Goal: Task Accomplishment & Management: Use online tool/utility

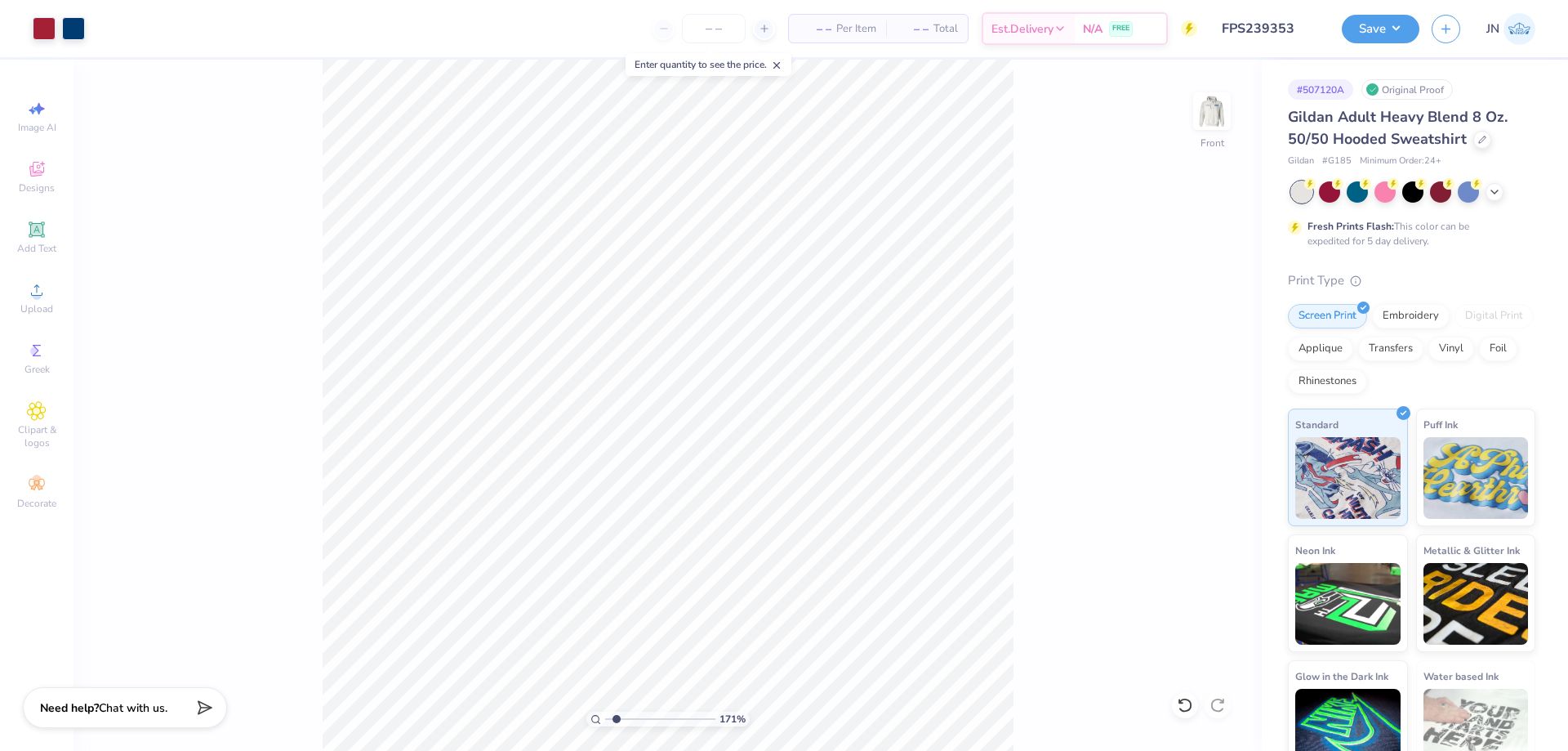
click at [1176, 704] on div at bounding box center [1185, 704] width 26 height 26
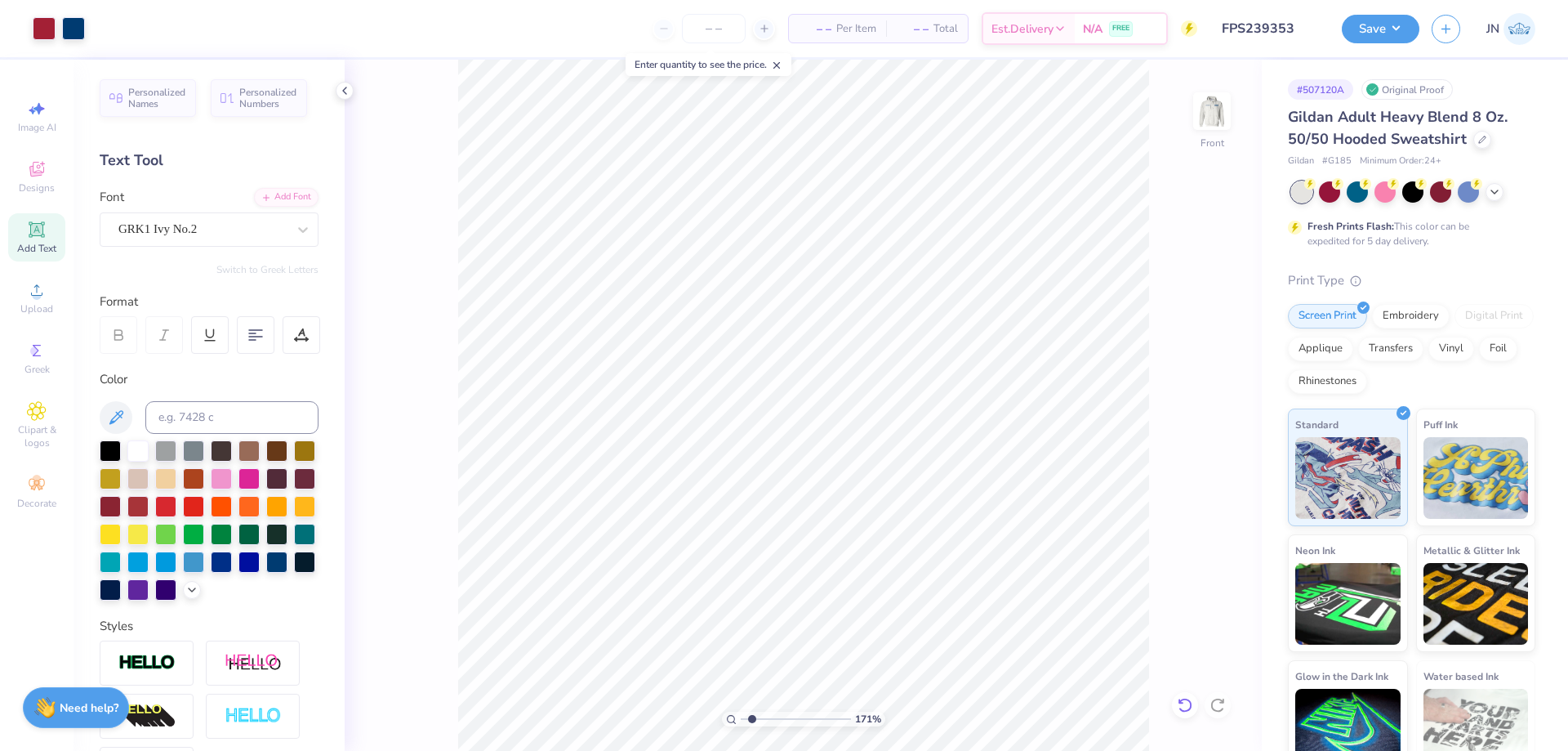
click at [1179, 696] on div at bounding box center [1185, 704] width 26 height 26
click at [1010, 535] on li "Group" at bounding box center [1023, 530] width 128 height 32
click at [41, 302] on div "Upload" at bounding box center [37, 298] width 57 height 48
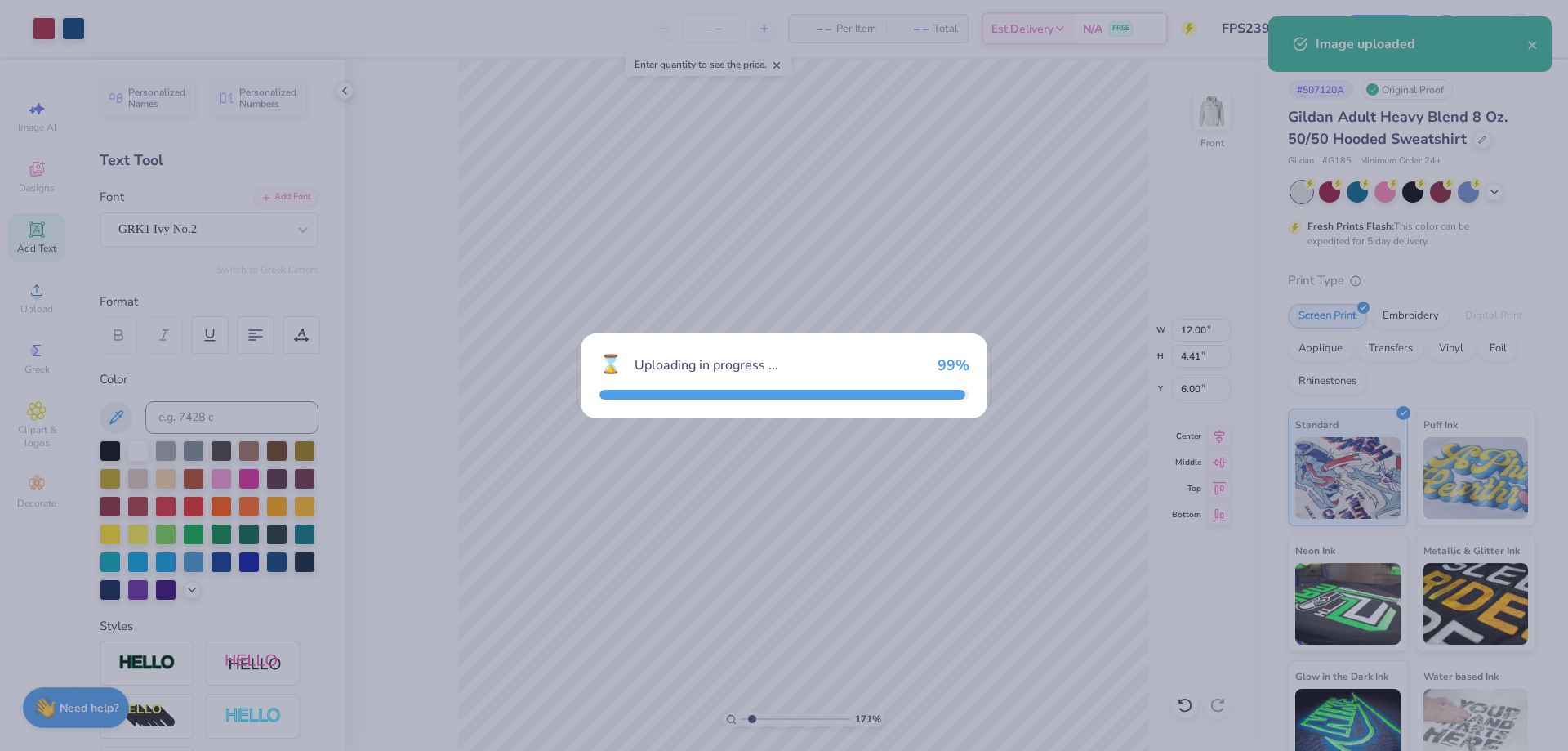
type input "11.82"
type input "10.09"
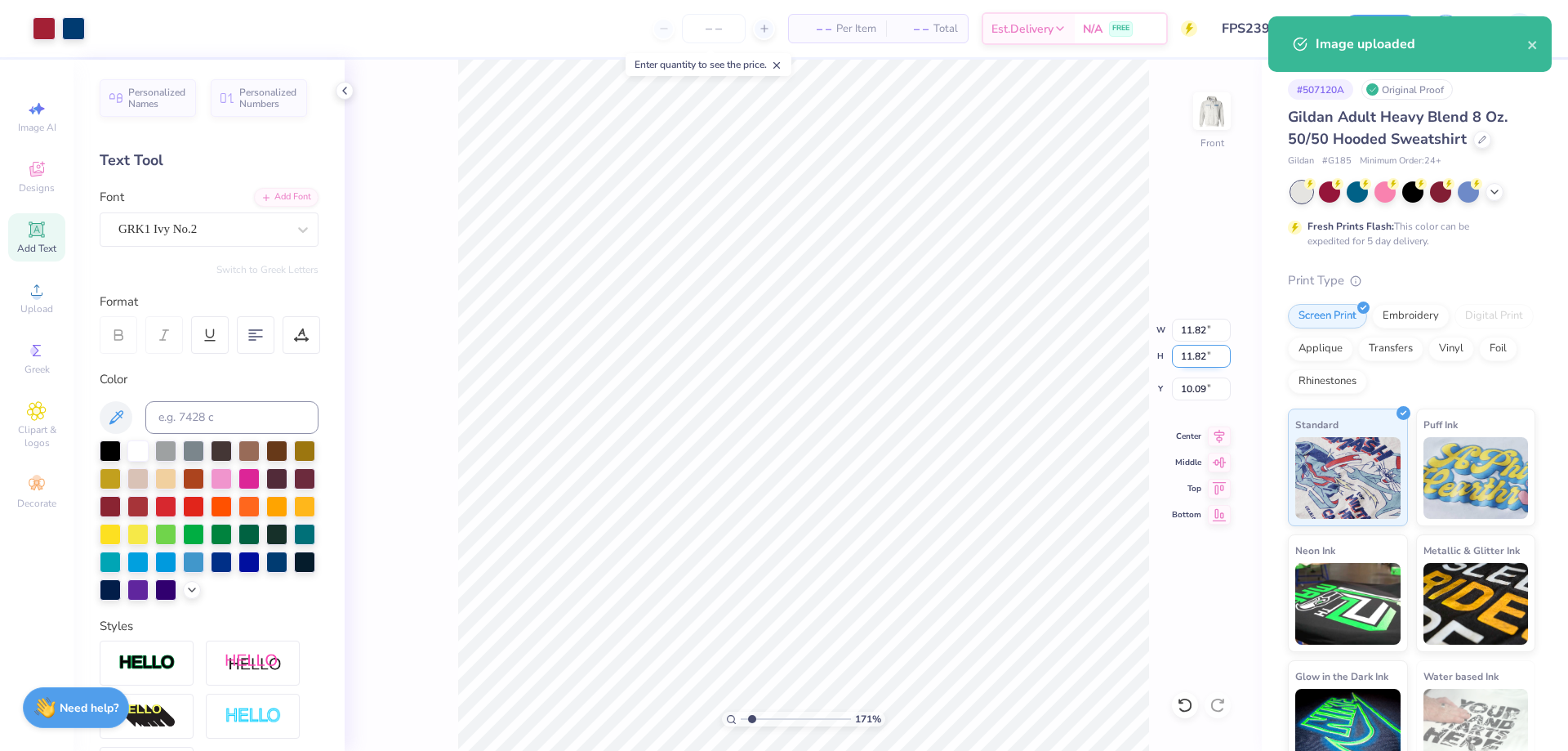
click at [1198, 353] on input "11.82" at bounding box center [1202, 356] width 59 height 23
type input "5.00"
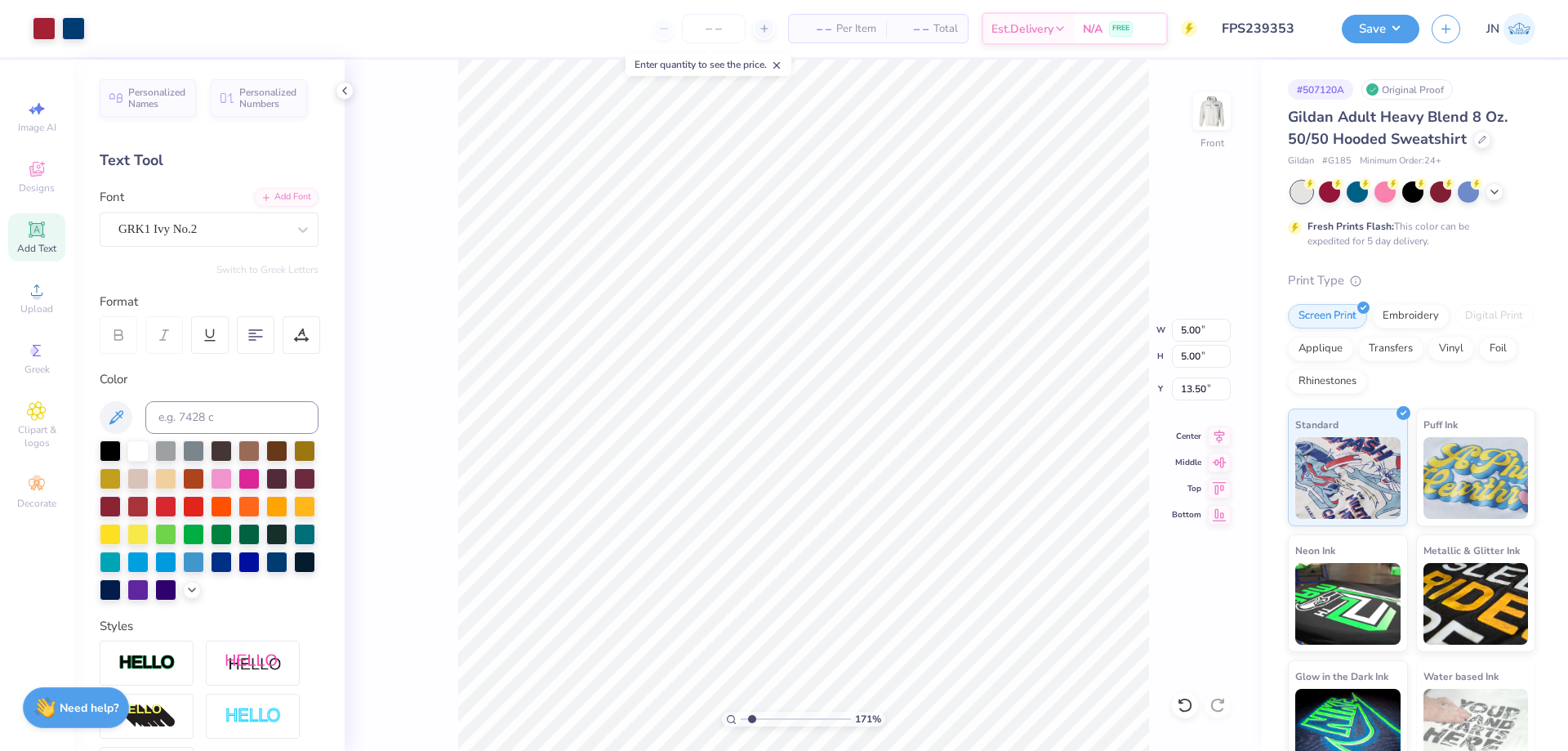
type input "8.58"
click at [1224, 432] on icon at bounding box center [1219, 434] width 23 height 19
click at [335, 482] on div "Art colors – – Per Item – – Total Est. Delivery N/A FREE Design Title FPS239353…" at bounding box center [784, 376] width 1568 height 751
click at [860, 721] on li "Send to Back" at bounding box center [882, 732] width 128 height 32
click at [776, 715] on input "range" at bounding box center [795, 719] width 110 height 14
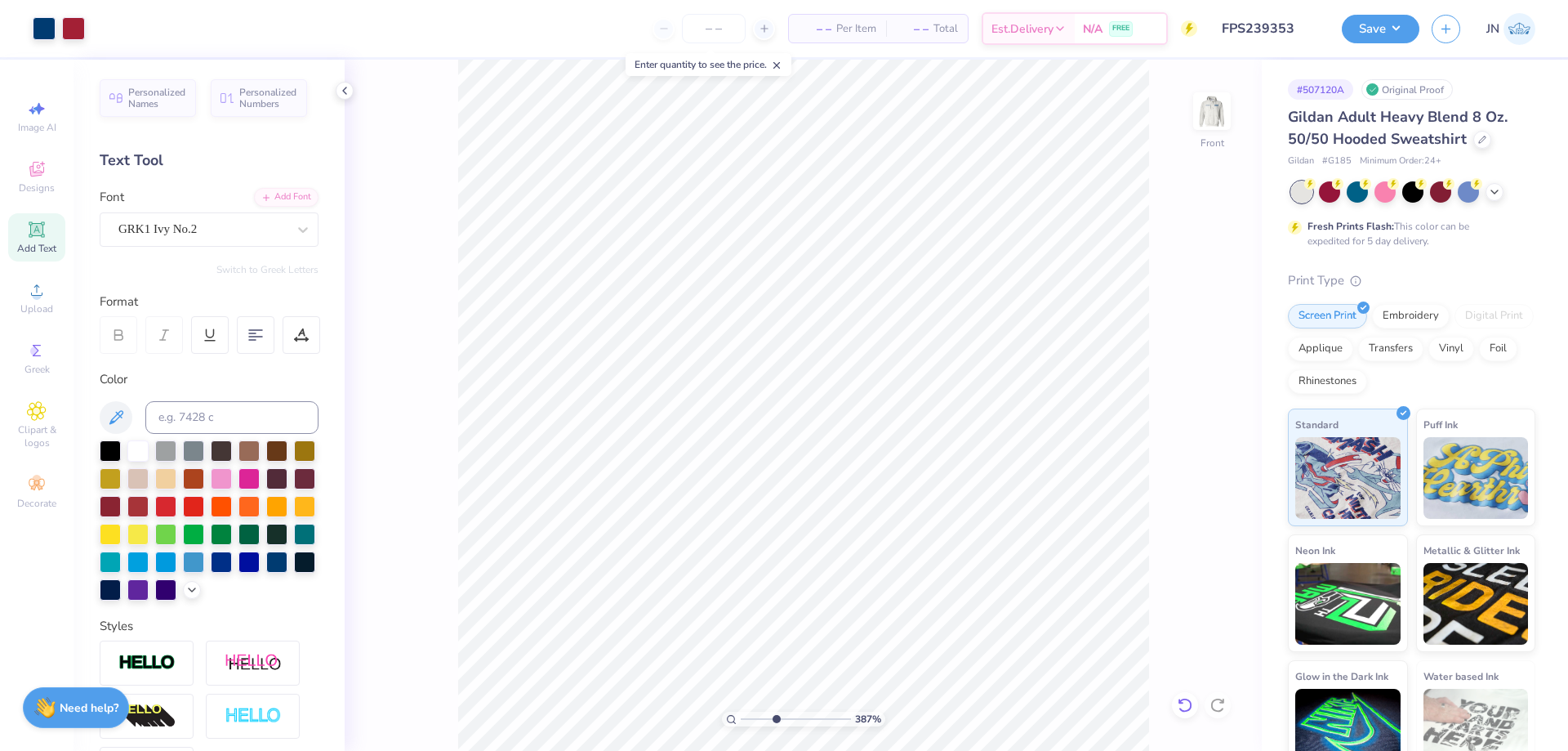
click at [1172, 703] on div at bounding box center [1185, 704] width 26 height 26
click at [1178, 703] on icon at bounding box center [1184, 704] width 16 height 16
click at [1187, 714] on div at bounding box center [1185, 704] width 26 height 26
click at [51, 271] on div "Image AI Designs Add Text Upload Greek Clipart & logos Decorate" at bounding box center [37, 304] width 57 height 425
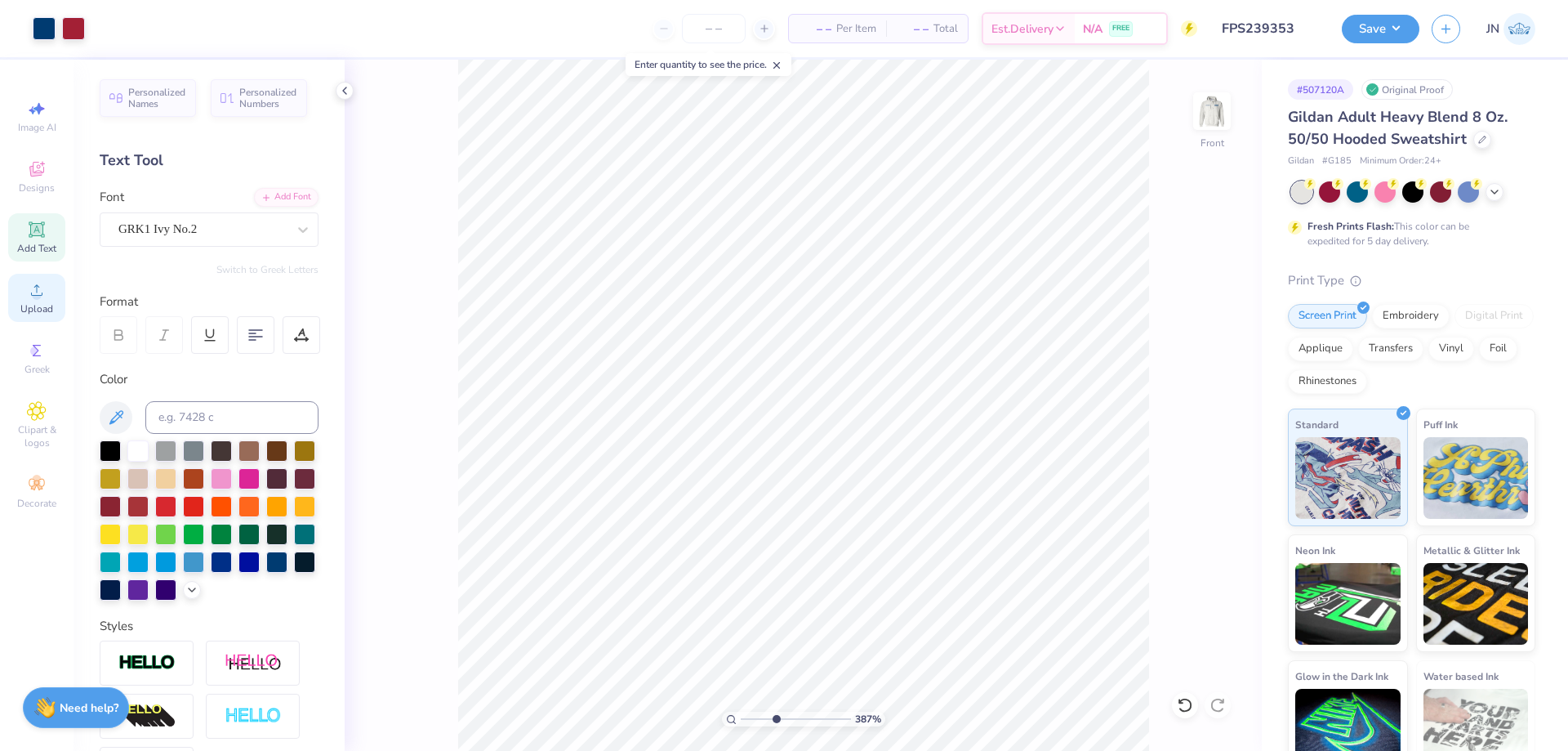
click at [30, 293] on icon at bounding box center [36, 289] width 19 height 19
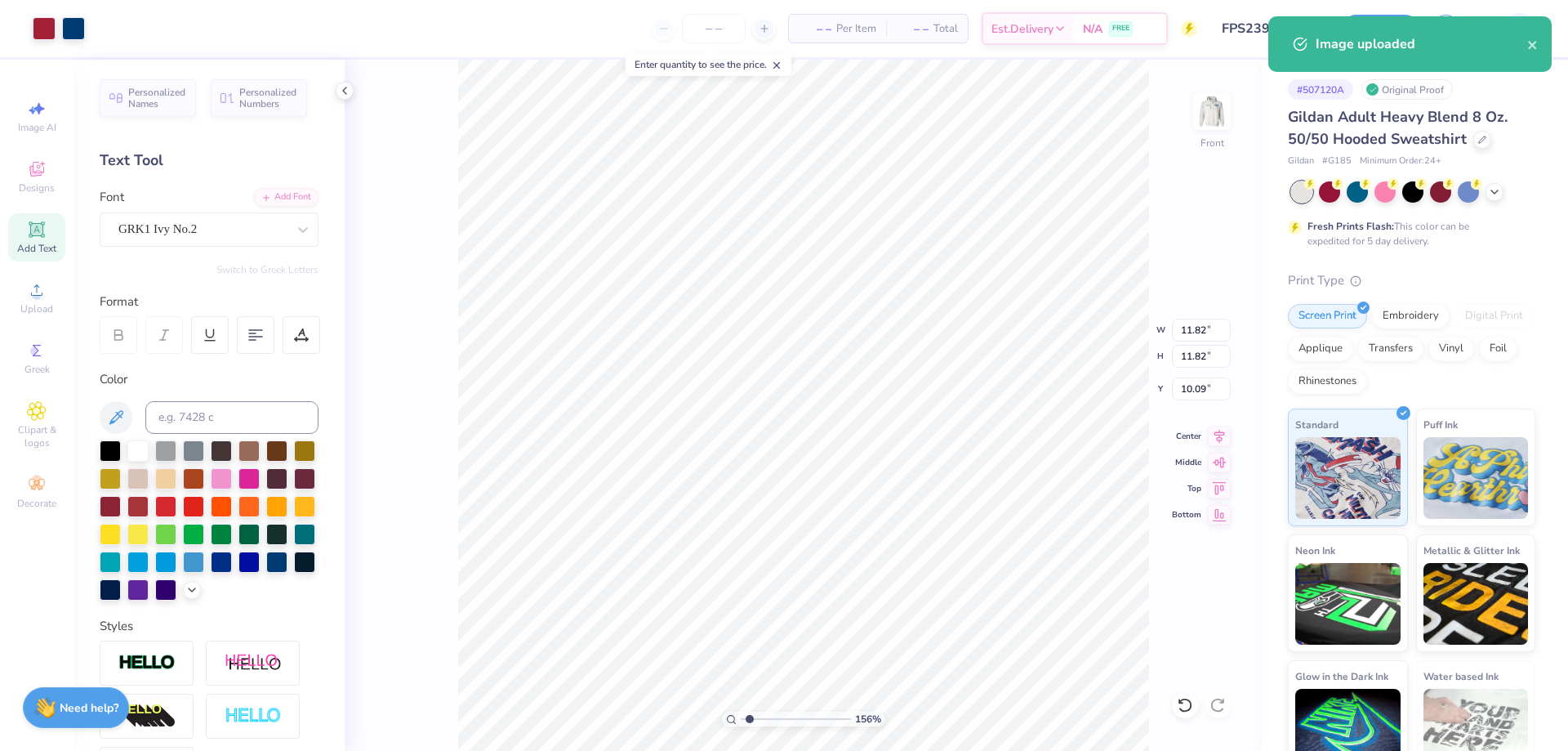
drag, startPoint x: 775, startPoint y: 715, endPoint x: 762, endPoint y: 715, distance: 13.0
type input "1.34"
click at [748, 721] on input "range" at bounding box center [795, 719] width 110 height 14
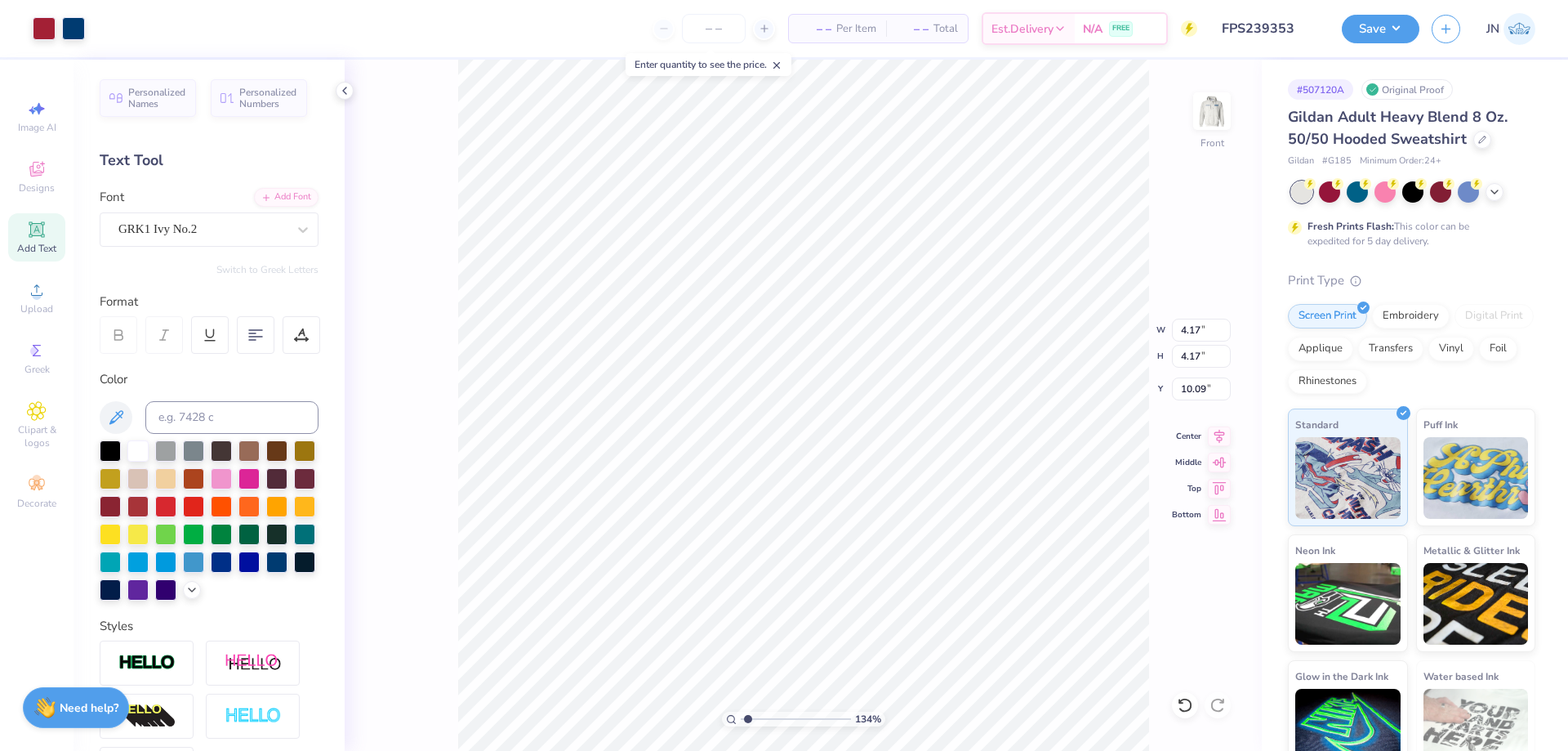
type input "4.17"
type input "8.55"
click at [860, 721] on li "Send to Back" at bounding box center [887, 732] width 128 height 32
click at [748, 728] on li "Send to Back" at bounding box center [785, 732] width 128 height 32
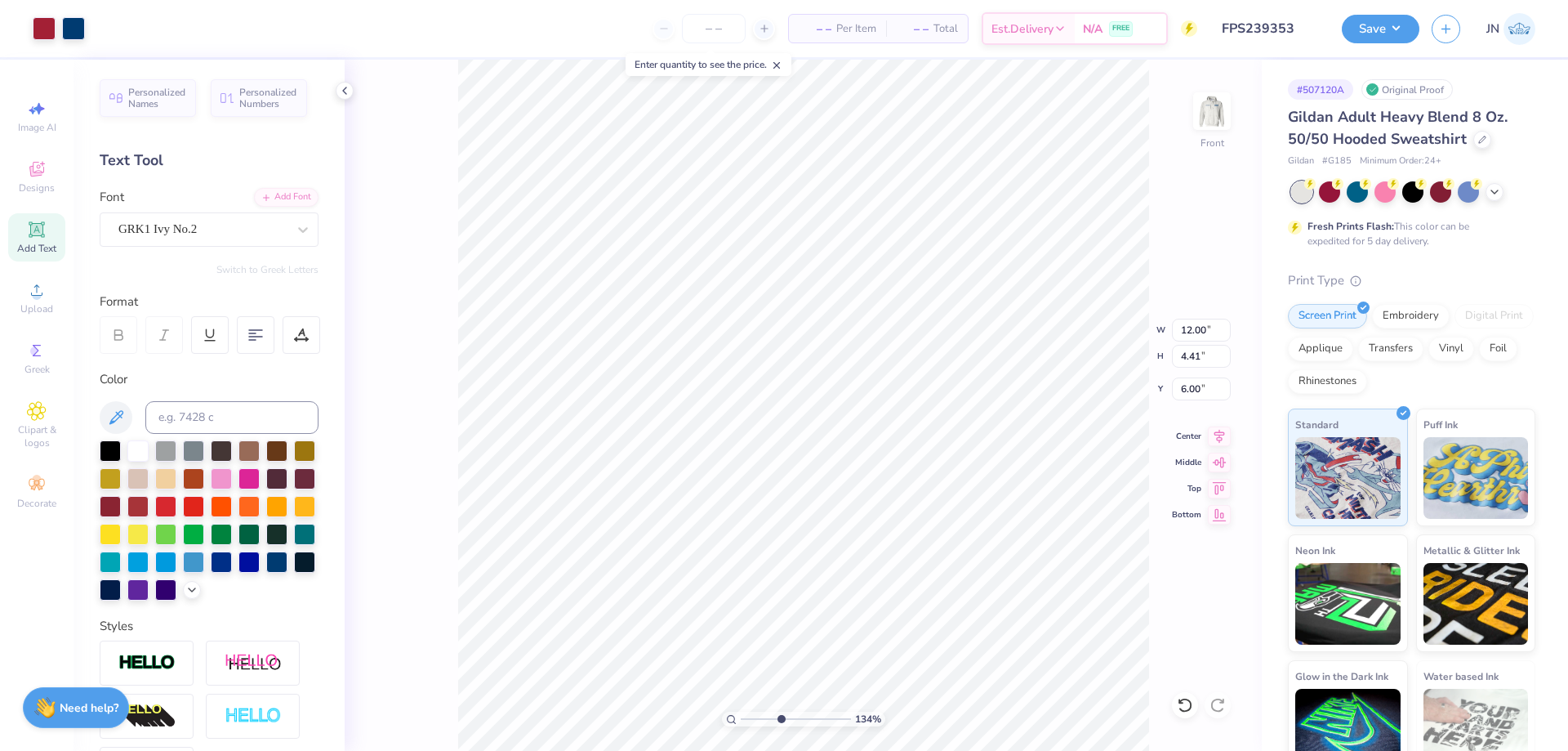
click at [780, 718] on input "range" at bounding box center [795, 719] width 110 height 14
type input "4.61"
click at [784, 718] on input "range" at bounding box center [795, 719] width 110 height 14
type input "1.30"
type input "0.45"
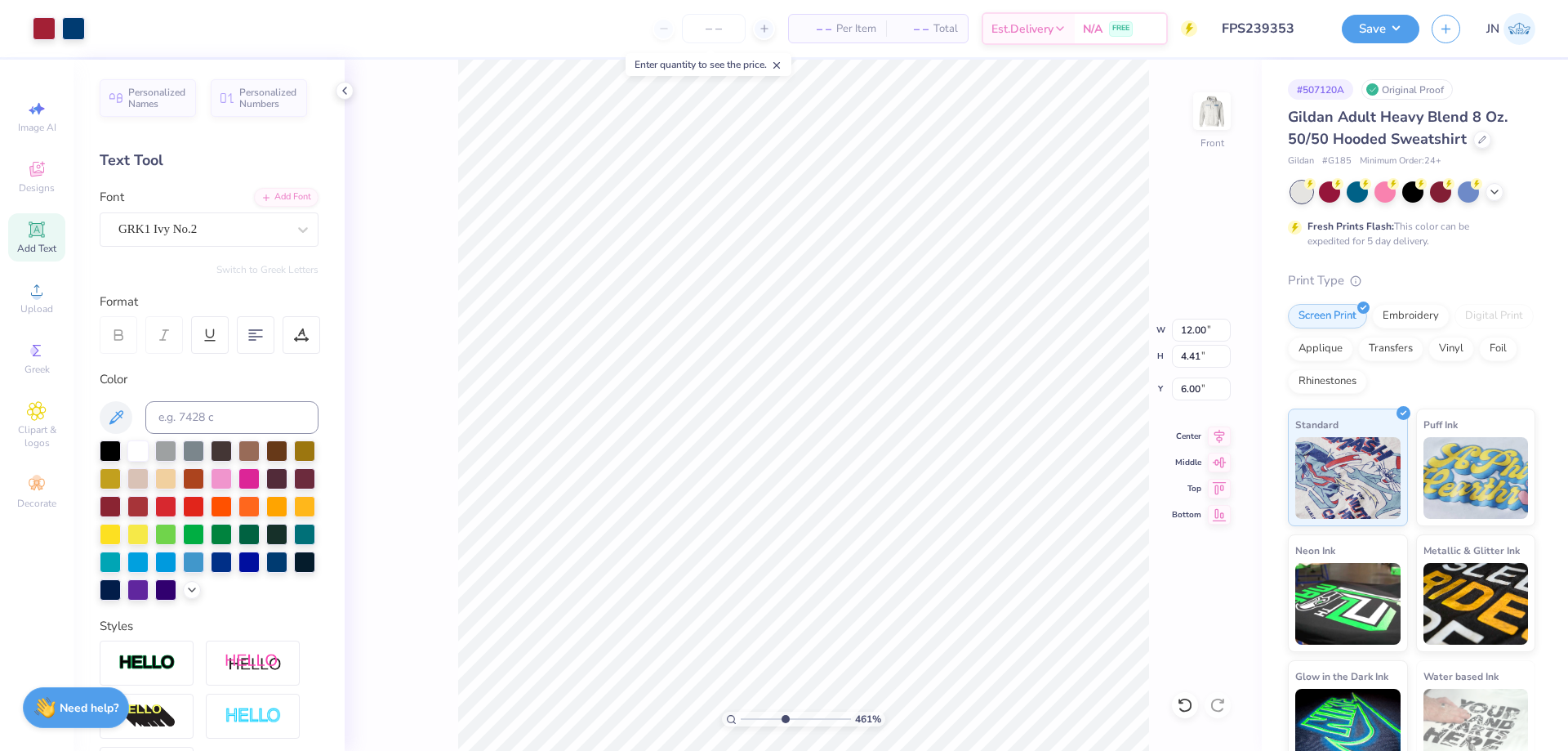
type input "9.13"
type input "0.73"
type input "0.25"
type input "9.50"
type input "4.17"
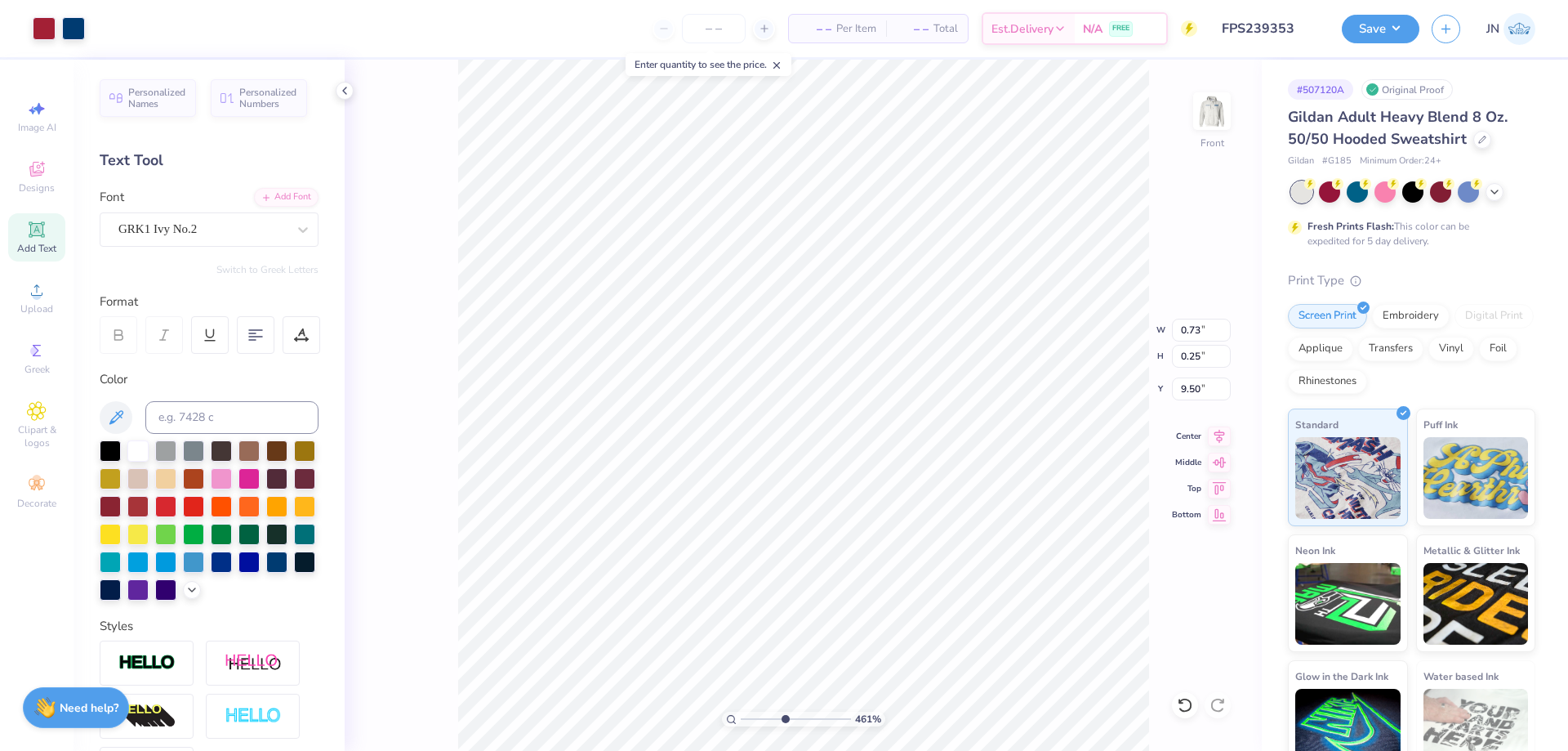
type input "4.17"
type input "8.55"
click at [52, 36] on div at bounding box center [44, 26] width 23 height 23
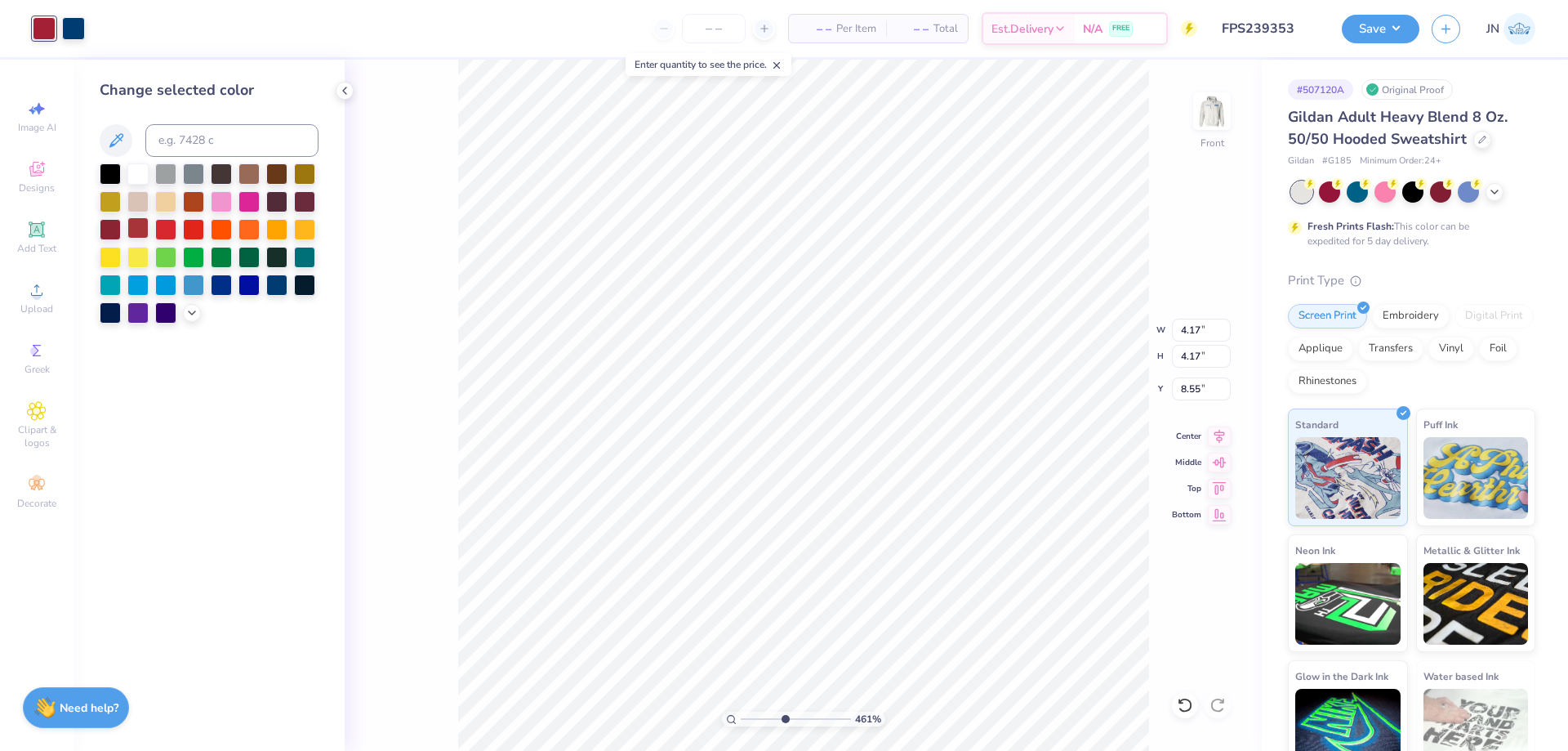
click at [136, 225] on div at bounding box center [138, 227] width 21 height 21
click at [188, 315] on icon at bounding box center [191, 310] width 13 height 13
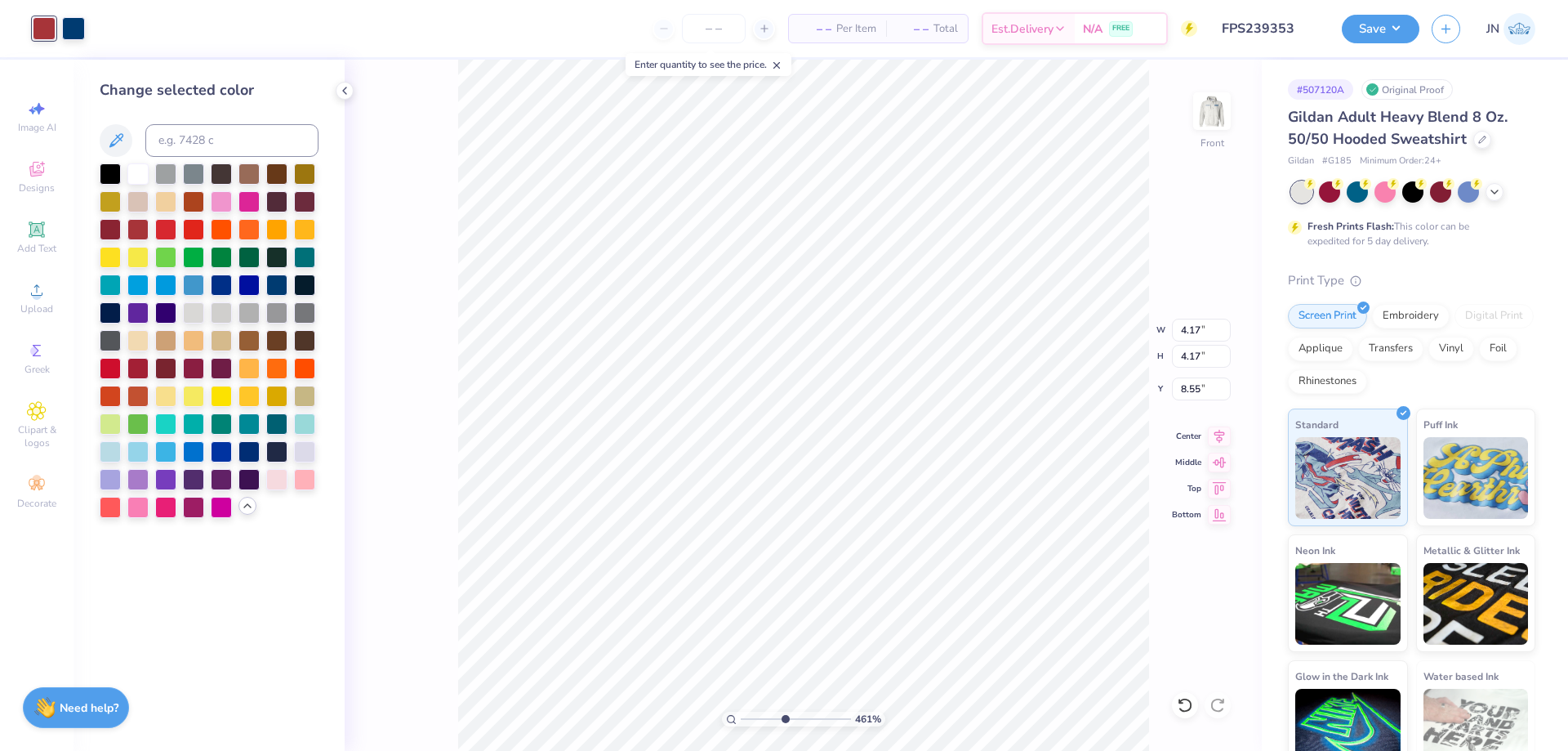
type input "12.00"
type input "4.41"
type input "6.00"
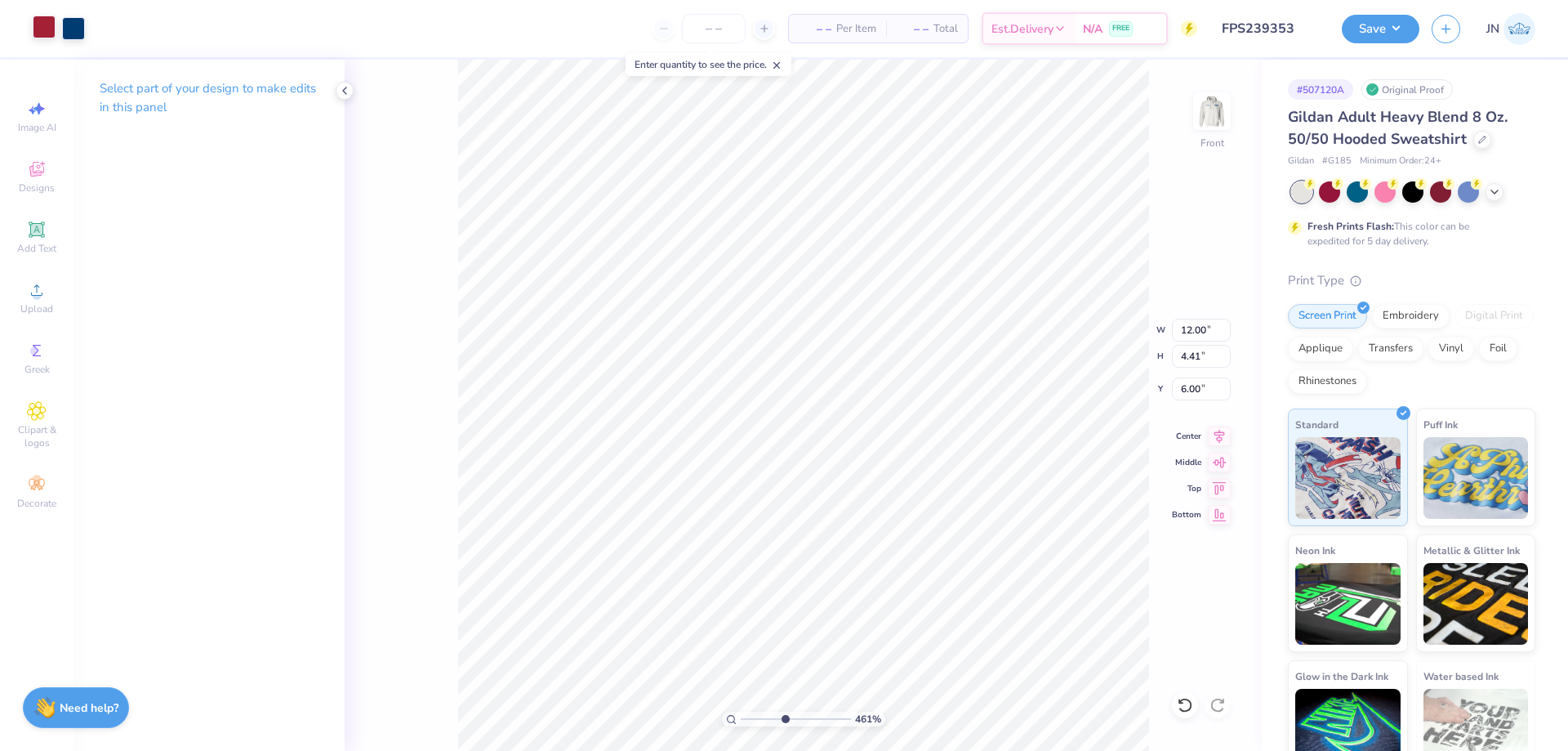
click at [38, 35] on div at bounding box center [44, 26] width 23 height 23
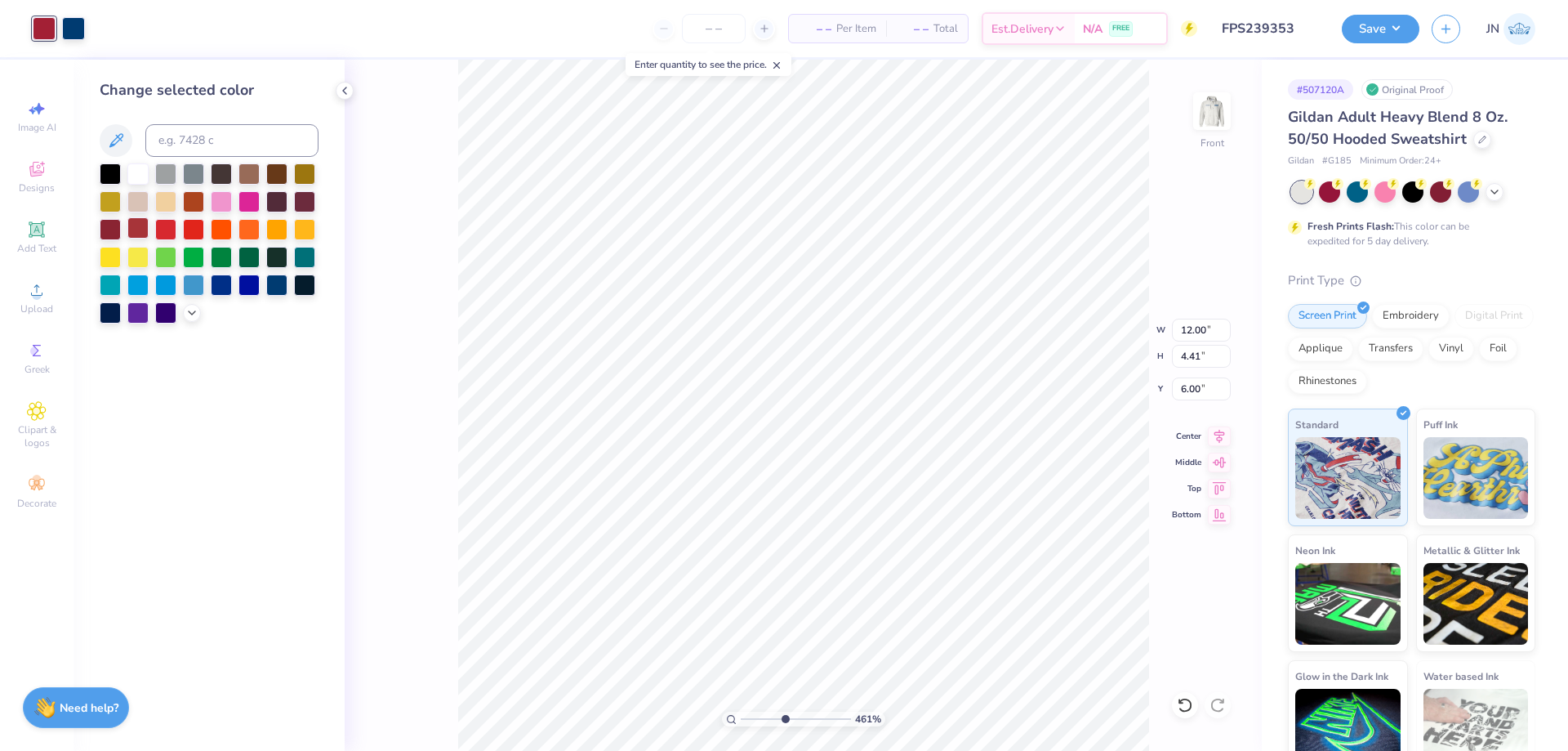
click at [133, 223] on div at bounding box center [138, 227] width 21 height 21
drag, startPoint x: 768, startPoint y: 715, endPoint x: 758, endPoint y: 715, distance: 10.0
type input "2.23"
click at [758, 715] on input "range" at bounding box center [795, 719] width 110 height 14
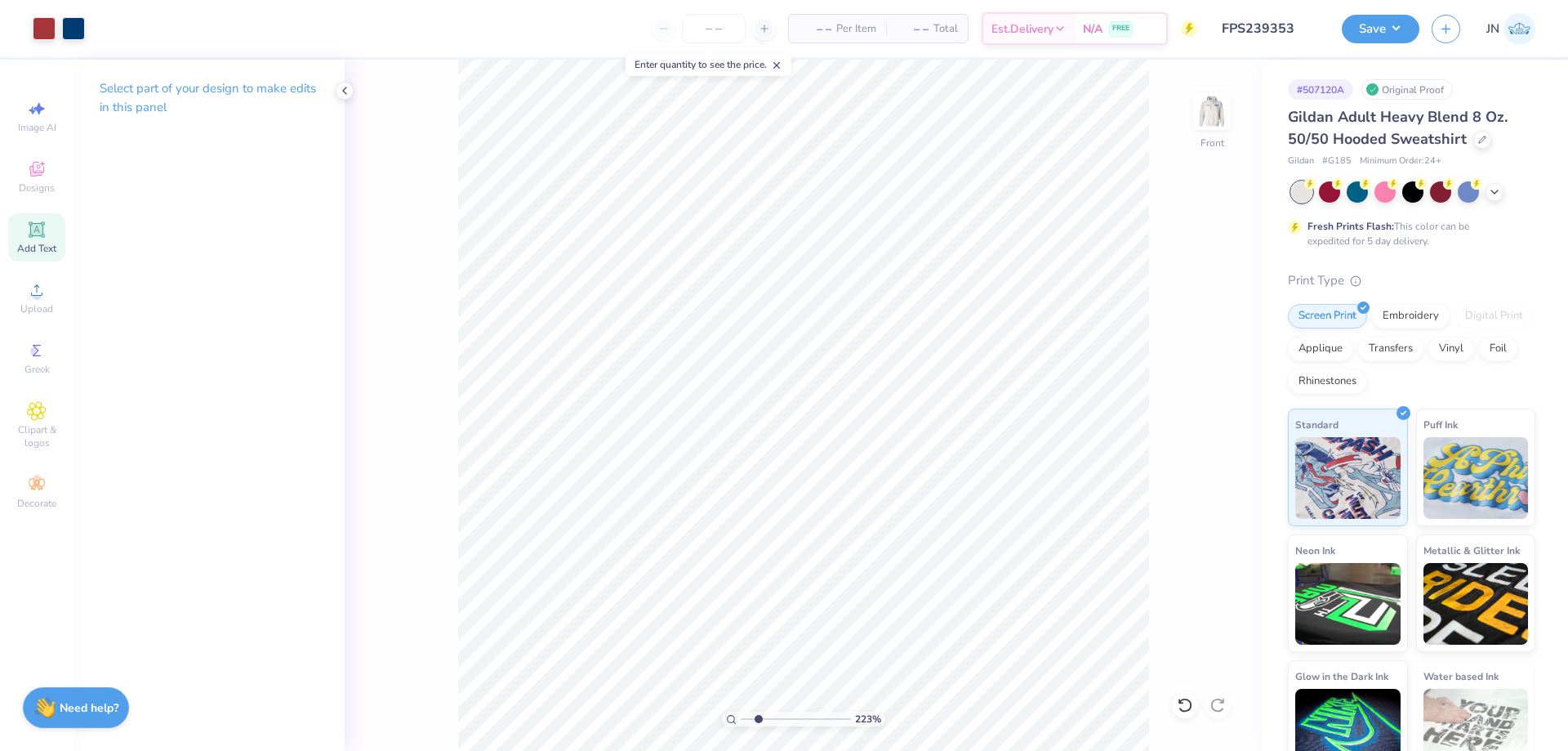
click at [30, 250] on span "Add Text" at bounding box center [36, 248] width 39 height 13
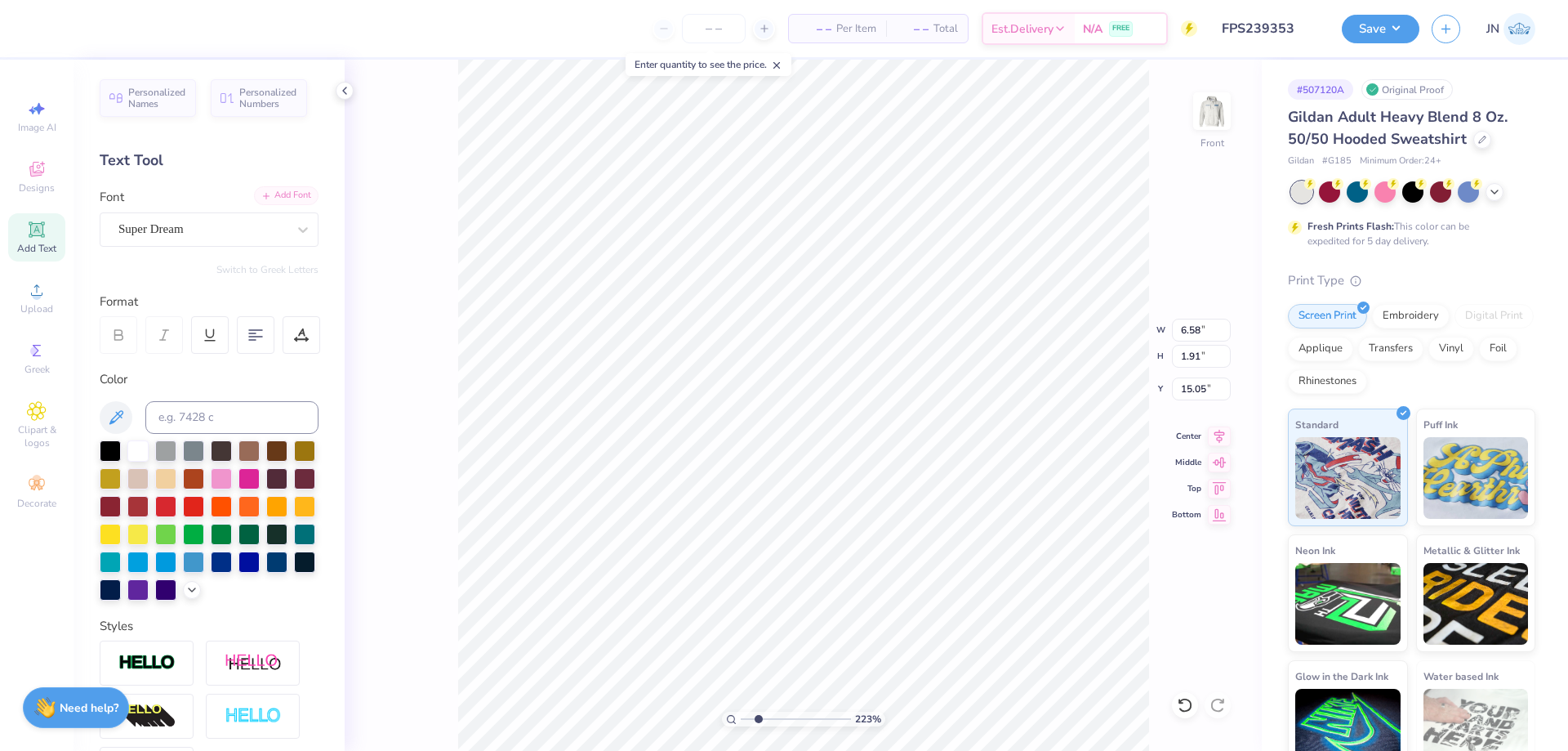
click at [281, 202] on div "Add Font" at bounding box center [287, 195] width 64 height 19
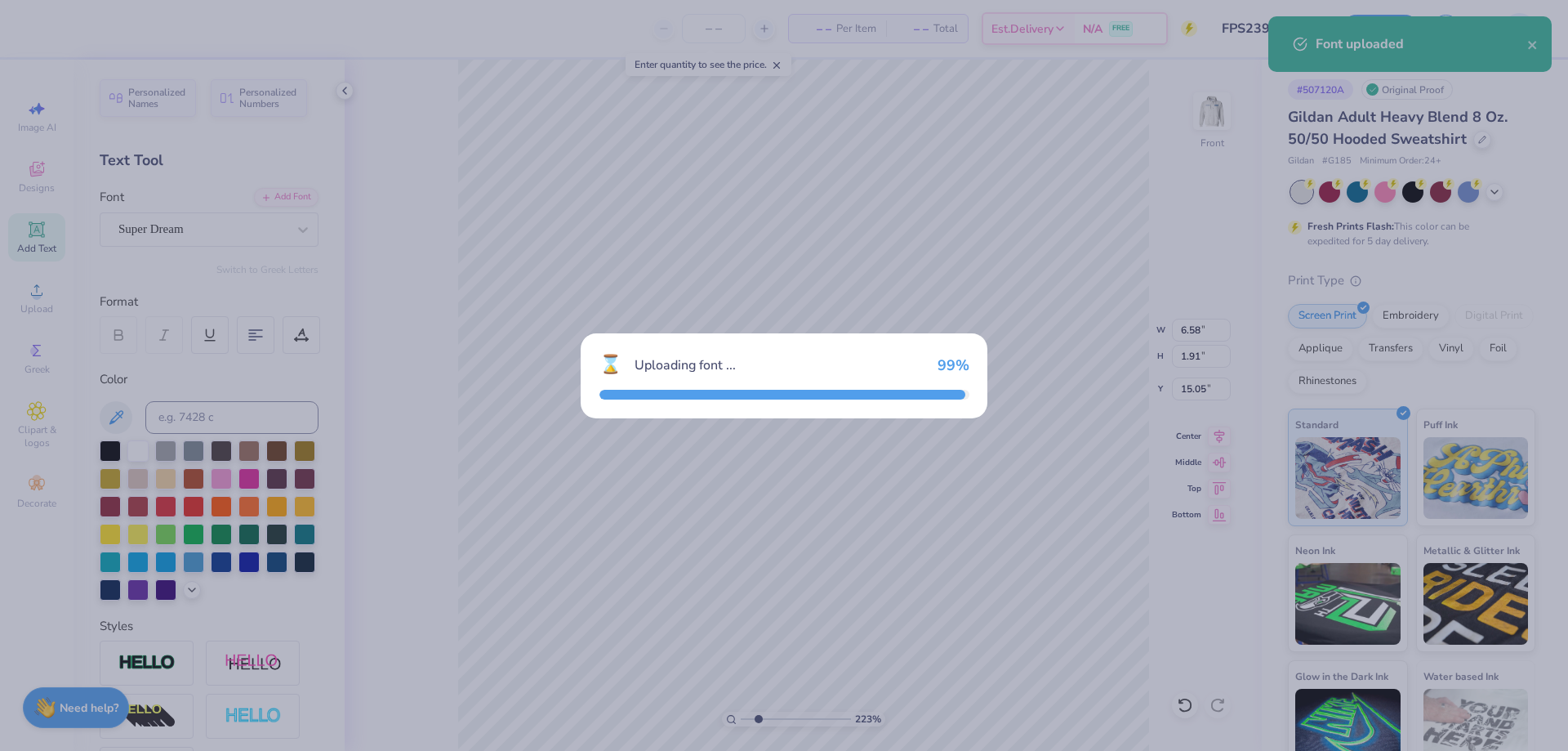
type input "6.28"
type input "1.96"
type input "15.02"
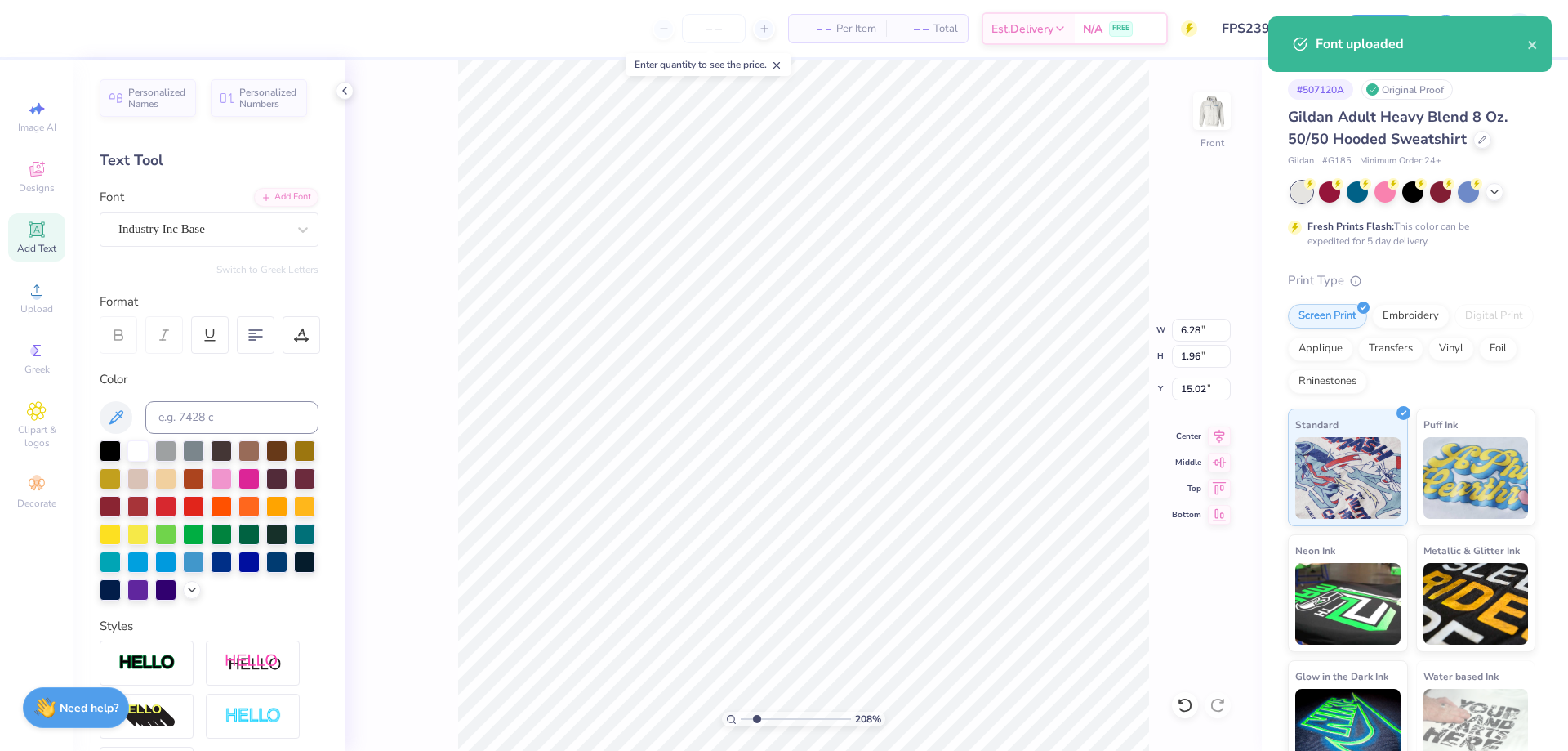
drag, startPoint x: 746, startPoint y: 716, endPoint x: 757, endPoint y: 719, distance: 11.4
type input "2.08"
click at [757, 719] on input "range" at bounding box center [795, 719] width 110 height 14
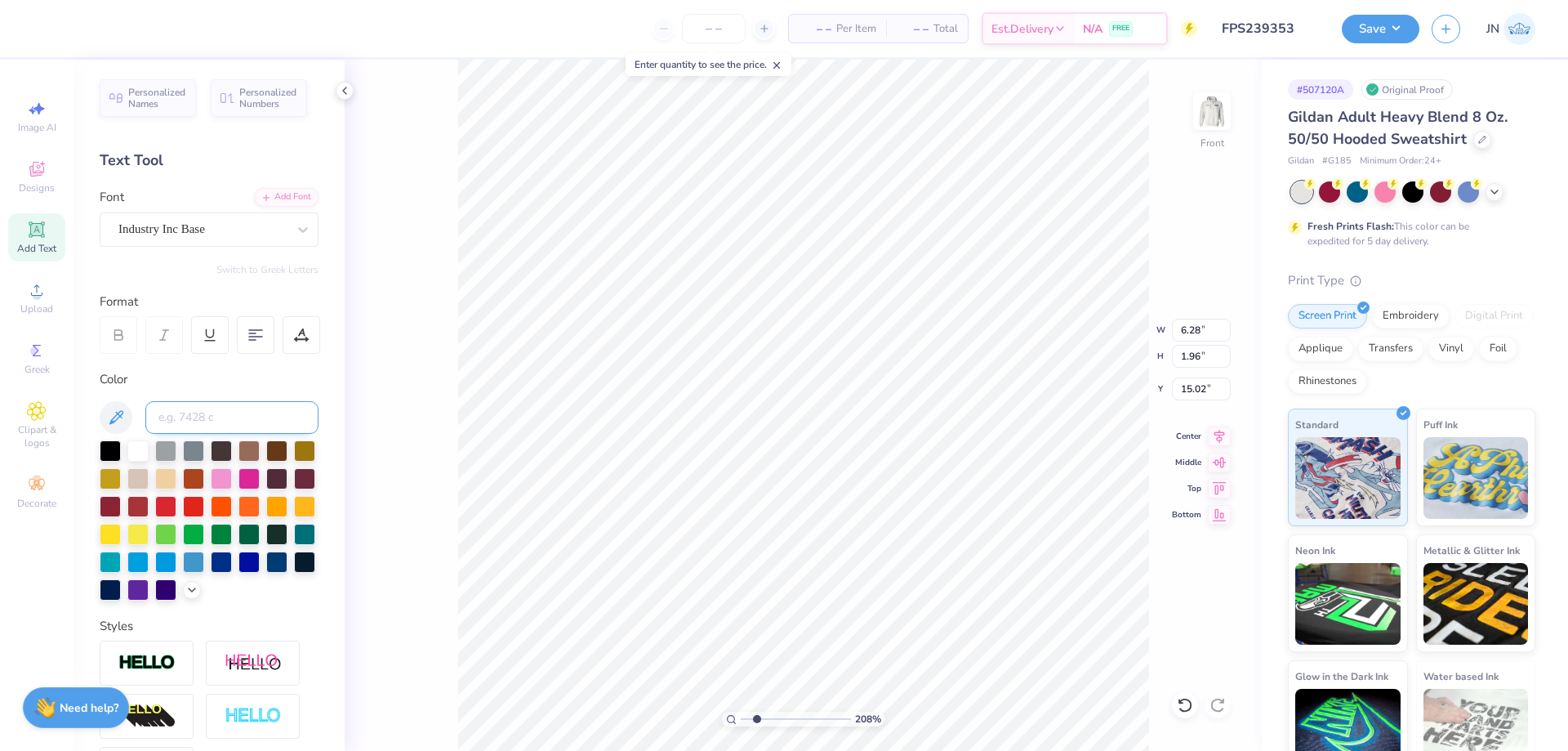
click at [199, 417] on input at bounding box center [232, 417] width 173 height 33
type input "541"
type textarea "est. 1904"
type input "12.05"
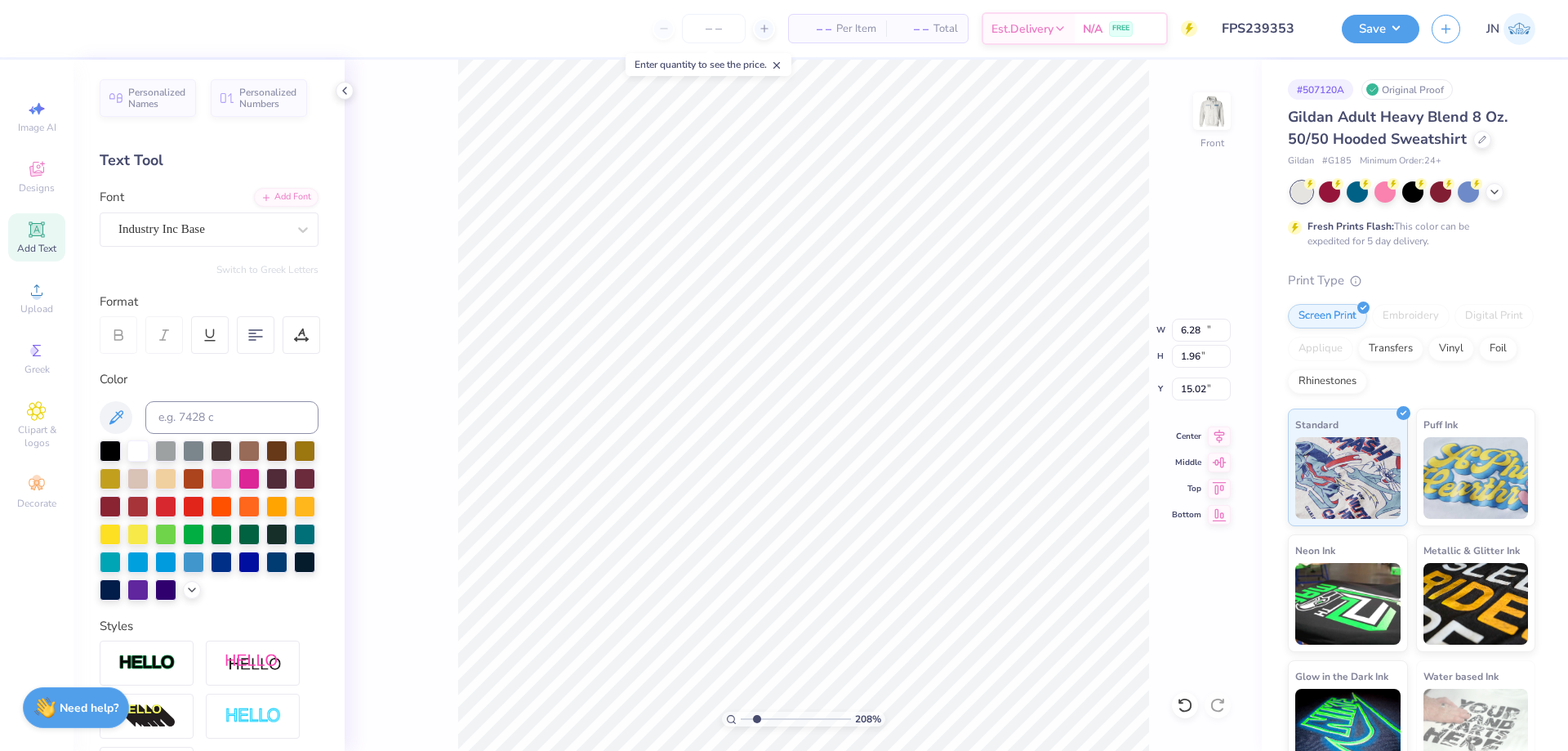
type input "1.98"
type input "15.01"
click at [295, 343] on div at bounding box center [301, 335] width 37 height 37
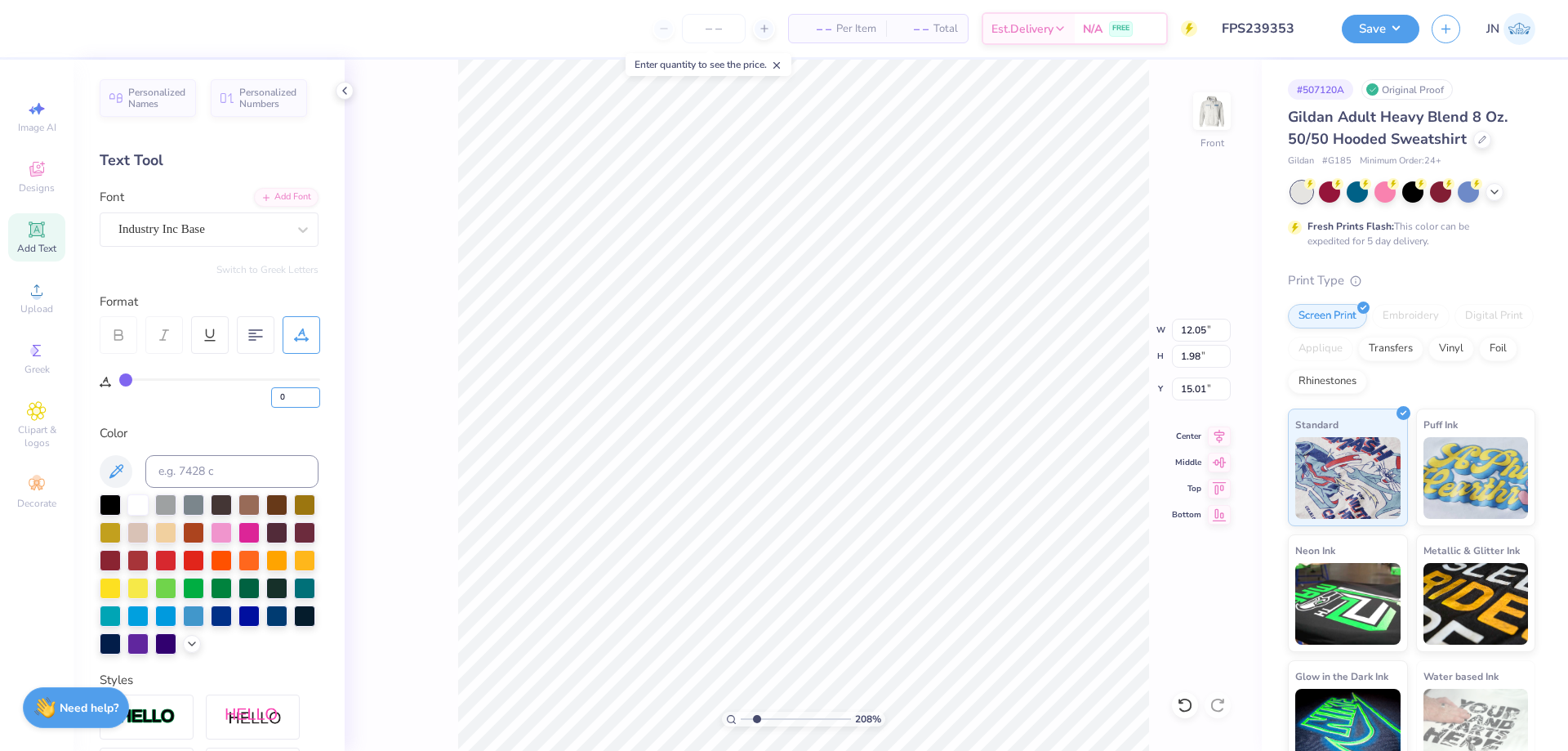
drag, startPoint x: 292, startPoint y: 398, endPoint x: 267, endPoint y: 397, distance: 25.0
click at [267, 397] on div "0" at bounding box center [220, 392] width 201 height 30
type input "100"
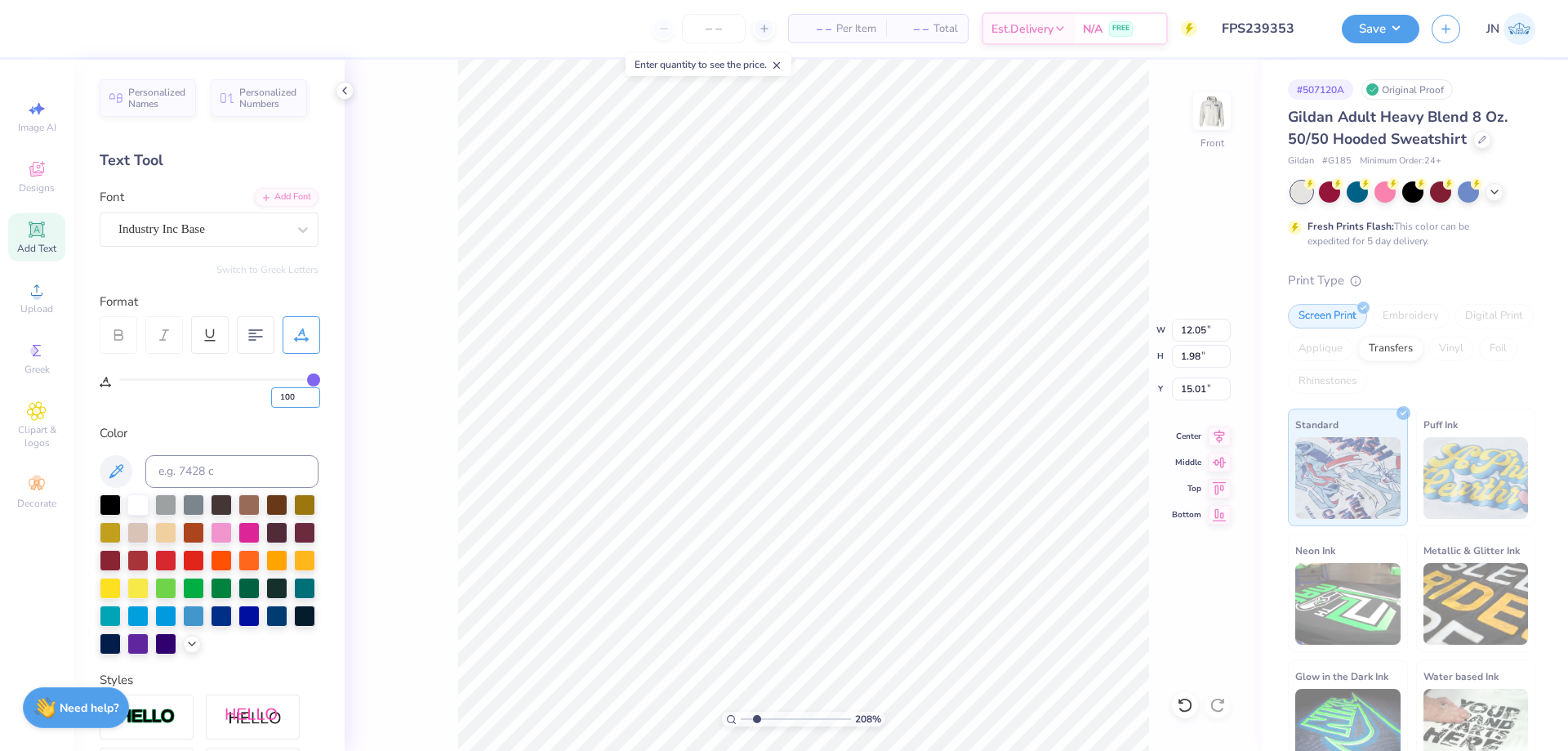
type input "15.67"
type input "0.92"
type input "15.54"
drag, startPoint x: 298, startPoint y: 401, endPoint x: 254, endPoint y: 397, distance: 44.2
click at [254, 397] on div "100" at bounding box center [220, 392] width 201 height 30
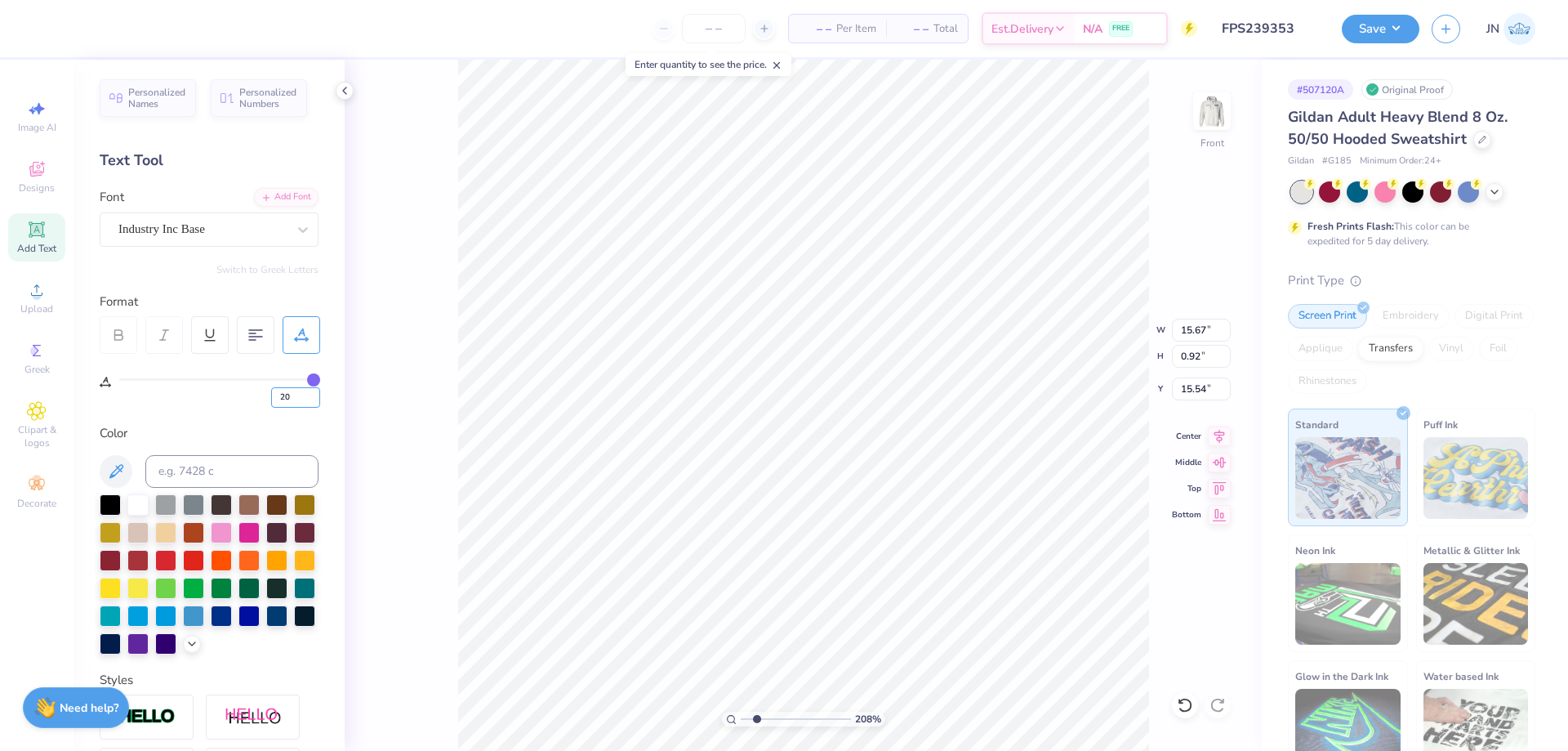
type input "20"
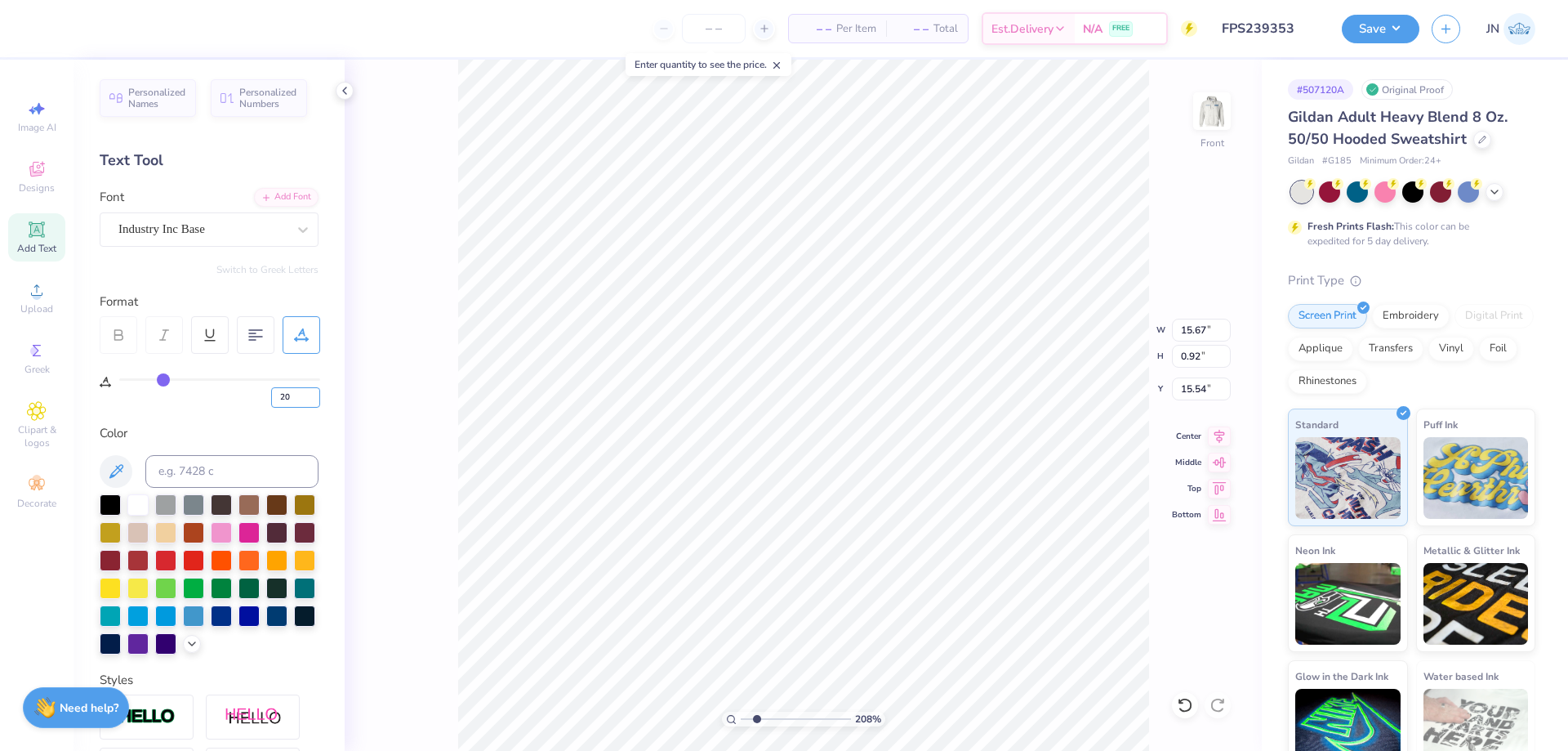
type input "7.60"
drag, startPoint x: 291, startPoint y: 401, endPoint x: 256, endPoint y: 401, distance: 35.0
click at [256, 401] on div "20" at bounding box center [220, 392] width 201 height 30
type input "45"
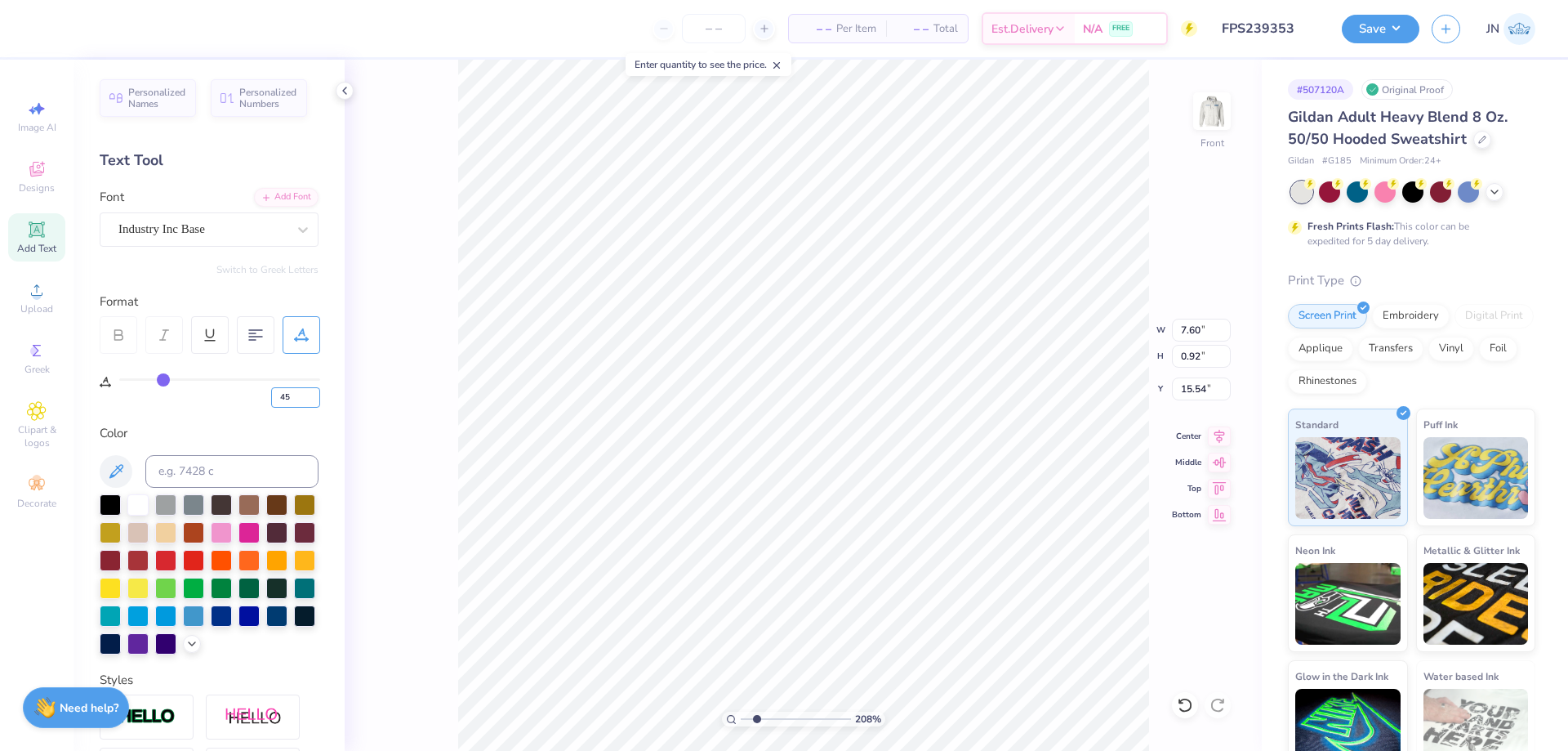
type input "45"
type input "10.12"
drag, startPoint x: 297, startPoint y: 399, endPoint x: 271, endPoint y: 400, distance: 26.0
click at [271, 400] on input "45" at bounding box center [296, 397] width 49 height 20
type input "20"
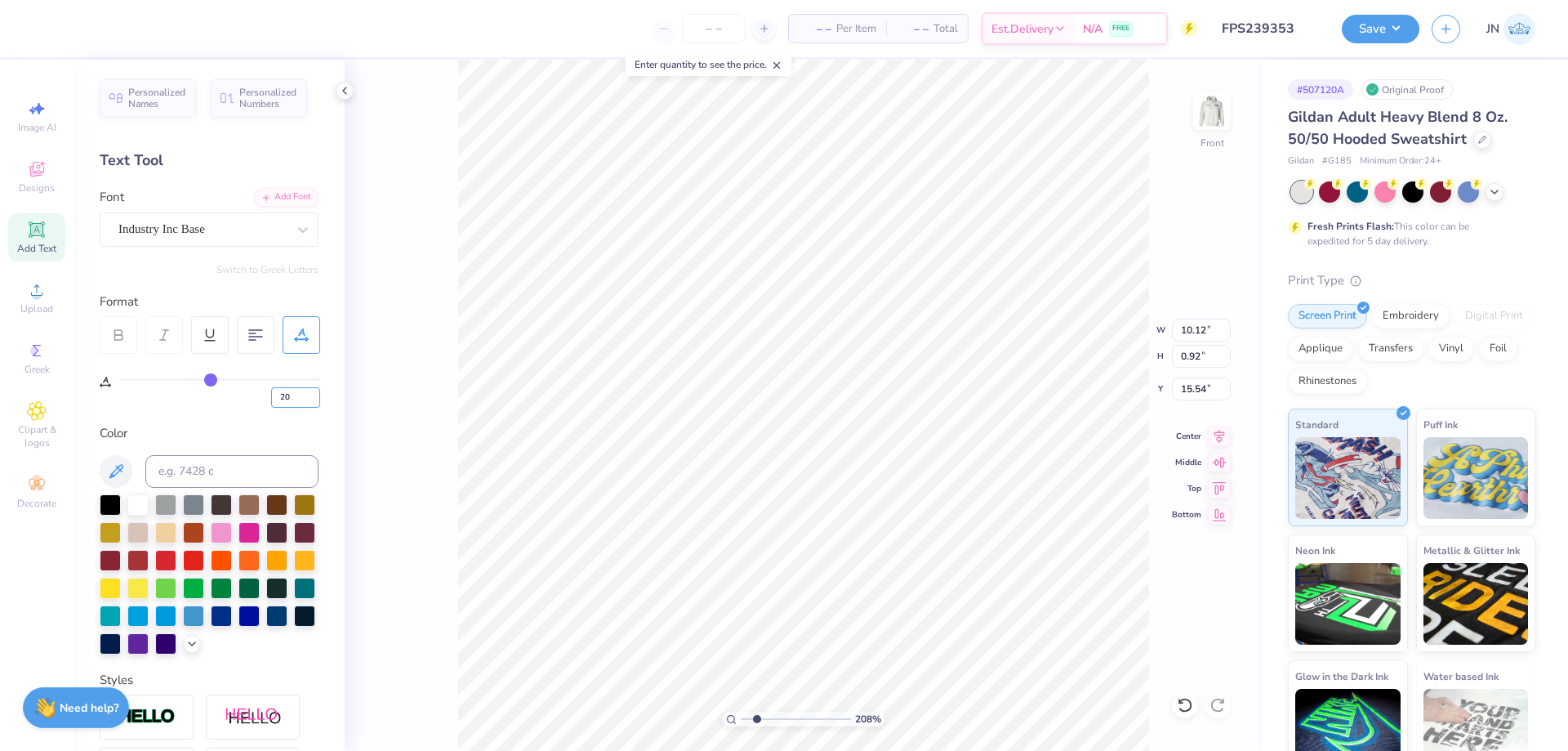
type input "20"
type input "9.02"
type input "1.09"
type input "13.14"
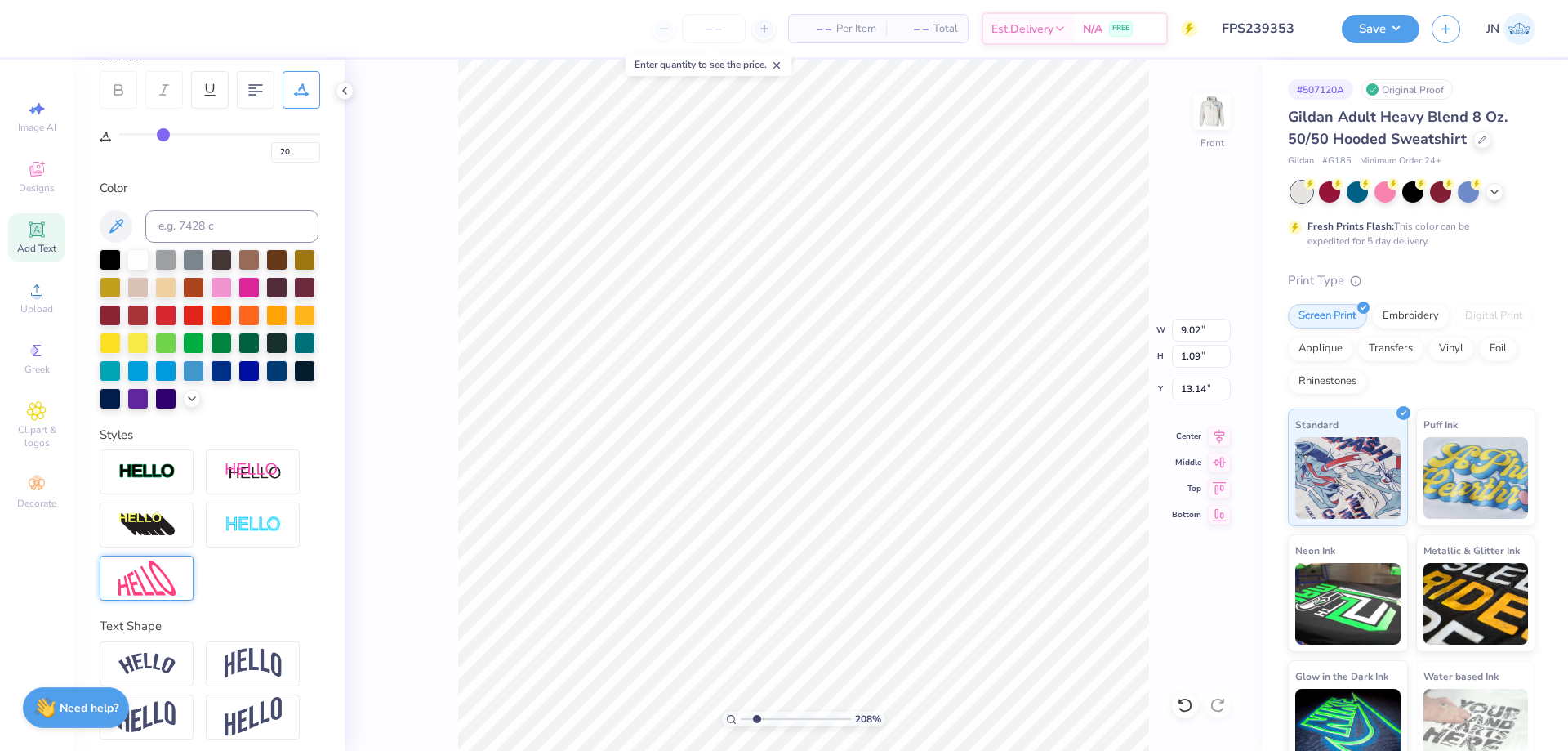
scroll to position [281, 0]
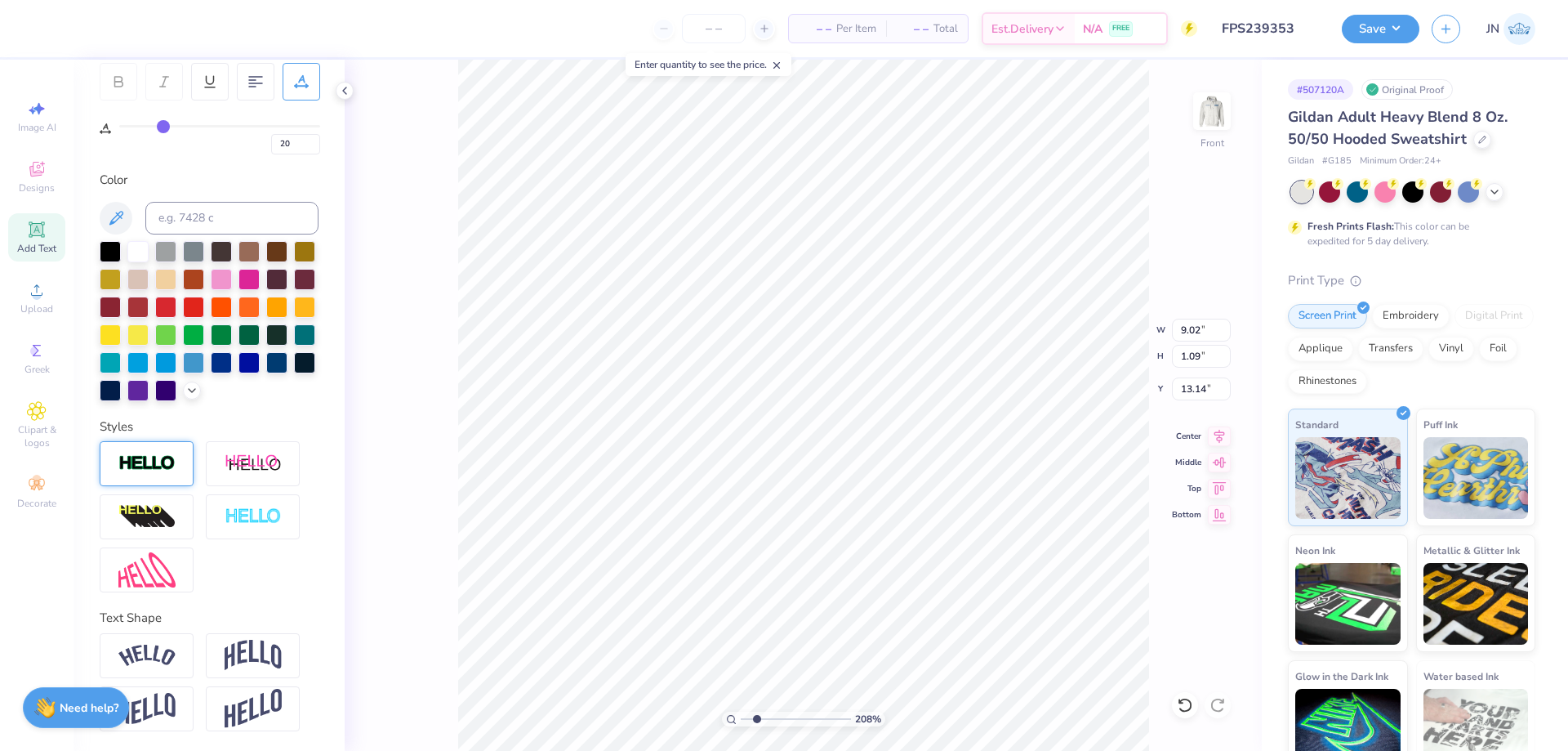
click at [168, 462] on img at bounding box center [147, 463] width 57 height 19
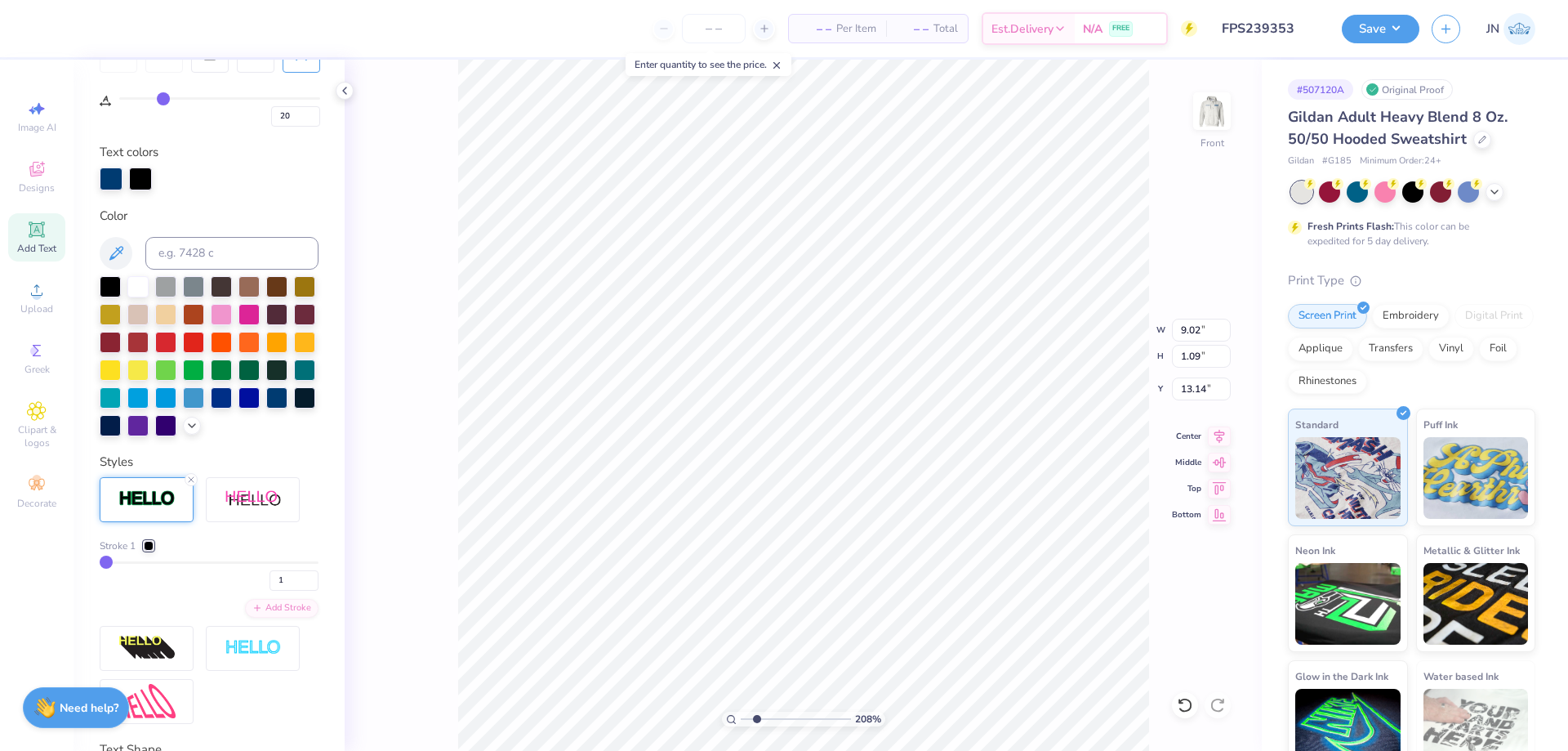
type input "9.04"
type input "1.11"
type input "13.13"
click at [150, 551] on div at bounding box center [149, 546] width 10 height 10
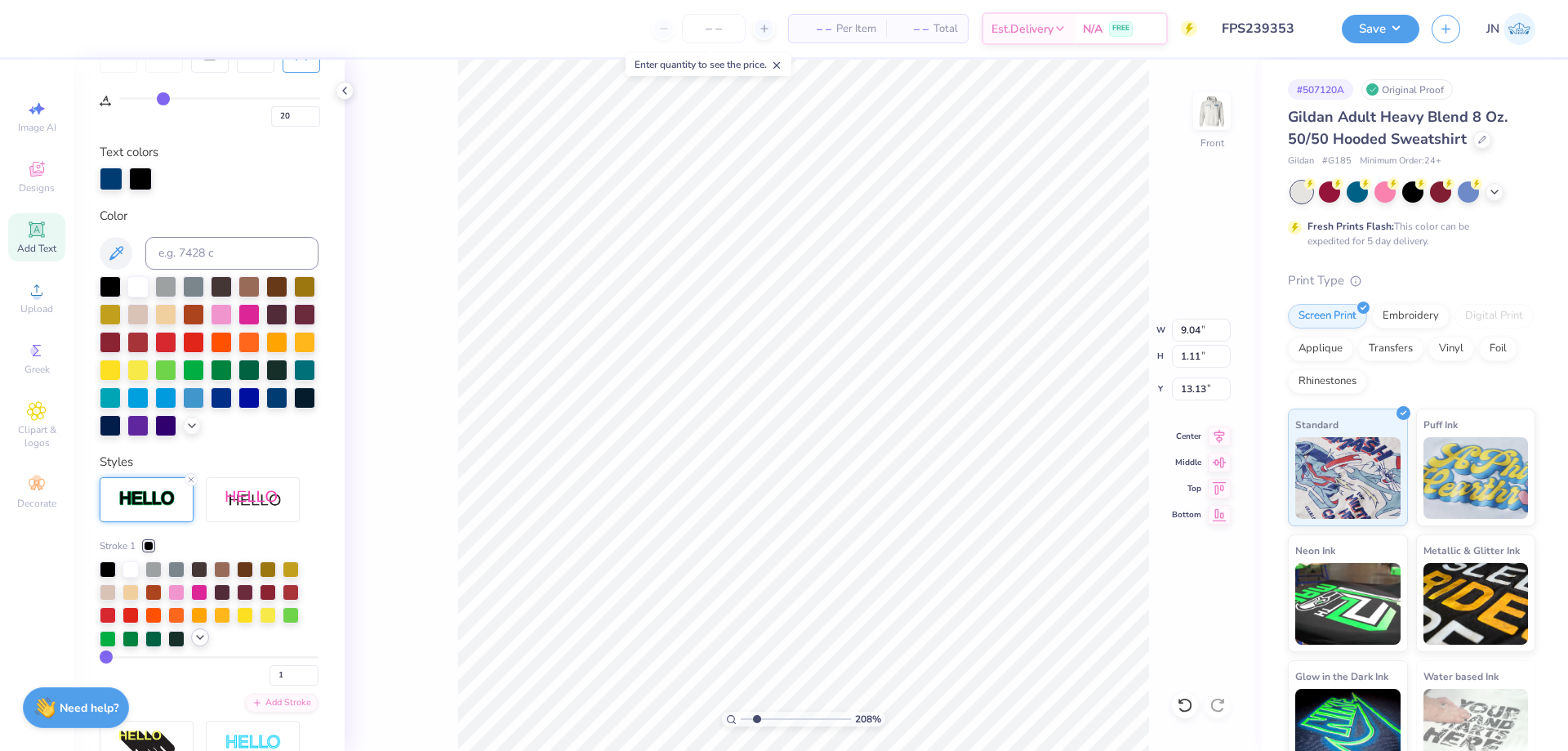
click at [202, 639] on polyline at bounding box center [200, 638] width 7 height 3
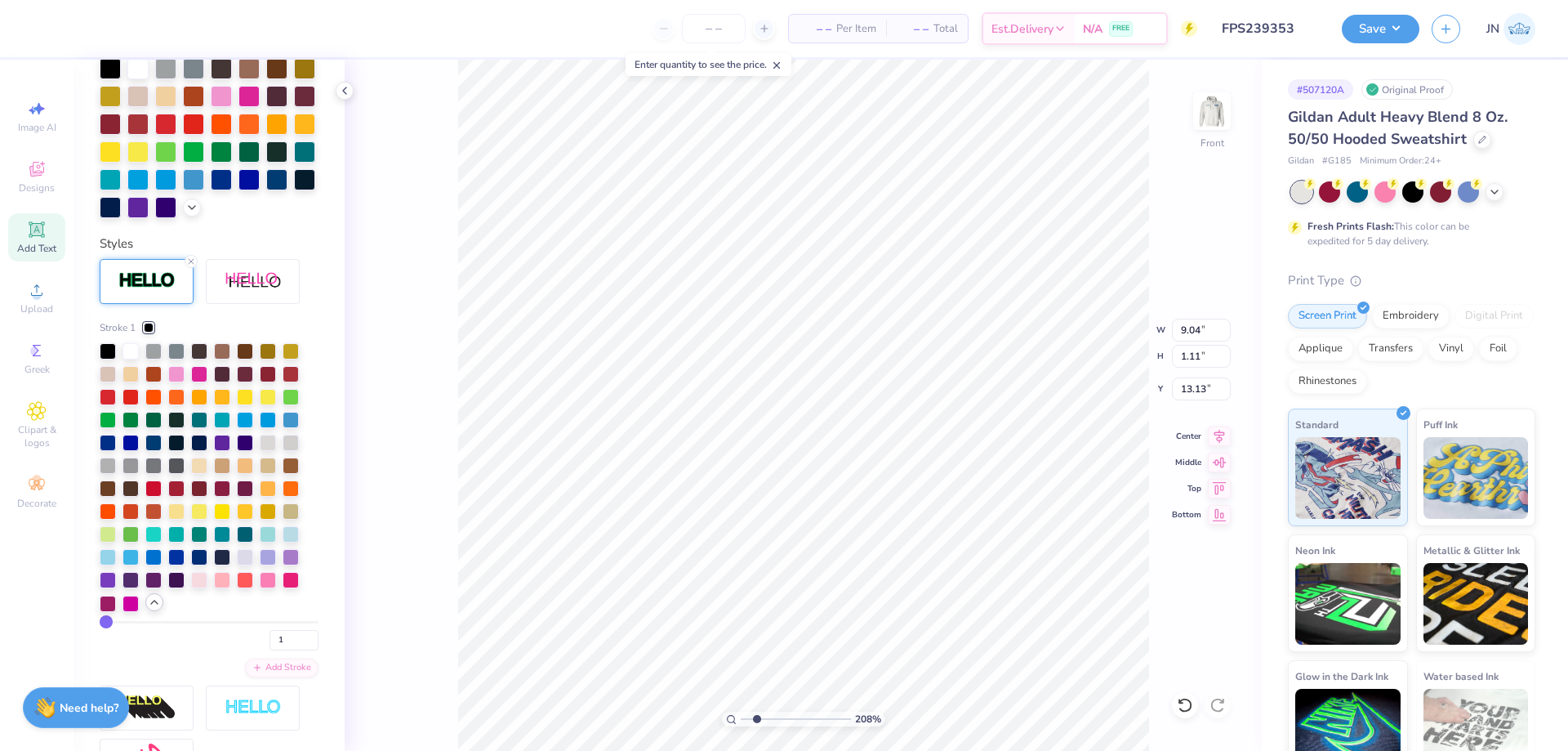
scroll to position [473, 0]
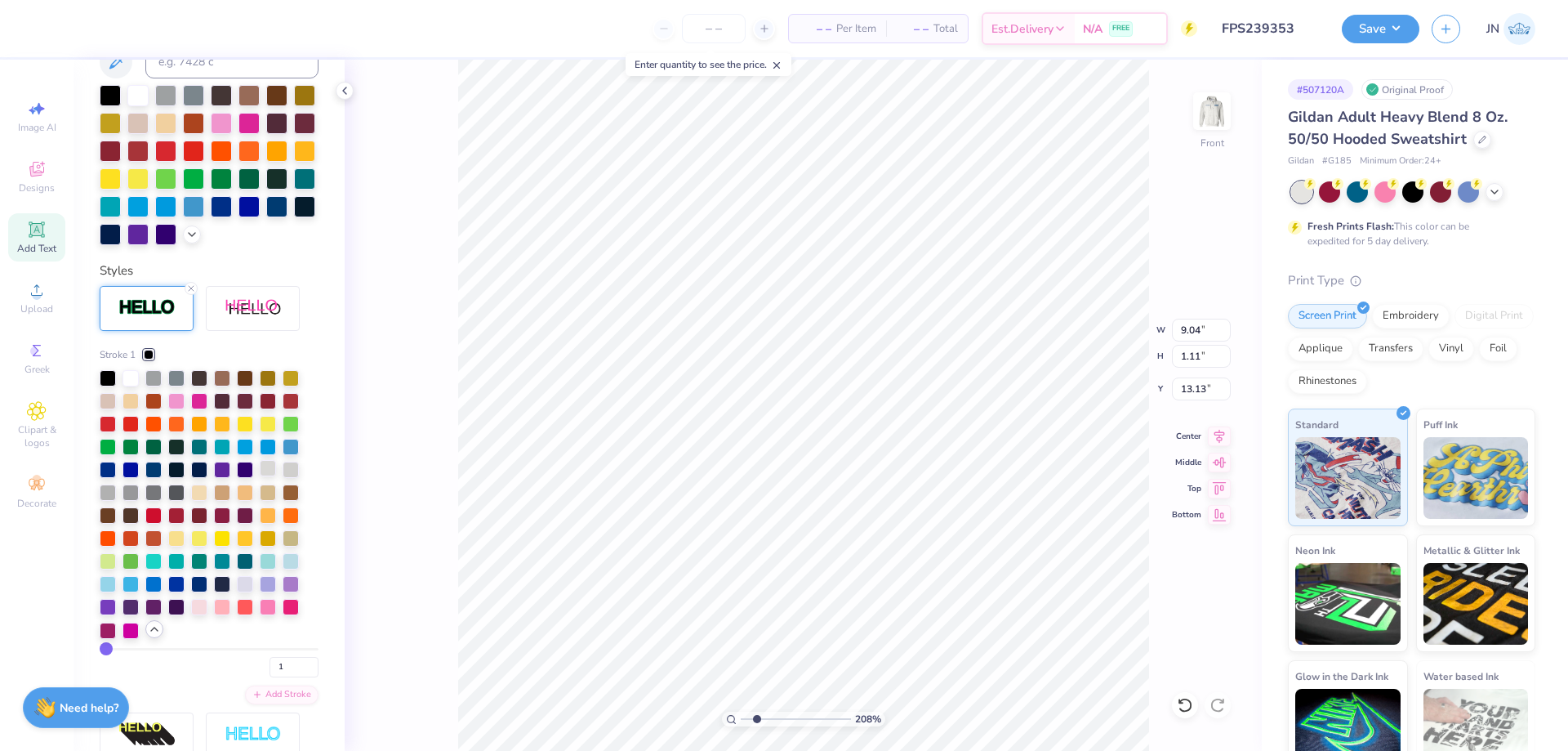
click at [264, 476] on div at bounding box center [267, 468] width 16 height 16
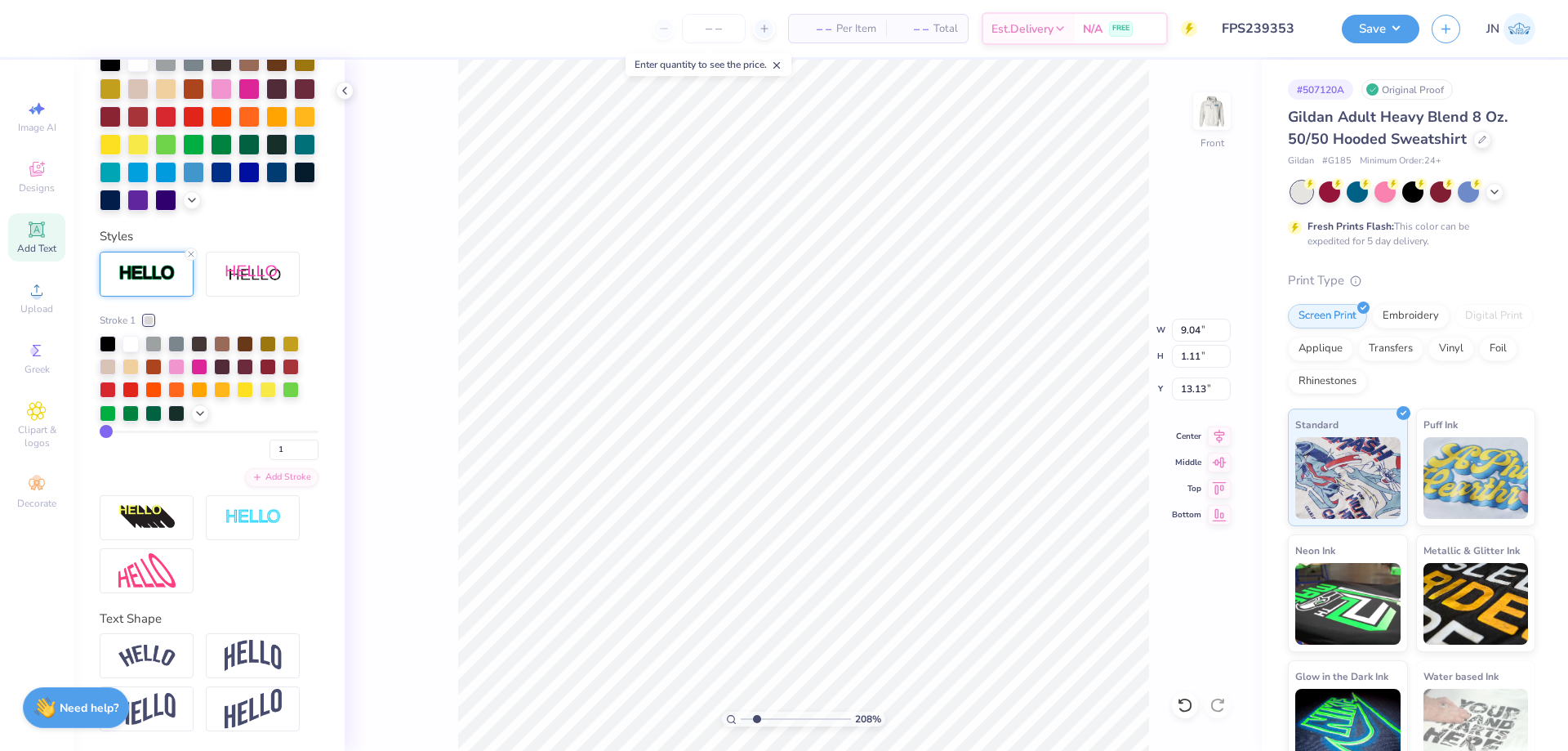
scroll to position [534, 0]
drag, startPoint x: 280, startPoint y: 452, endPoint x: 247, endPoint y: 450, distance: 33.1
click at [247, 450] on div "1" at bounding box center [209, 445] width 219 height 30
type input "2"
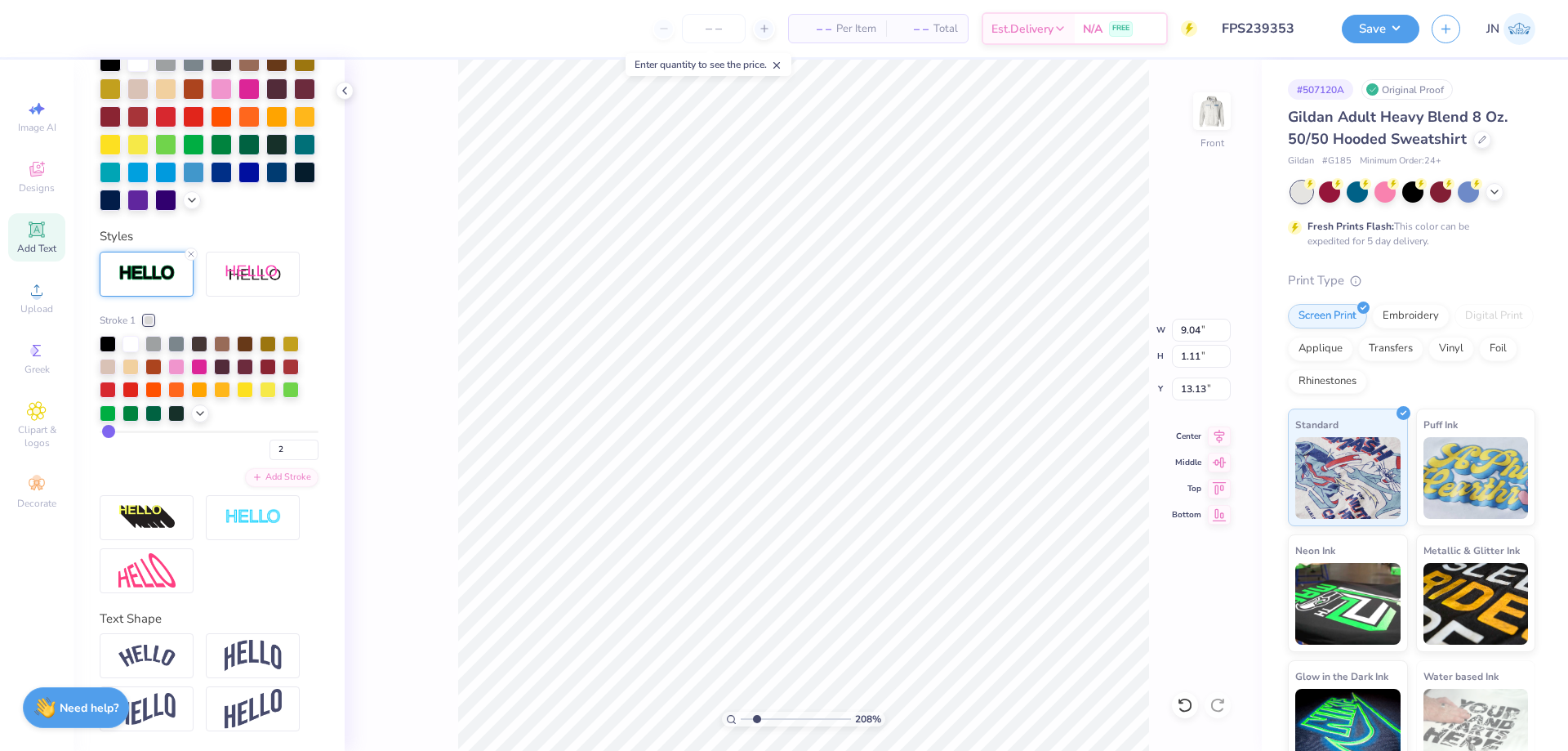
click at [296, 585] on div "Stroke 1 2 Add Stroke" at bounding box center [209, 423] width 219 height 342
type input "9.06"
type input "1.13"
type input "13.12"
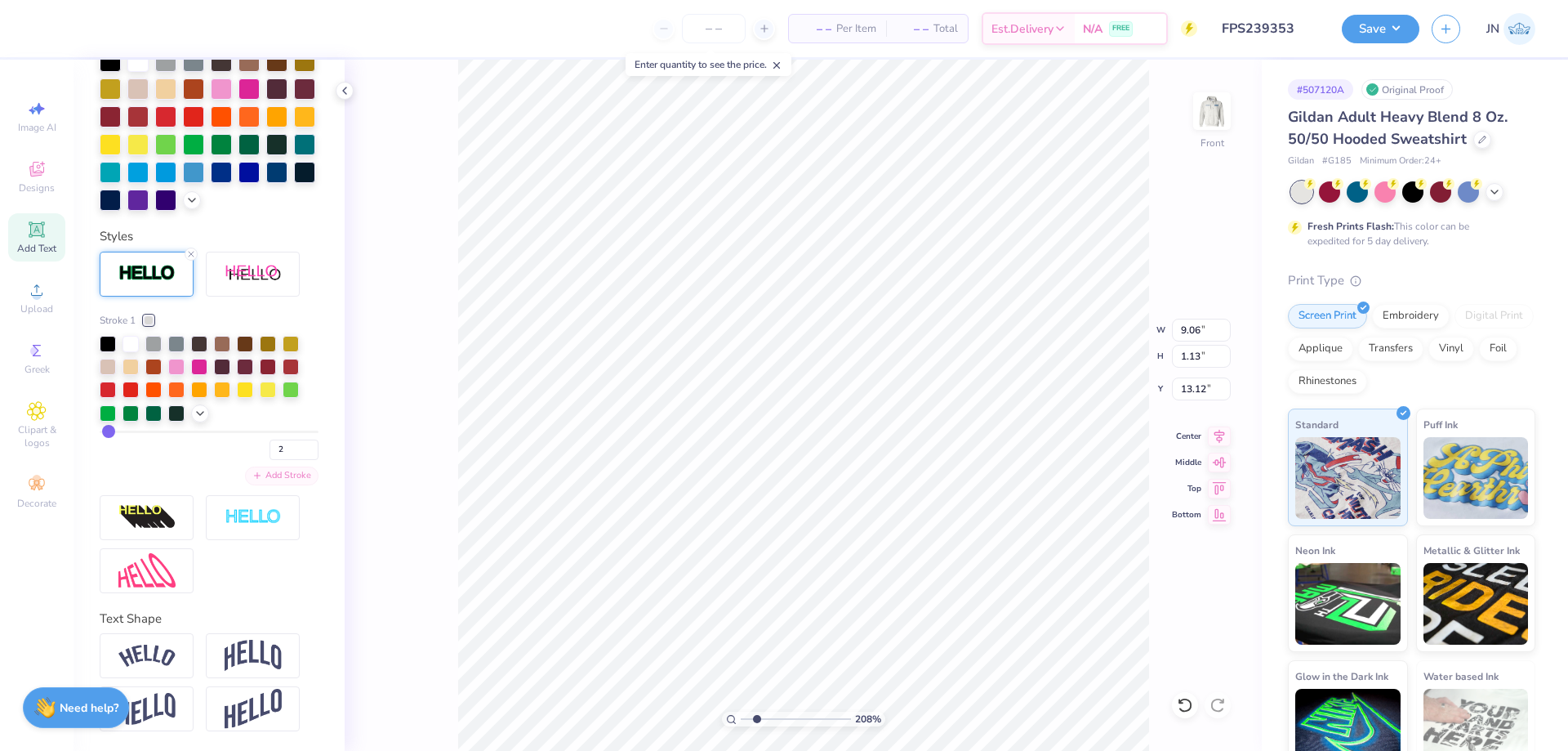
click at [276, 483] on div "Add Stroke" at bounding box center [281, 476] width 74 height 19
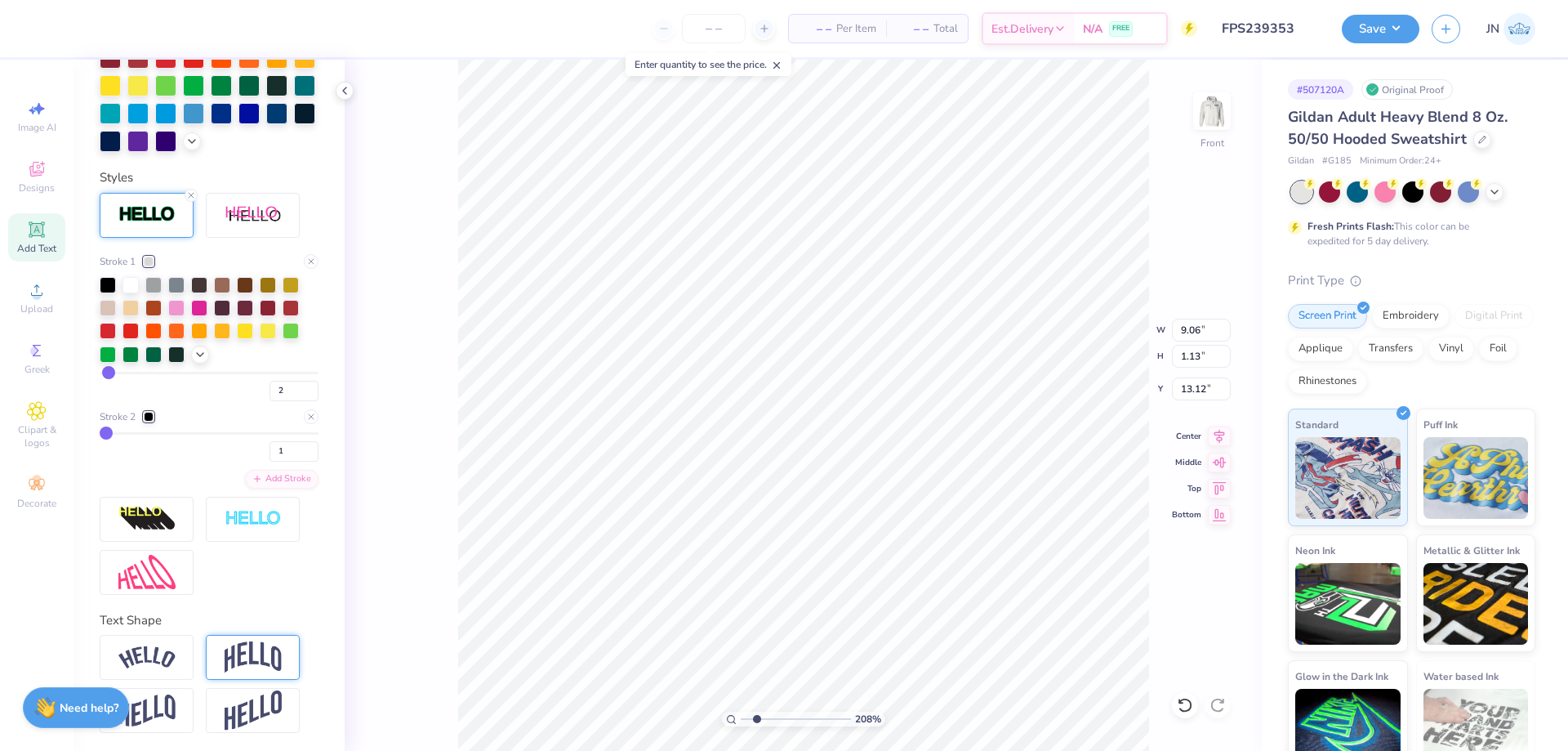
scroll to position [595, 0]
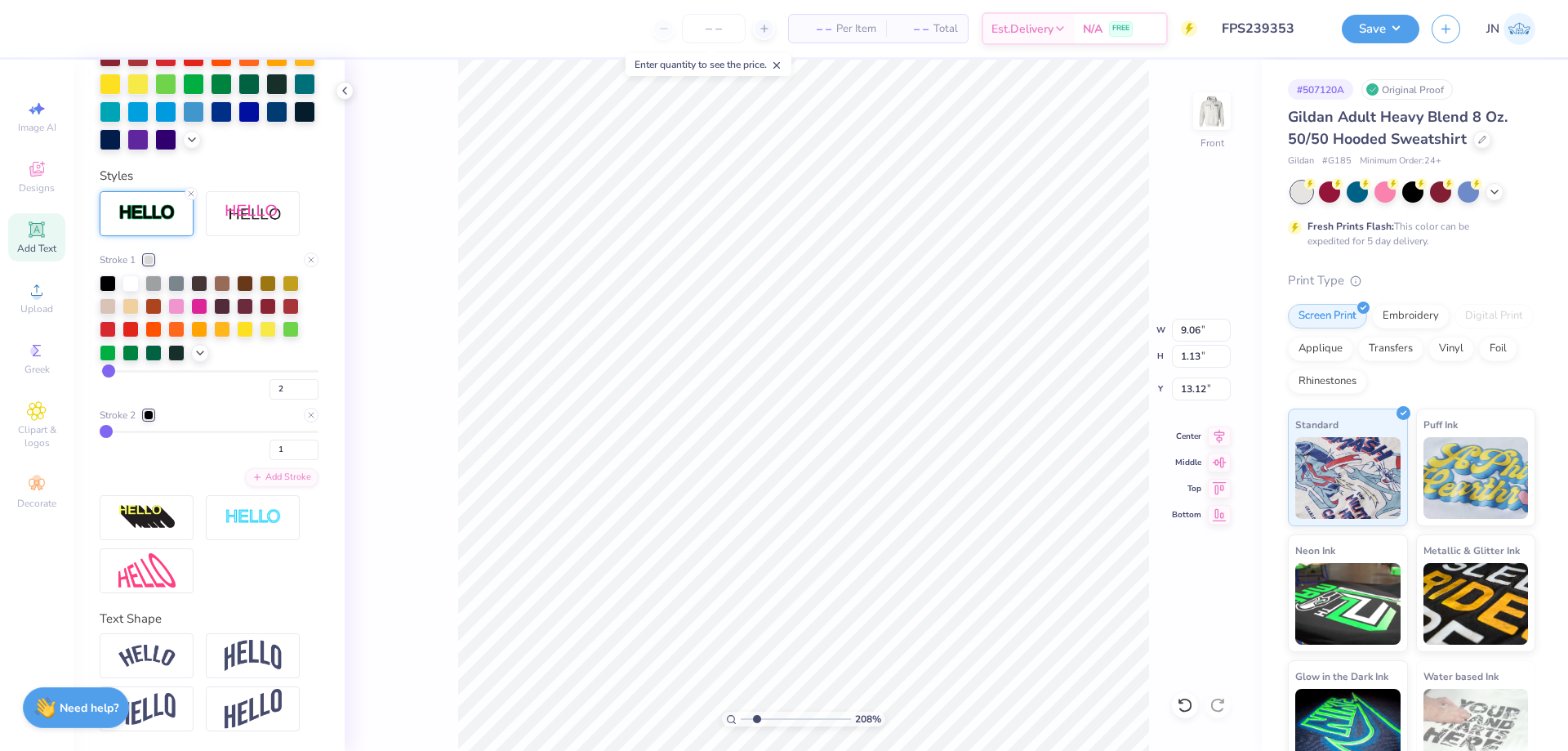
click at [150, 417] on div at bounding box center [149, 415] width 10 height 10
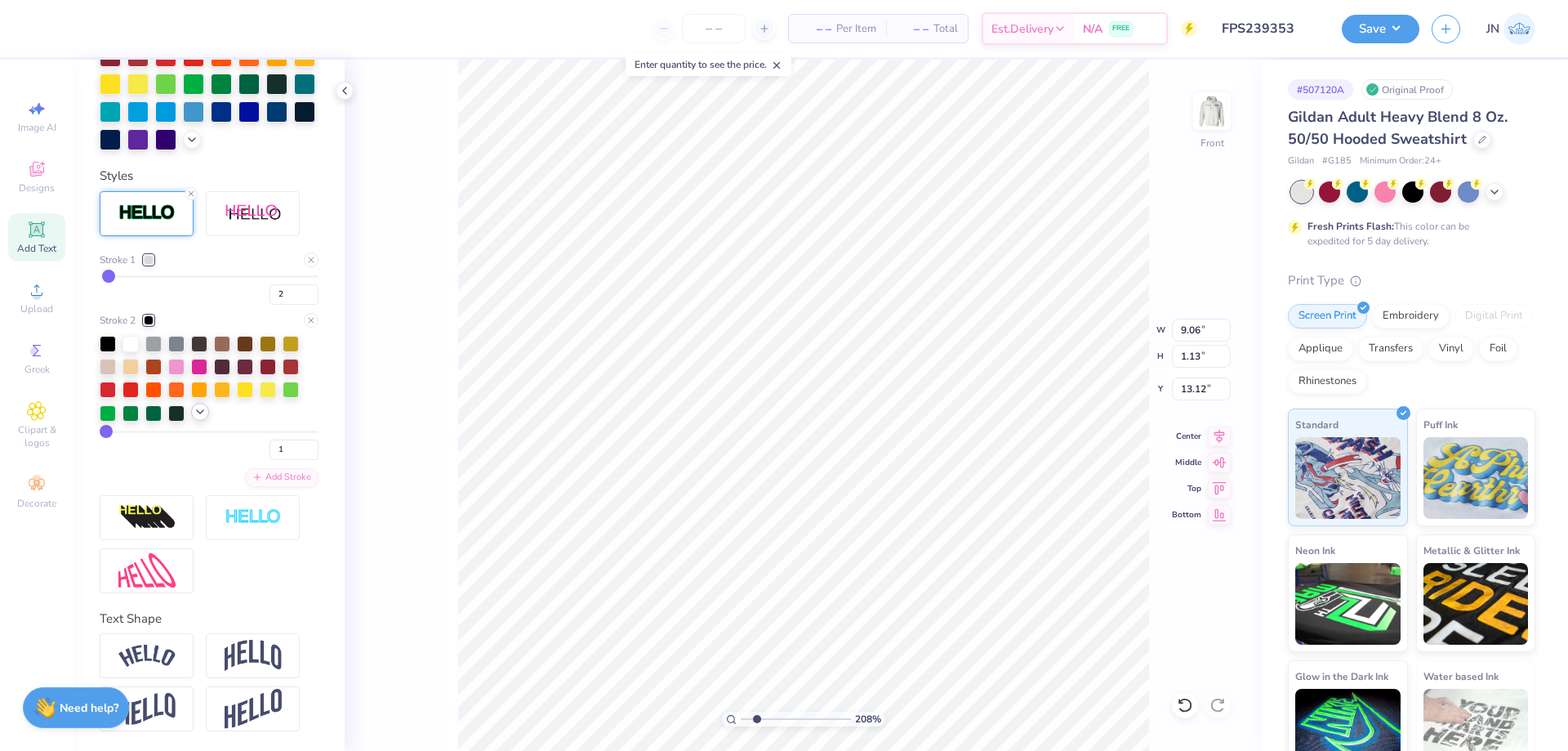
click at [199, 412] on polyline at bounding box center [200, 412] width 7 height 3
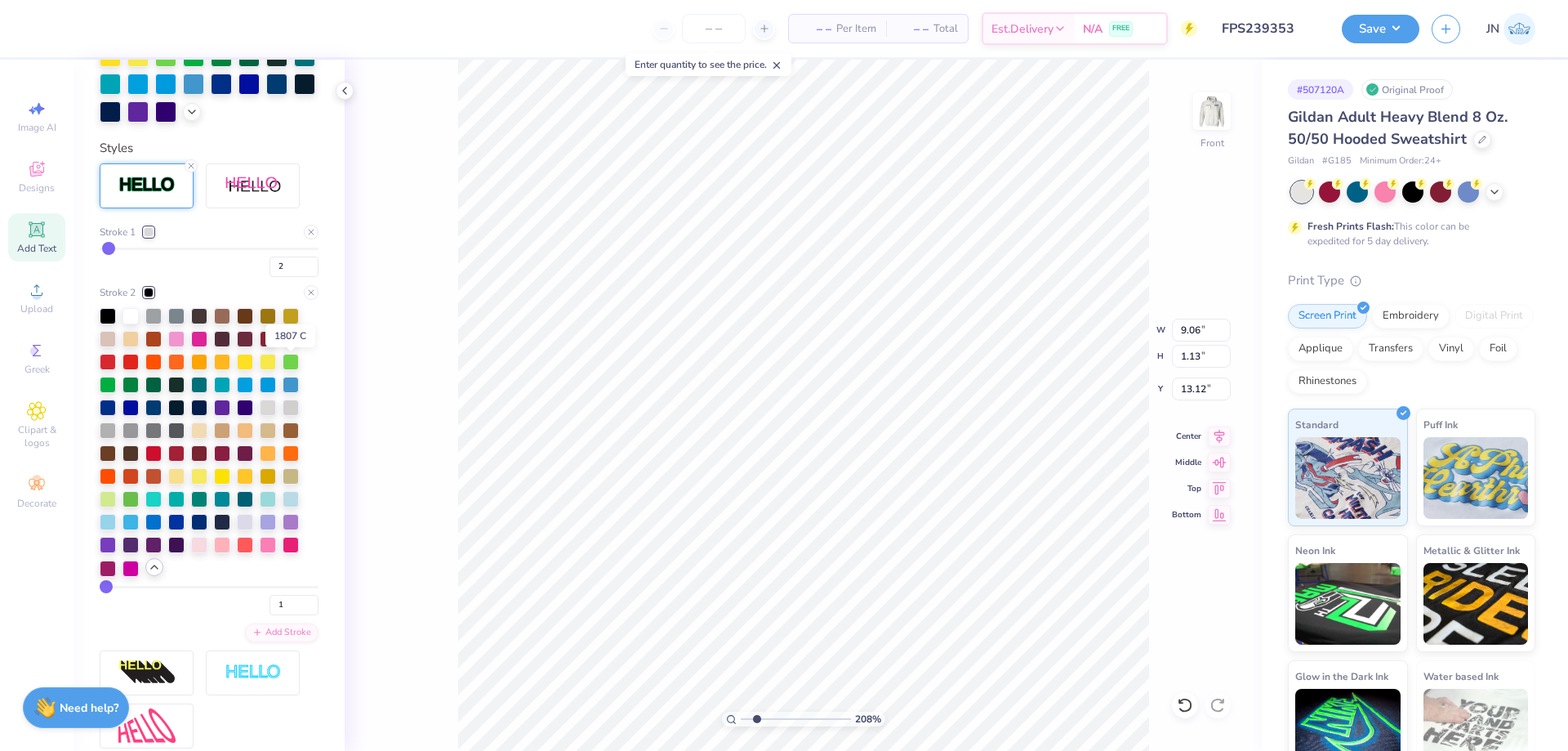
click at [292, 346] on div at bounding box center [290, 337] width 16 height 16
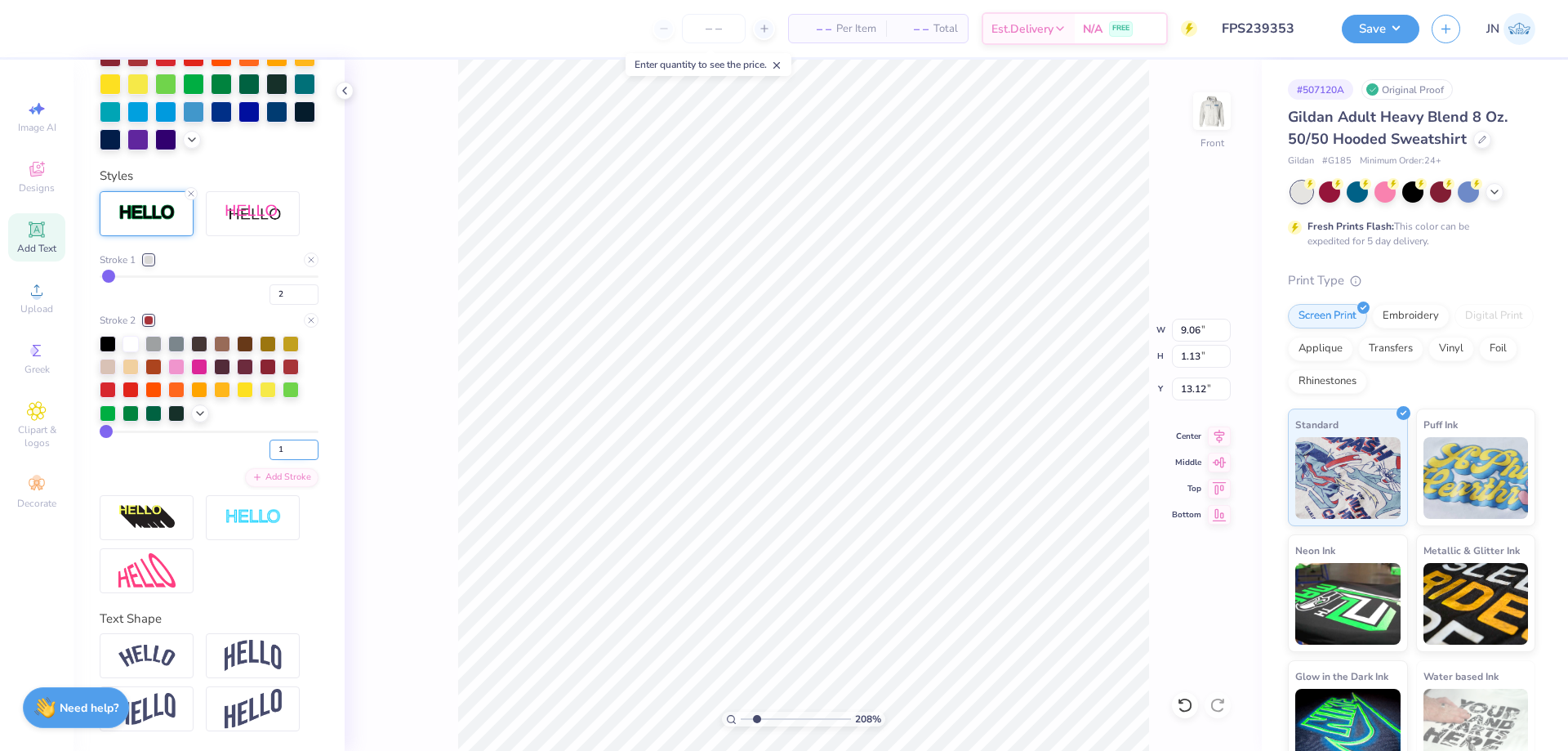
click at [270, 452] on input "1" at bounding box center [294, 450] width 49 height 20
type input "3"
drag, startPoint x: 280, startPoint y: 448, endPoint x: 263, endPoint y: 448, distance: 17.0
click at [270, 448] on input "3" at bounding box center [294, 450] width 49 height 20
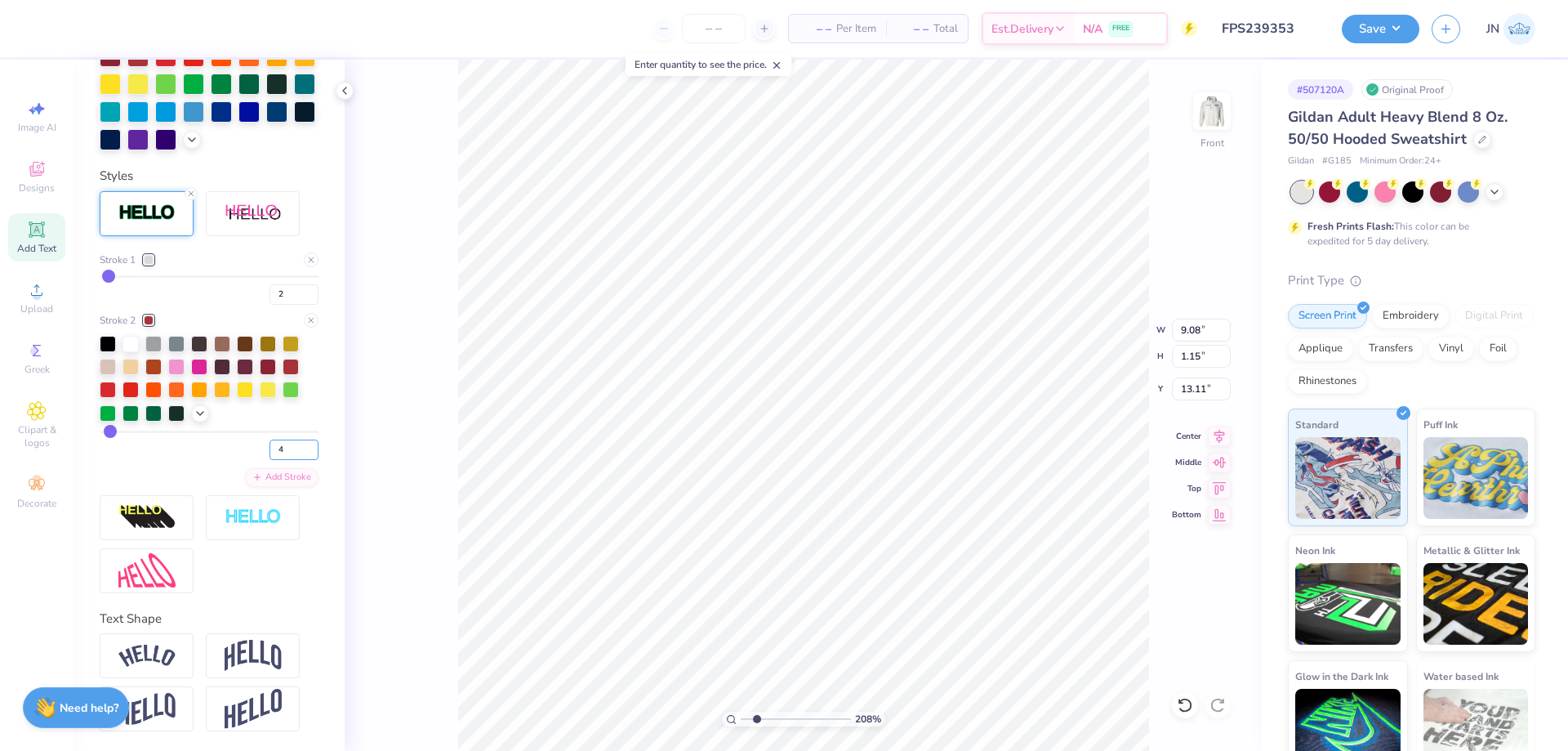
type input "4"
drag, startPoint x: 278, startPoint y: 447, endPoint x: 249, endPoint y: 451, distance: 29.3
click at [249, 450] on div "4" at bounding box center [209, 445] width 219 height 30
type input "5"
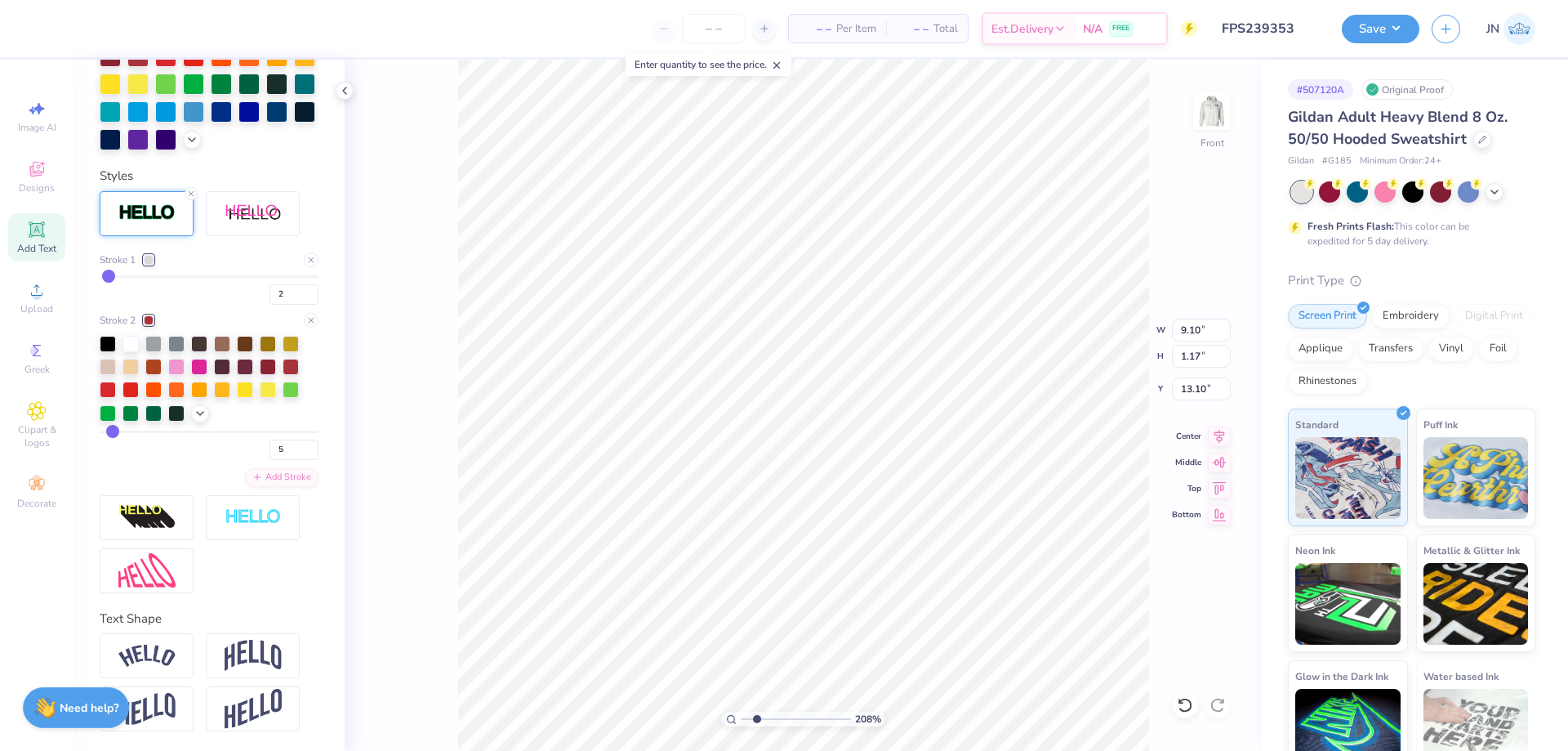
type input "5"
drag, startPoint x: 272, startPoint y: 447, endPoint x: 260, endPoint y: 447, distance: 12.0
click at [270, 447] on input "5" at bounding box center [294, 450] width 49 height 20
type input "6"
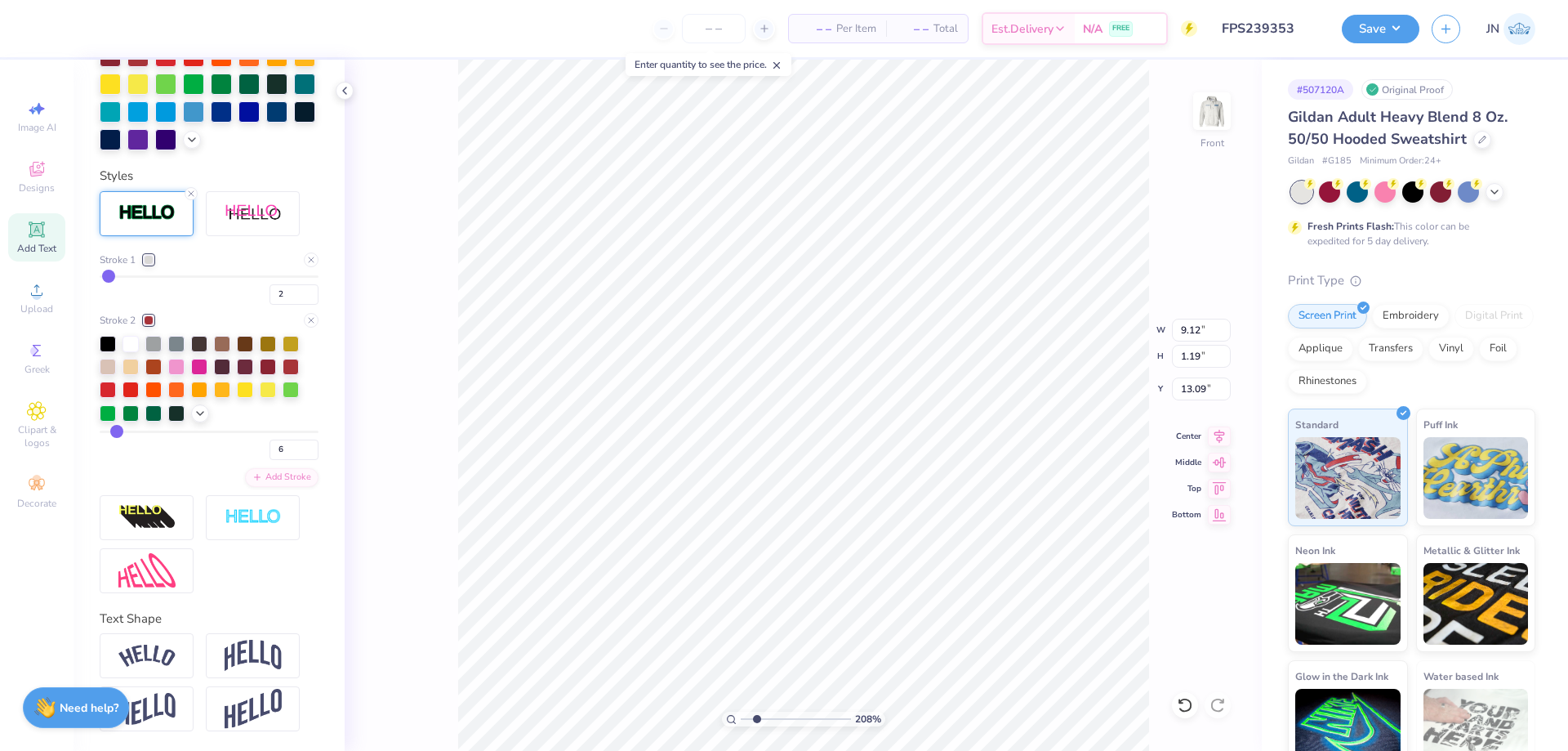
type input "9.14"
type input "1.21"
type input "13.08"
click at [55, 299] on div "Upload" at bounding box center [37, 298] width 57 height 48
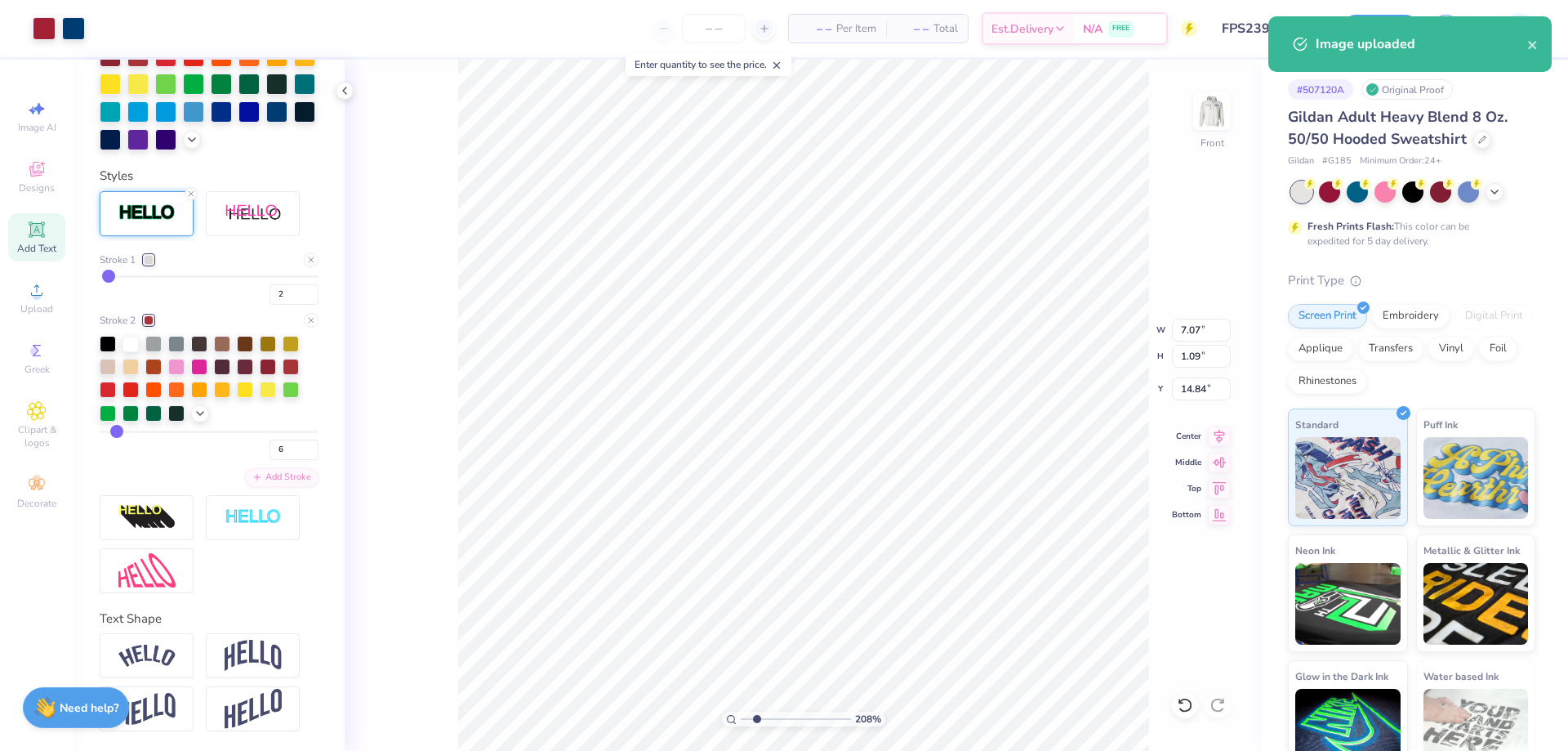
type input "7.07"
type input "1.09"
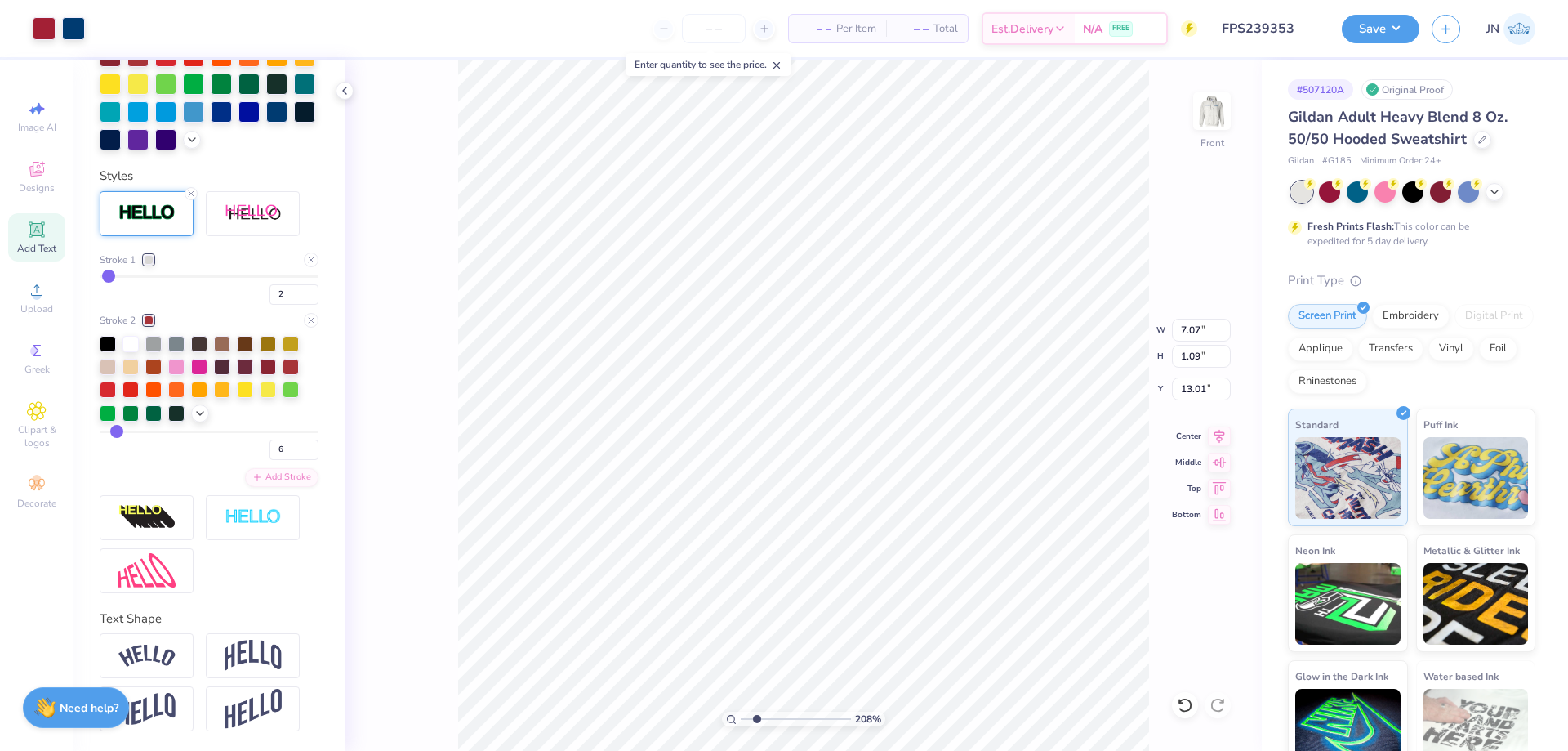
type input "13.01"
click at [1222, 434] on icon at bounding box center [1219, 434] width 23 height 19
type input "9.34"
type input "1.44"
click at [1229, 430] on icon at bounding box center [1219, 434] width 23 height 19
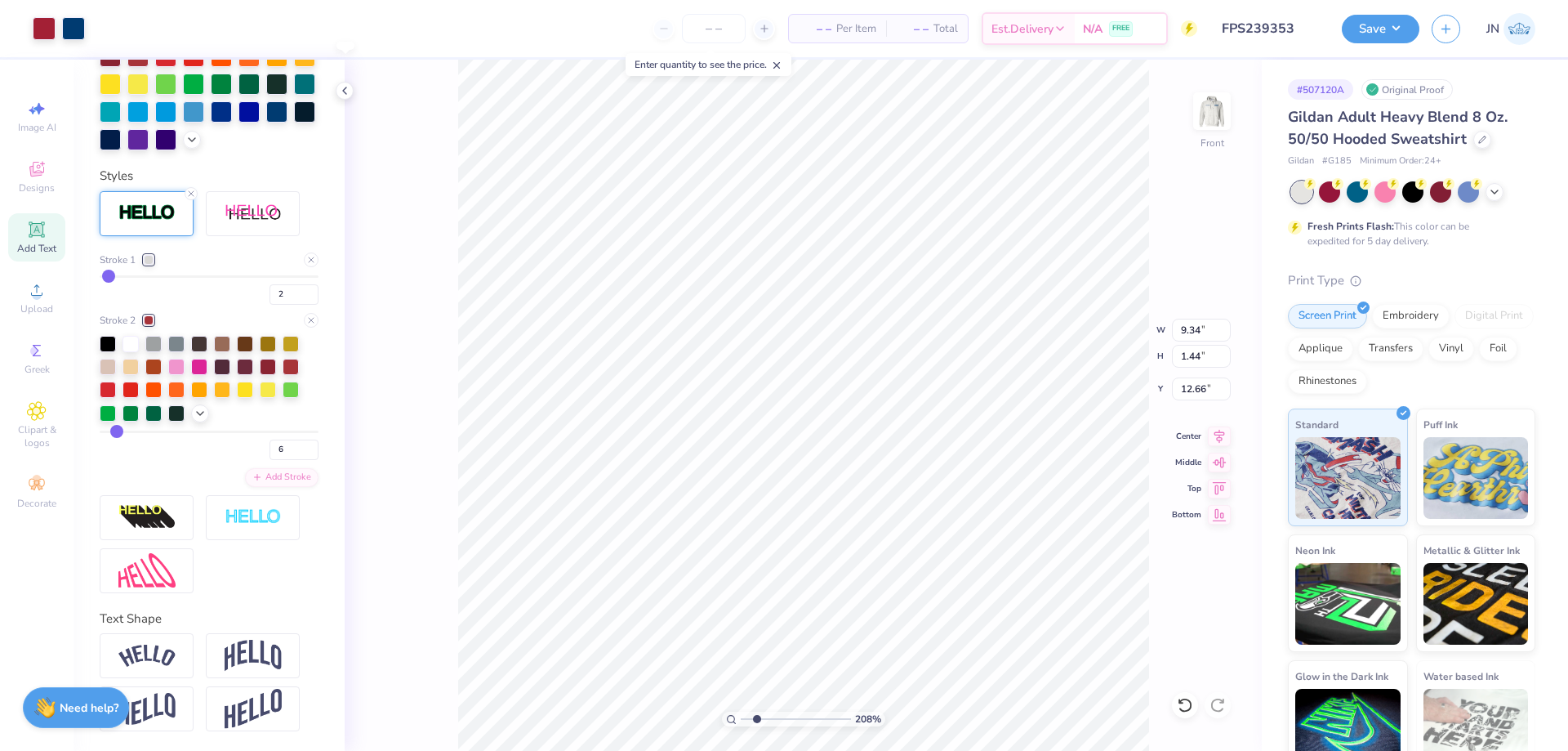
type input "12.84"
drag, startPoint x: 762, startPoint y: 721, endPoint x: 744, endPoint y: 721, distance: 18.0
click at [744, 721] on input "range" at bounding box center [795, 719] width 110 height 14
click at [1365, 41] on div "Save" at bounding box center [1381, 29] width 78 height 29
click at [1363, 36] on button "Save" at bounding box center [1381, 26] width 78 height 29
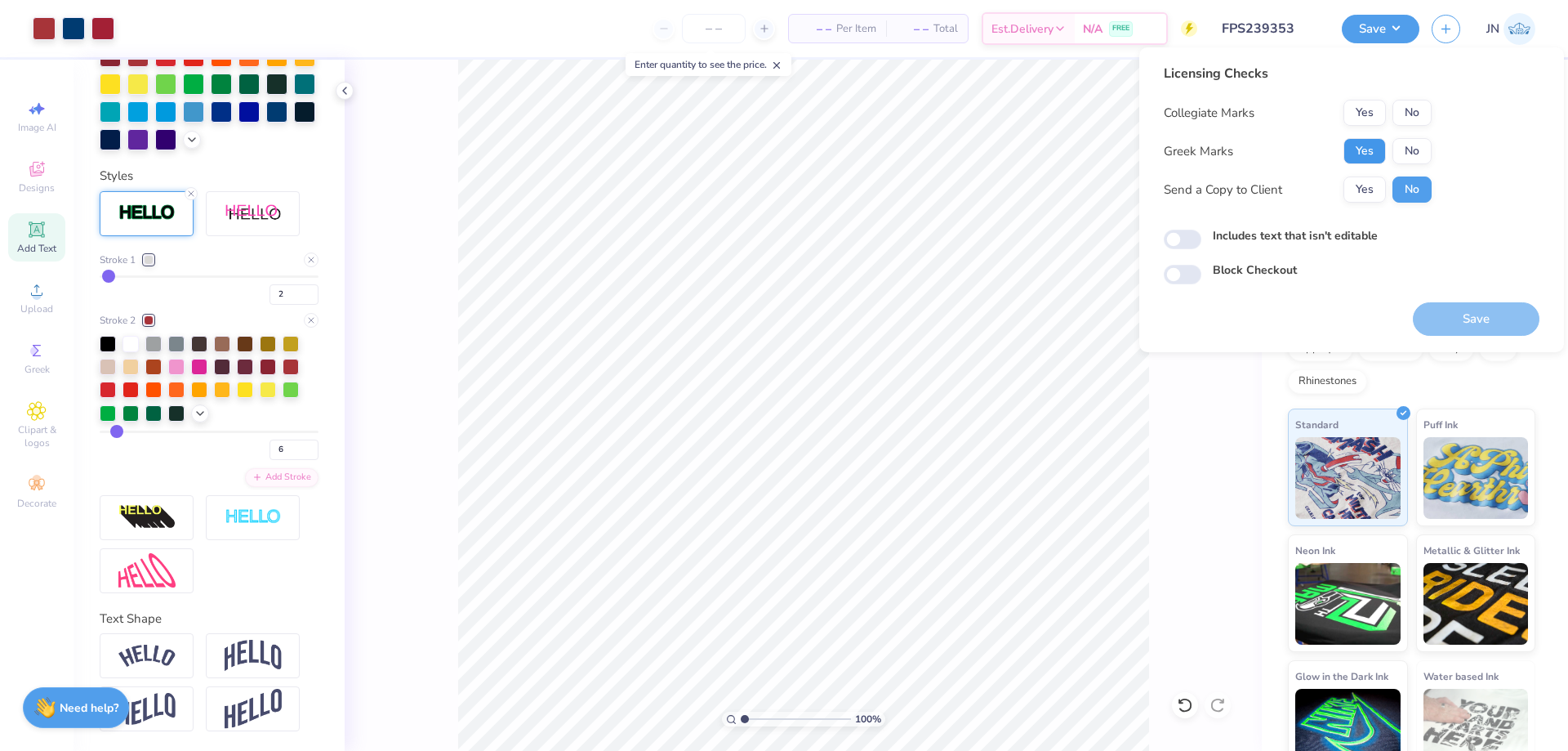
click at [1364, 143] on button "Yes" at bounding box center [1365, 151] width 42 height 26
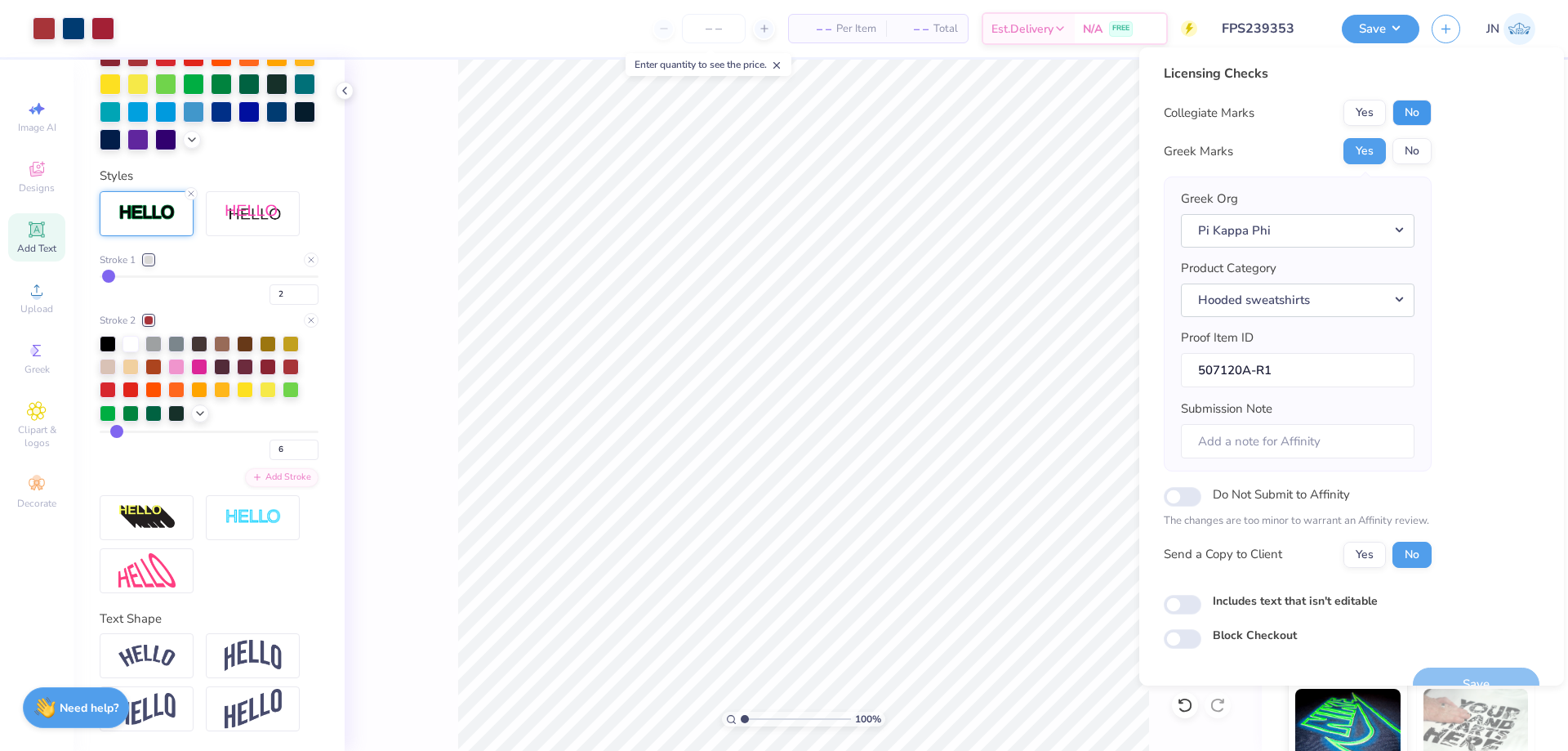
click at [1404, 117] on button "No" at bounding box center [1412, 112] width 39 height 26
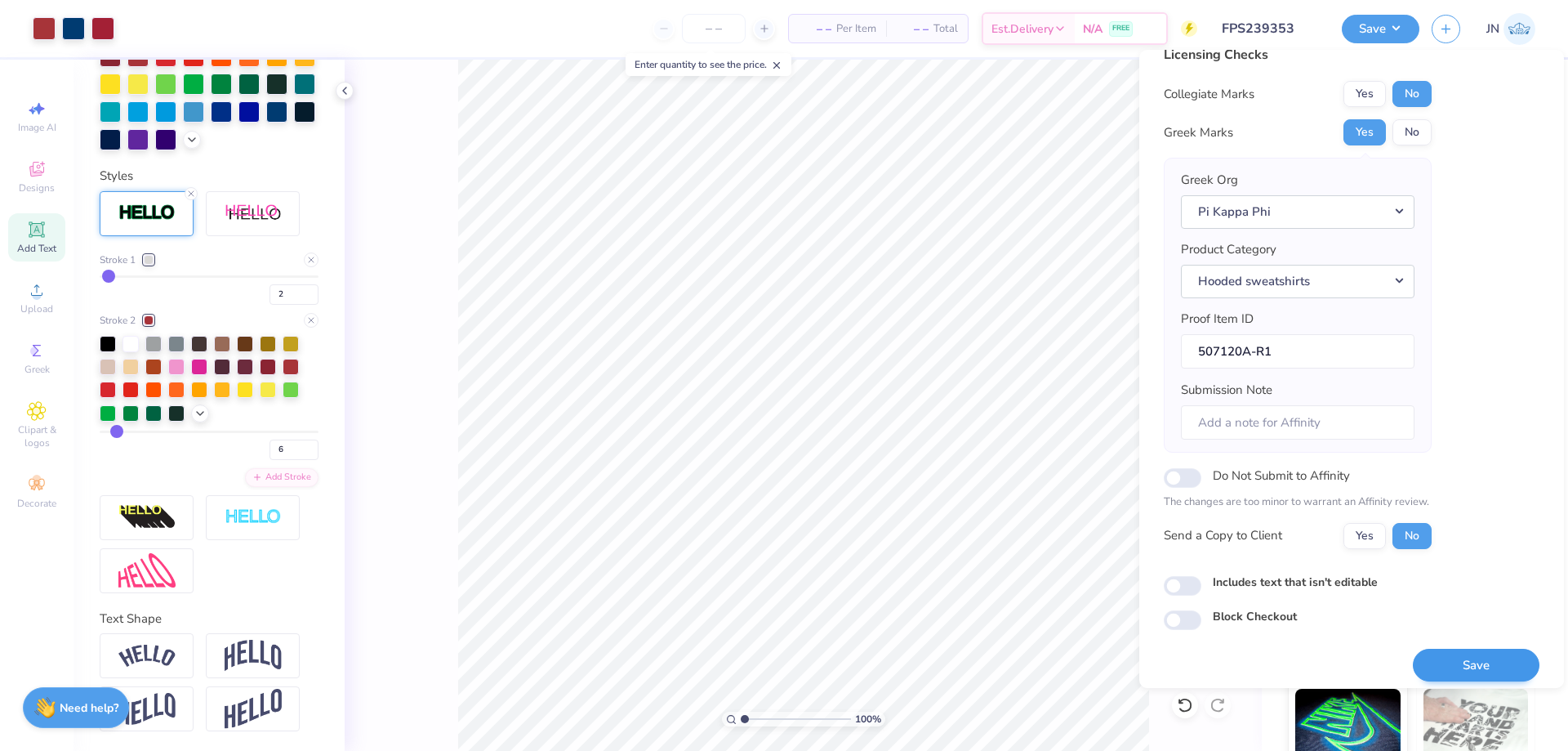
scroll to position [31, 0]
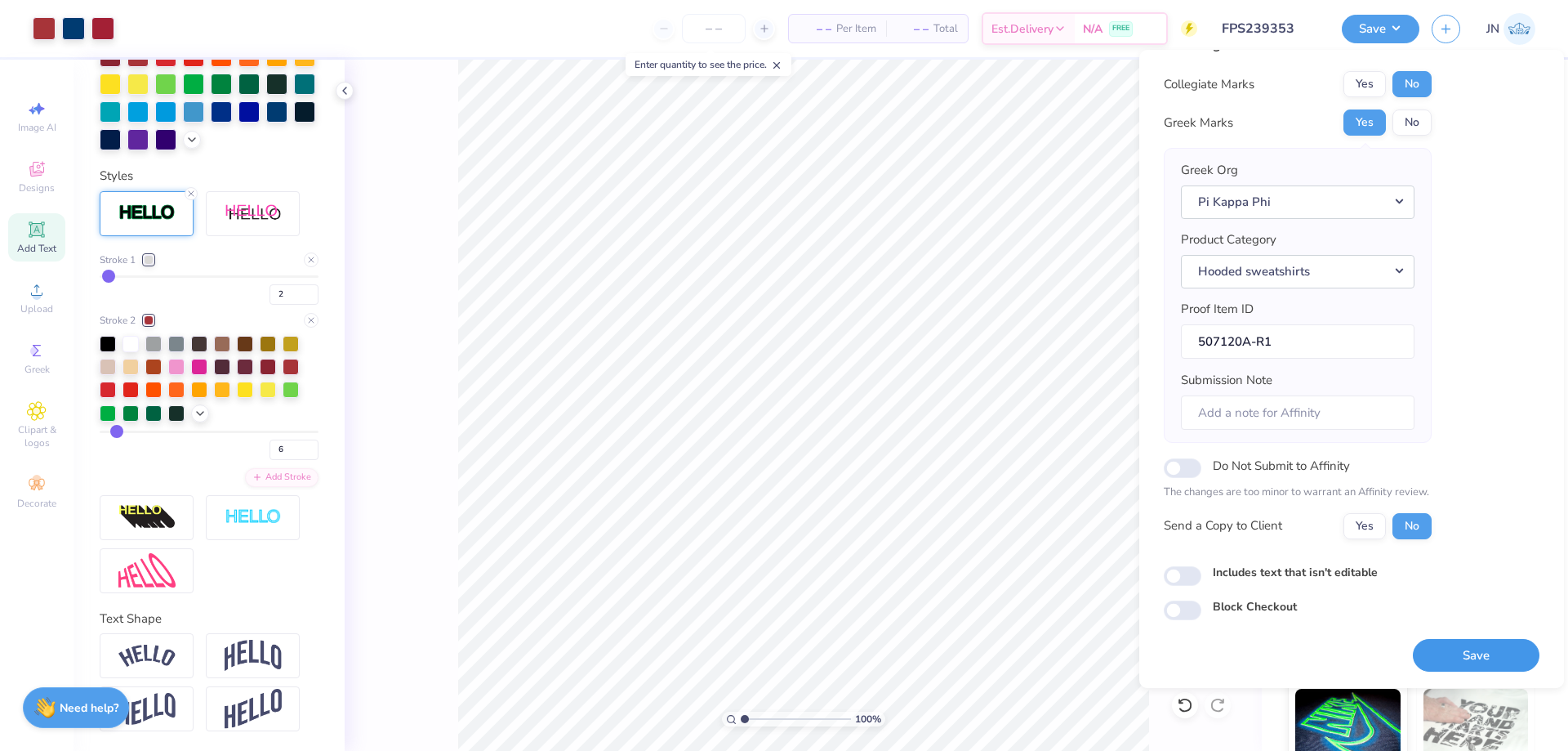
click at [1494, 651] on button "Save" at bounding box center [1477, 656] width 127 height 34
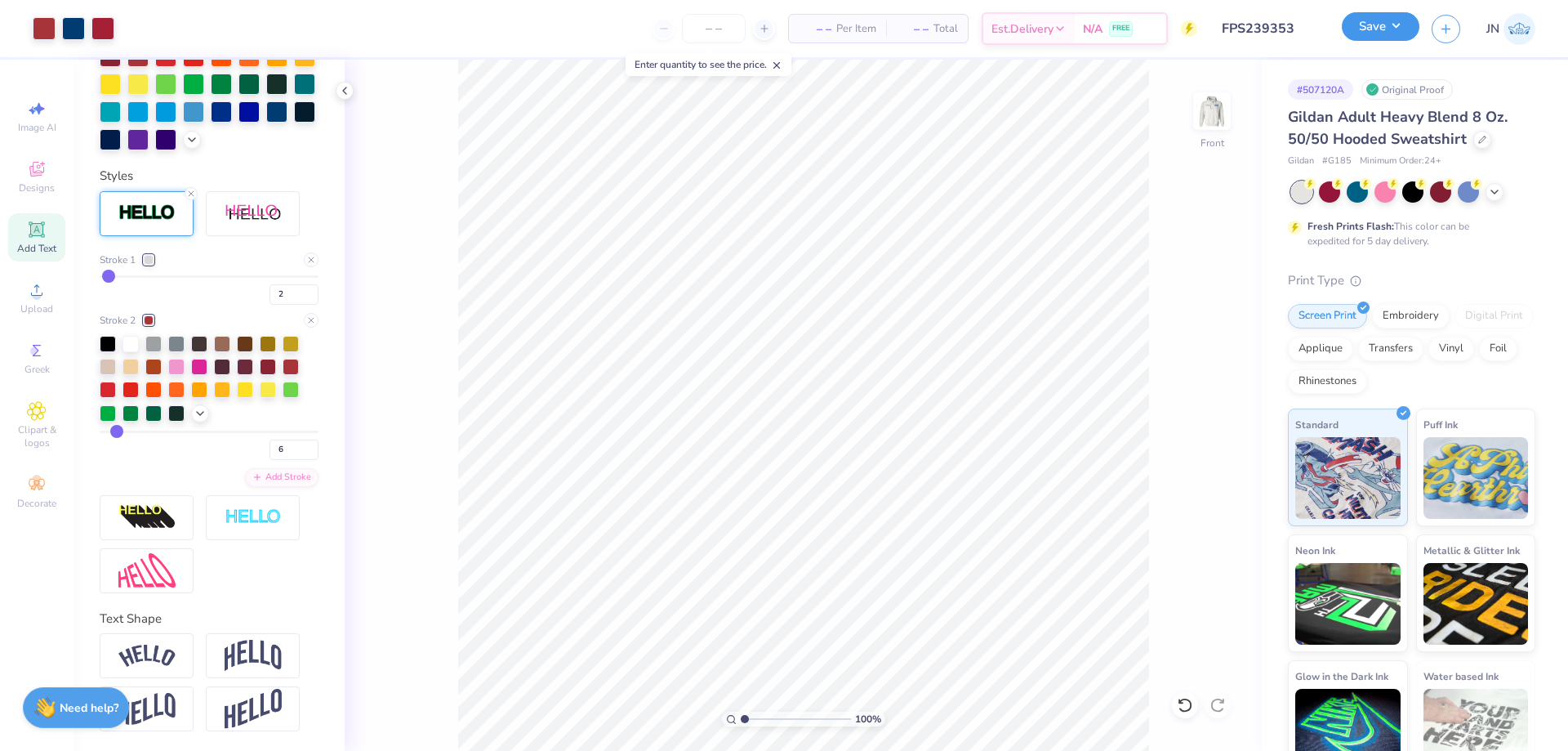
click at [1359, 20] on button "Save" at bounding box center [1381, 26] width 78 height 29
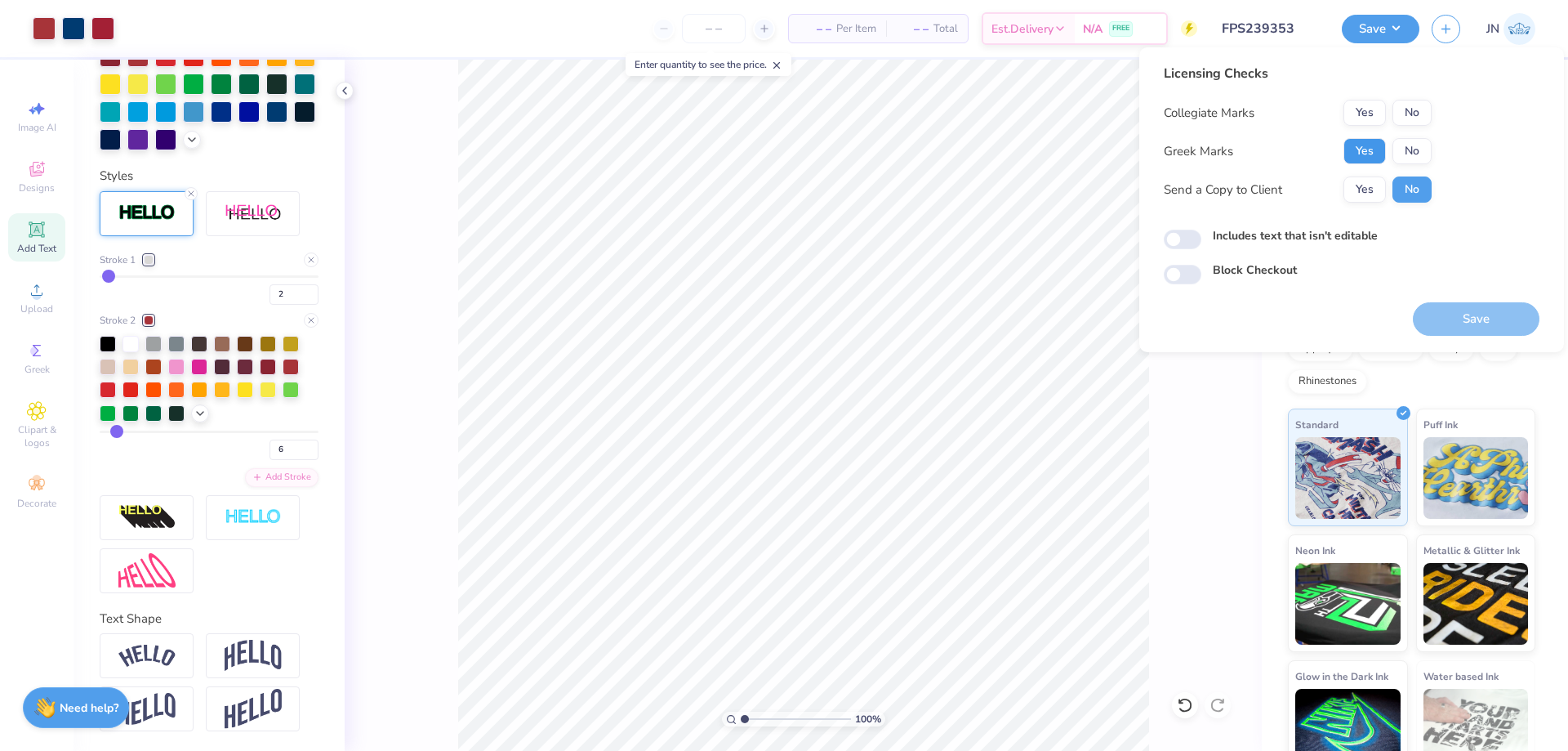
click at [1380, 140] on button "Yes" at bounding box center [1365, 151] width 42 height 26
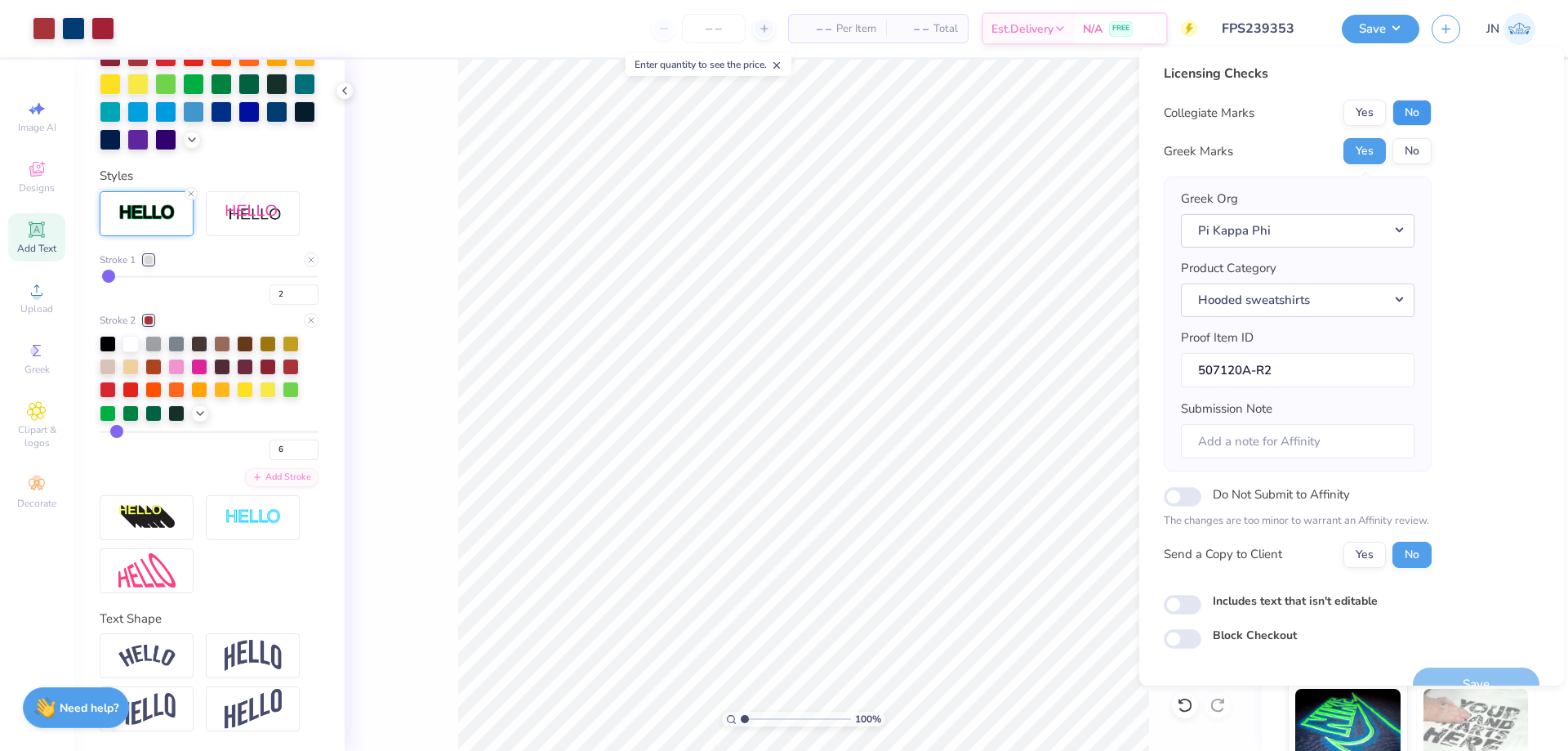
click at [1407, 117] on button "No" at bounding box center [1412, 112] width 39 height 26
click at [1456, 667] on button "Save" at bounding box center [1477, 684] width 127 height 34
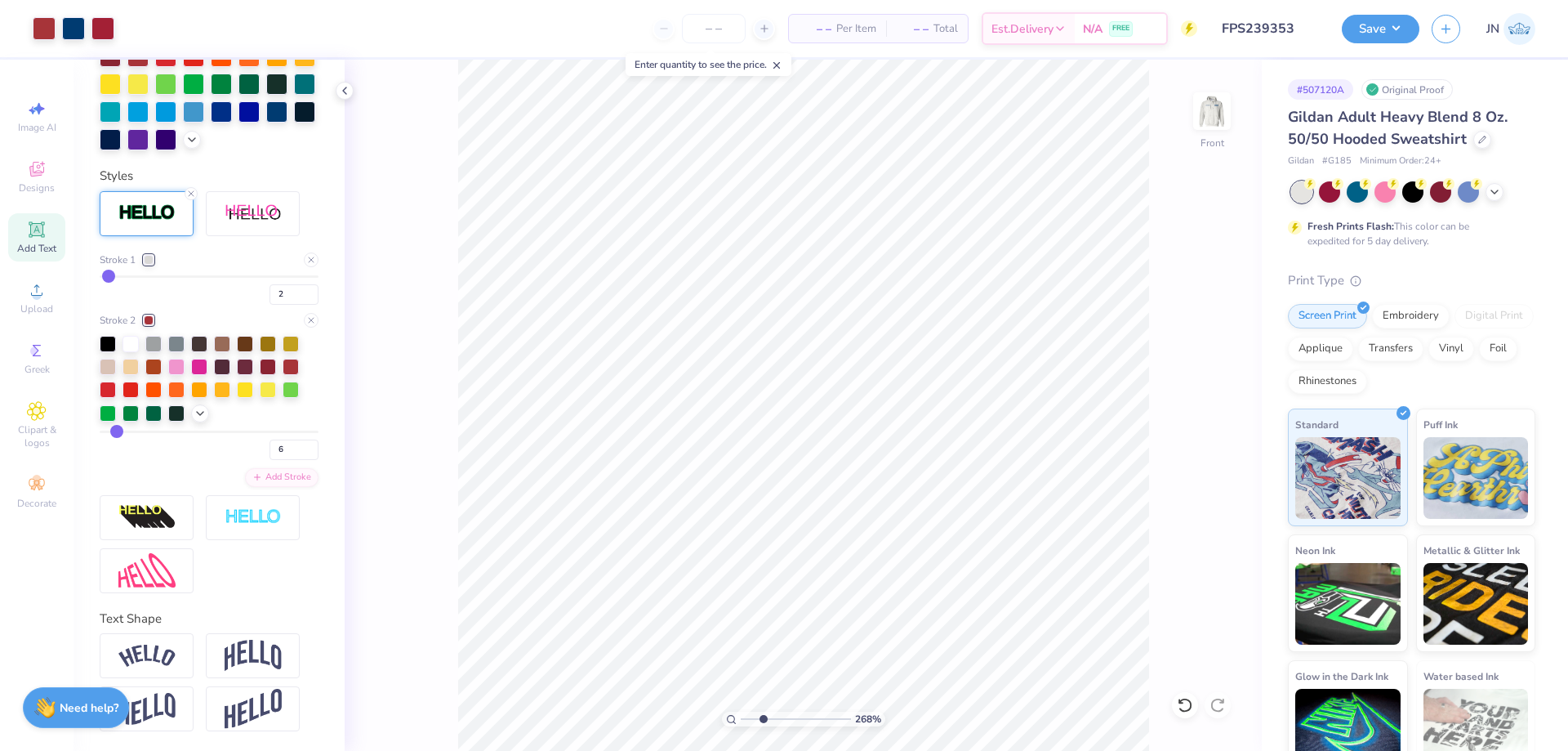
click at [763, 715] on input "range" at bounding box center [795, 719] width 110 height 14
drag, startPoint x: 763, startPoint y: 718, endPoint x: 718, endPoint y: 718, distance: 45.0
click at [740, 718] on input "range" at bounding box center [795, 719] width 110 height 14
click at [783, 717] on input "range" at bounding box center [795, 719] width 110 height 14
drag, startPoint x: 783, startPoint y: 720, endPoint x: 665, endPoint y: 728, distance: 118.3
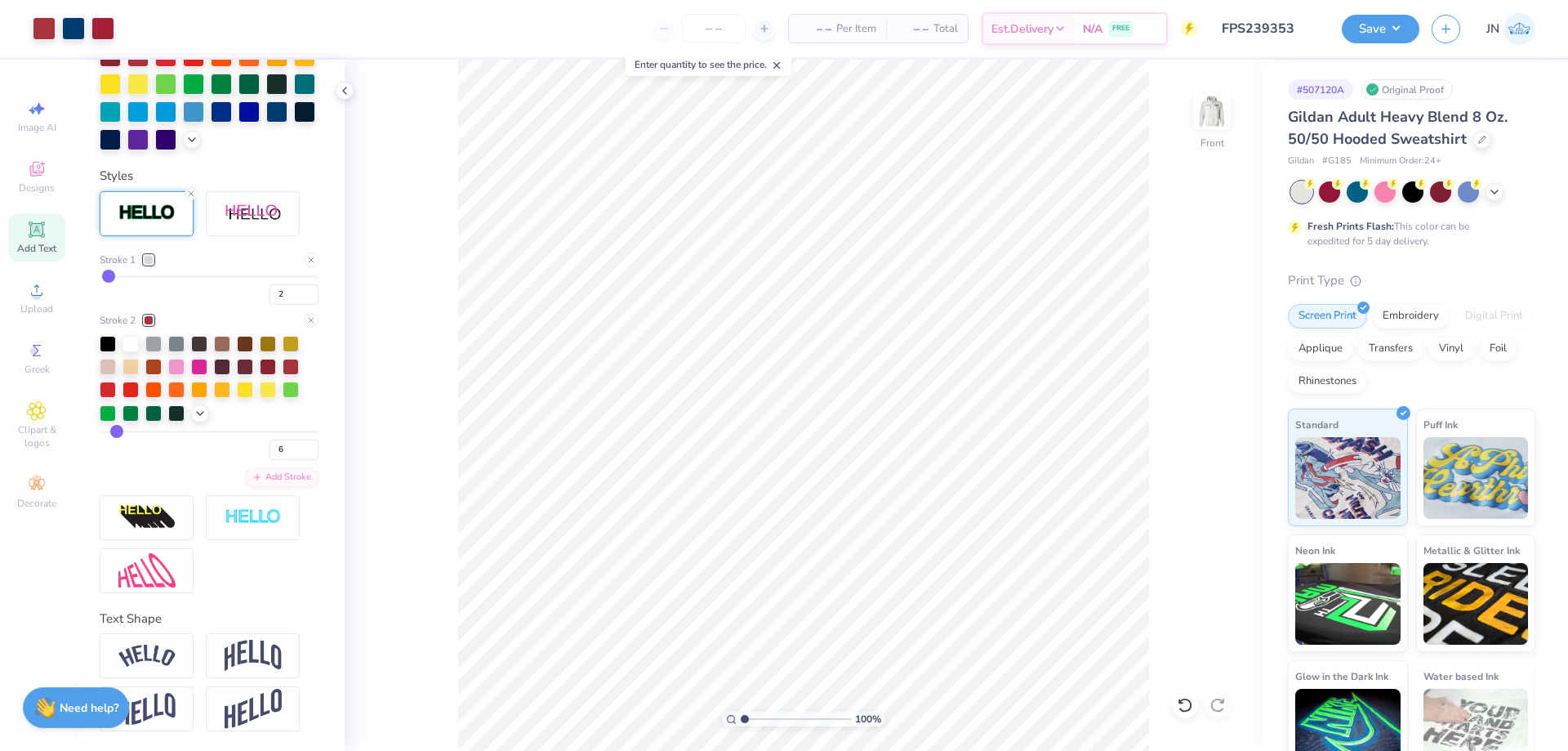
type input "1"
click at [740, 726] on input "range" at bounding box center [795, 719] width 110 height 14
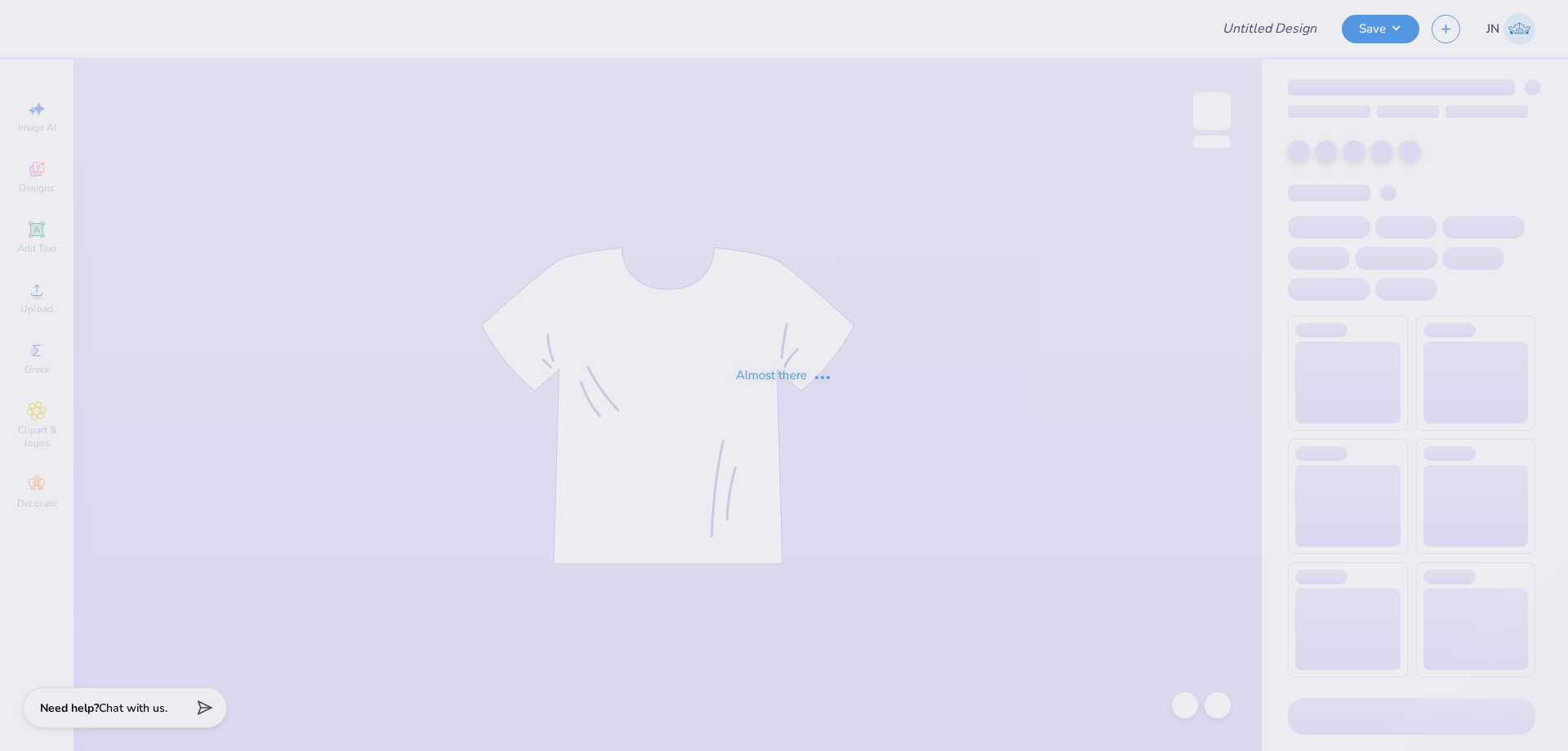
type input "FPS239524"
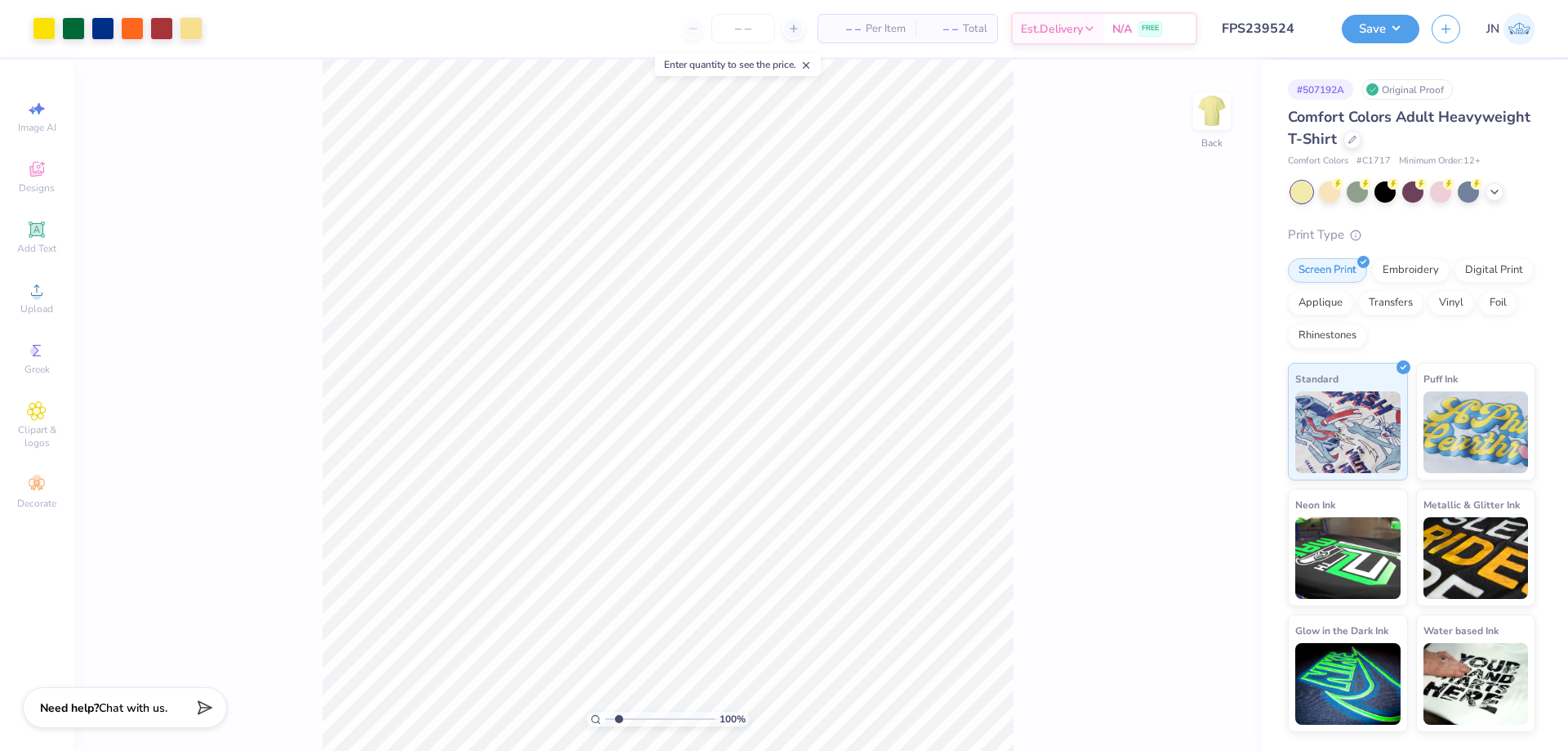
click at [619, 715] on input "range" at bounding box center [660, 719] width 110 height 14
drag, startPoint x: 623, startPoint y: 715, endPoint x: 611, endPoint y: 715, distance: 12.0
click at [611, 715] on input "range" at bounding box center [660, 719] width 110 height 14
click at [631, 714] on input "range" at bounding box center [660, 719] width 110 height 14
drag, startPoint x: 631, startPoint y: 714, endPoint x: 607, endPoint y: 718, distance: 24.3
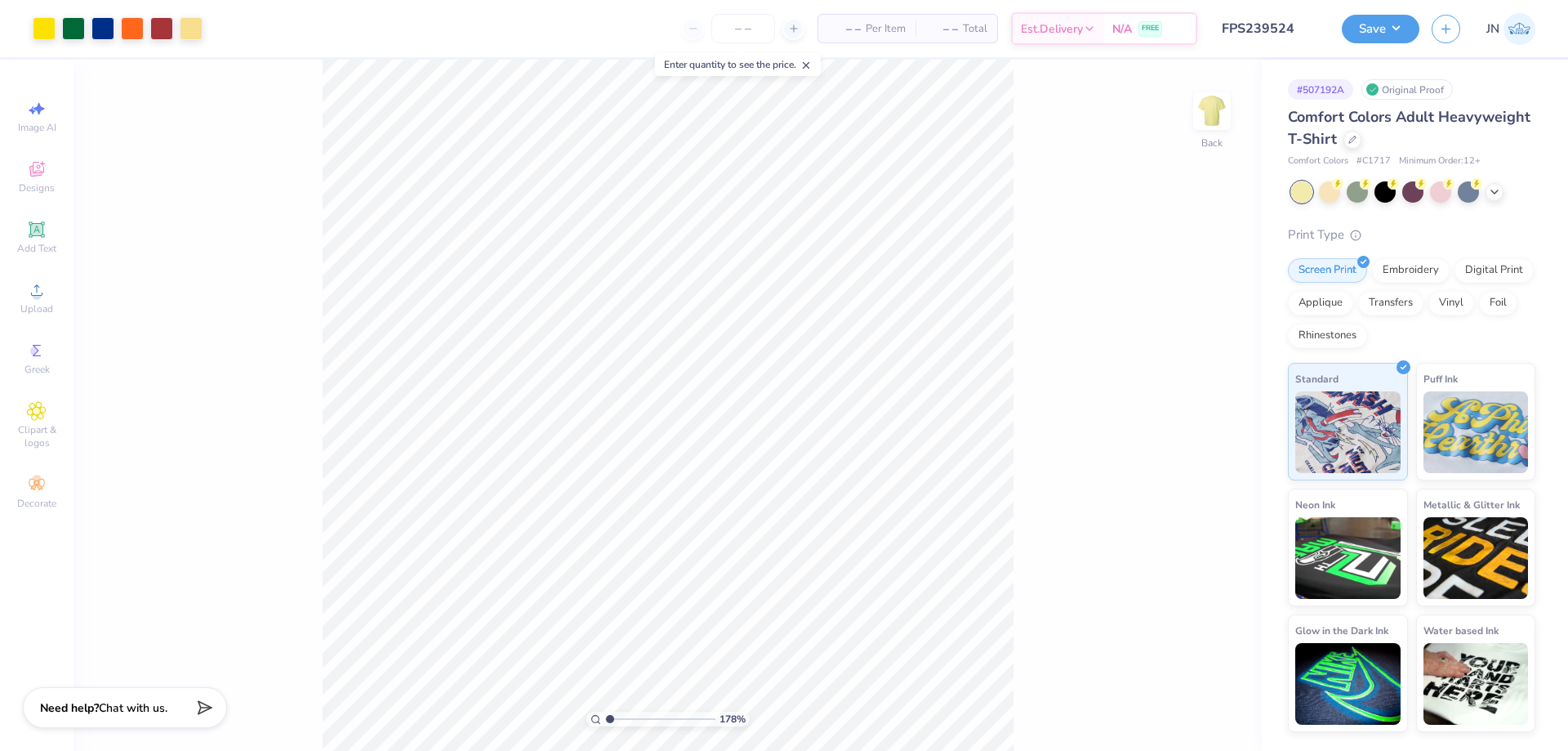
type input "1"
click at [607, 718] on input "range" at bounding box center [660, 719] width 110 height 14
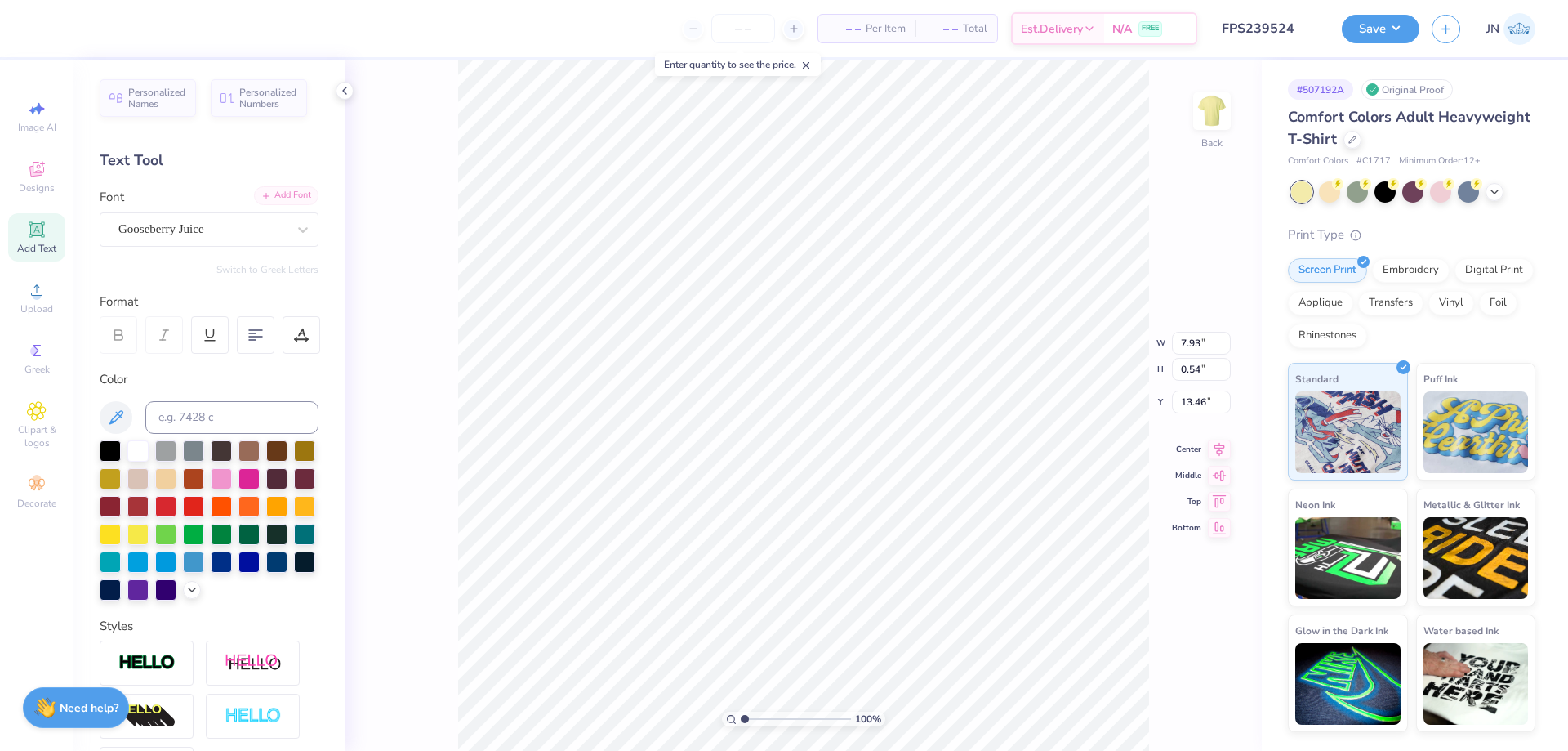
click at [260, 191] on div "Add Font" at bounding box center [287, 195] width 64 height 19
click at [270, 189] on div "Add Font" at bounding box center [287, 195] width 64 height 19
type textarea "Picked Fresh Daily"
click at [1215, 441] on icon at bounding box center [1219, 434] width 23 height 19
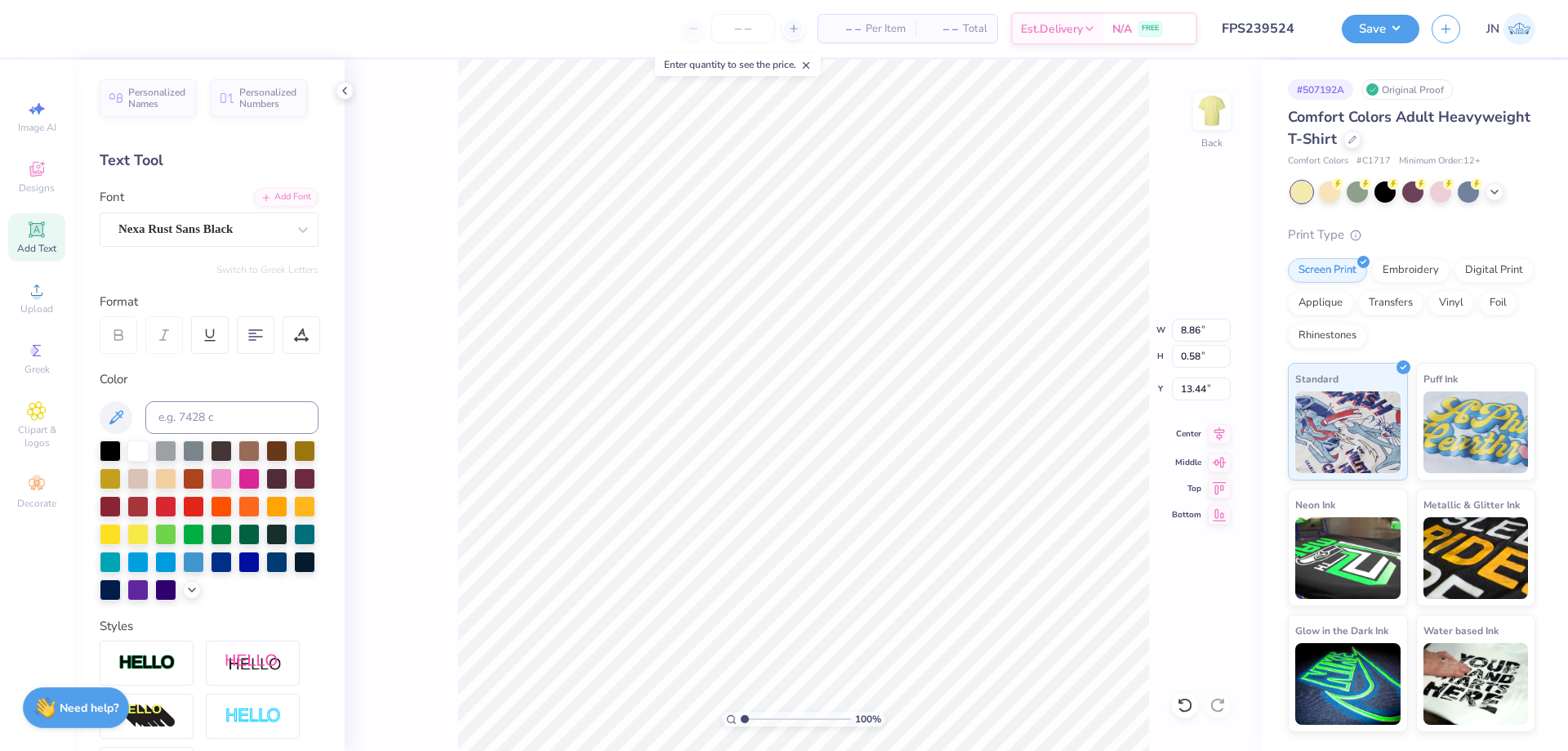
type input "8.03"
type input "0.52"
click at [1221, 435] on icon at bounding box center [1219, 434] width 23 height 19
